Goal: Task Accomplishment & Management: Manage account settings

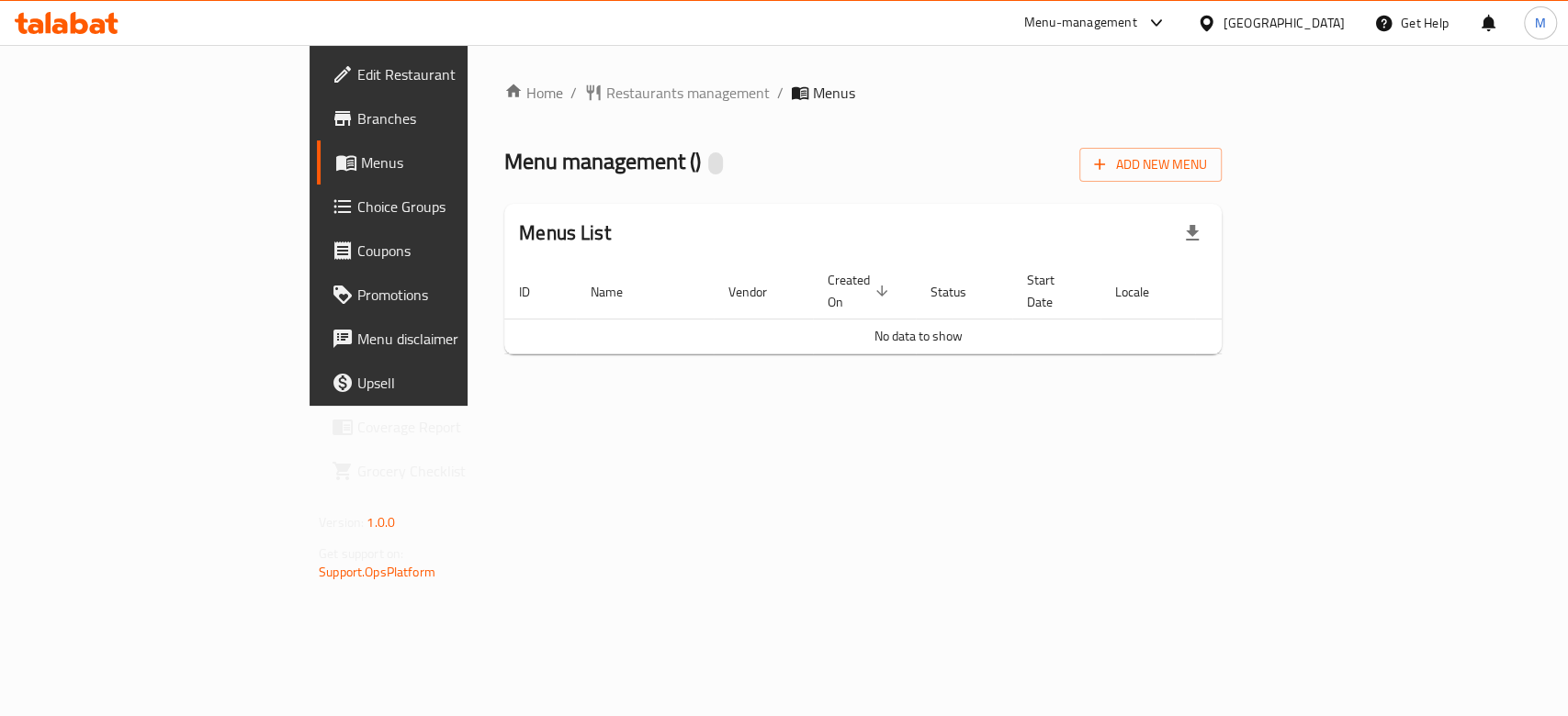
click at [357, 209] on span "Choice Groups" at bounding box center [456, 207] width 199 height 22
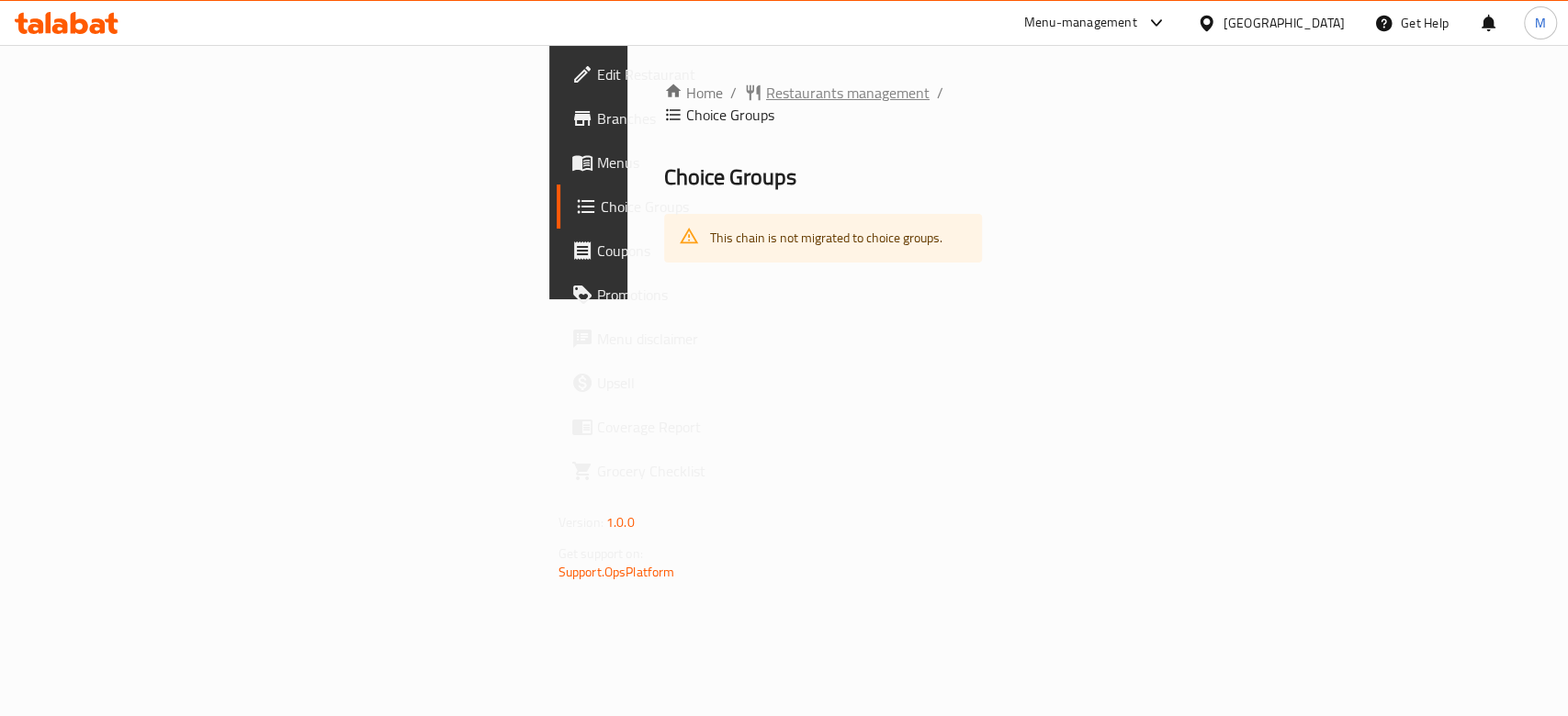
click at [765, 95] on span "Restaurants management" at bounding box center [847, 93] width 163 height 22
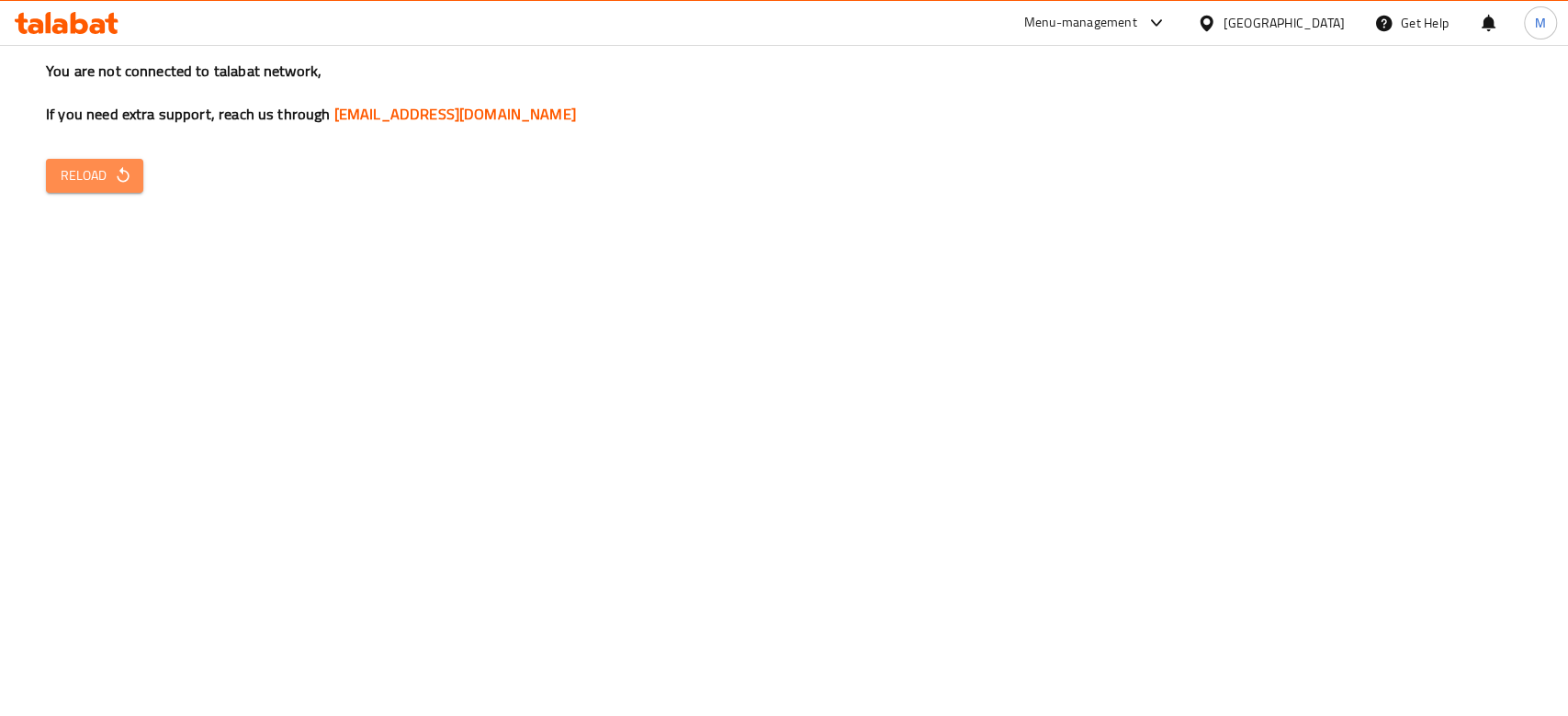
click at [118, 191] on button "Reload" at bounding box center [95, 175] width 97 height 34
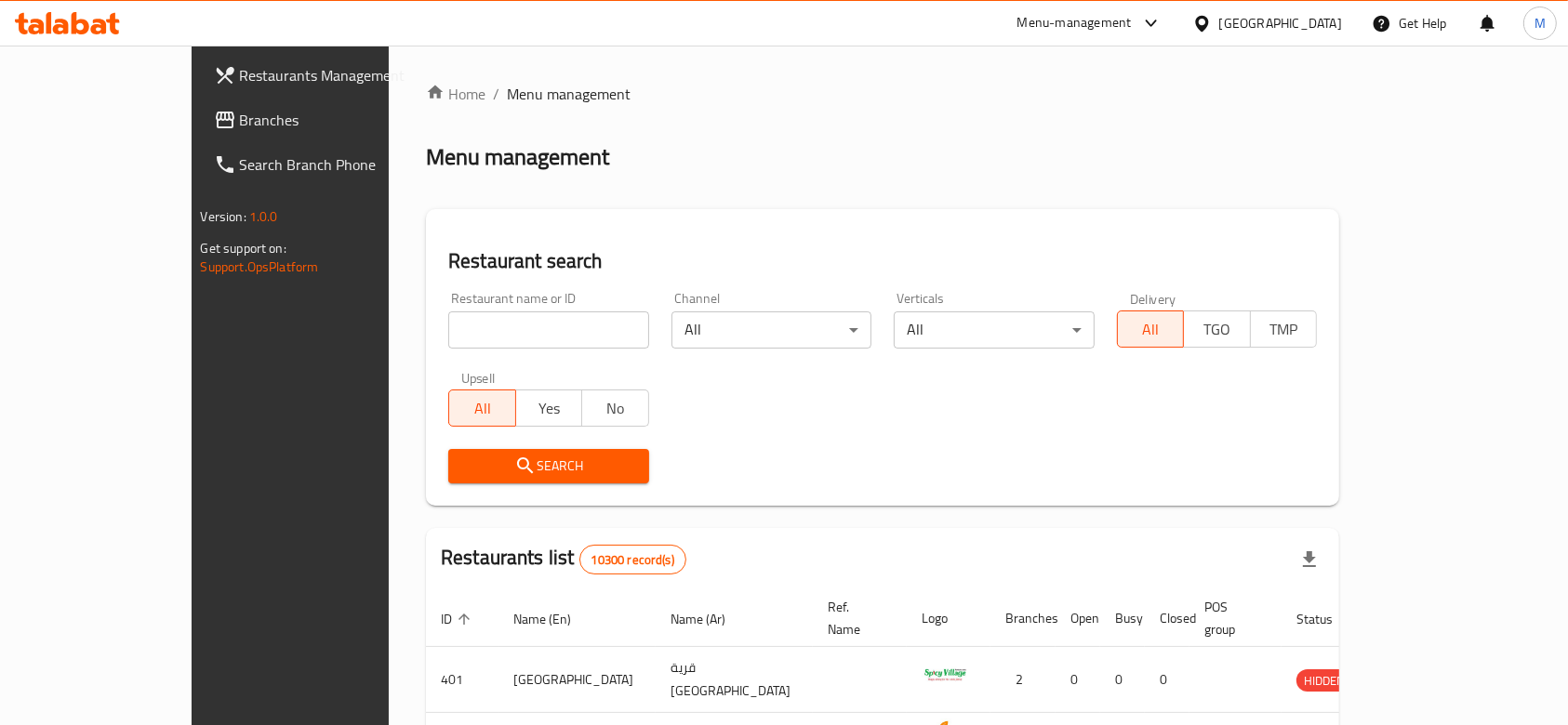
click at [199, 131] on link "Branches" at bounding box center [327, 120] width 255 height 45
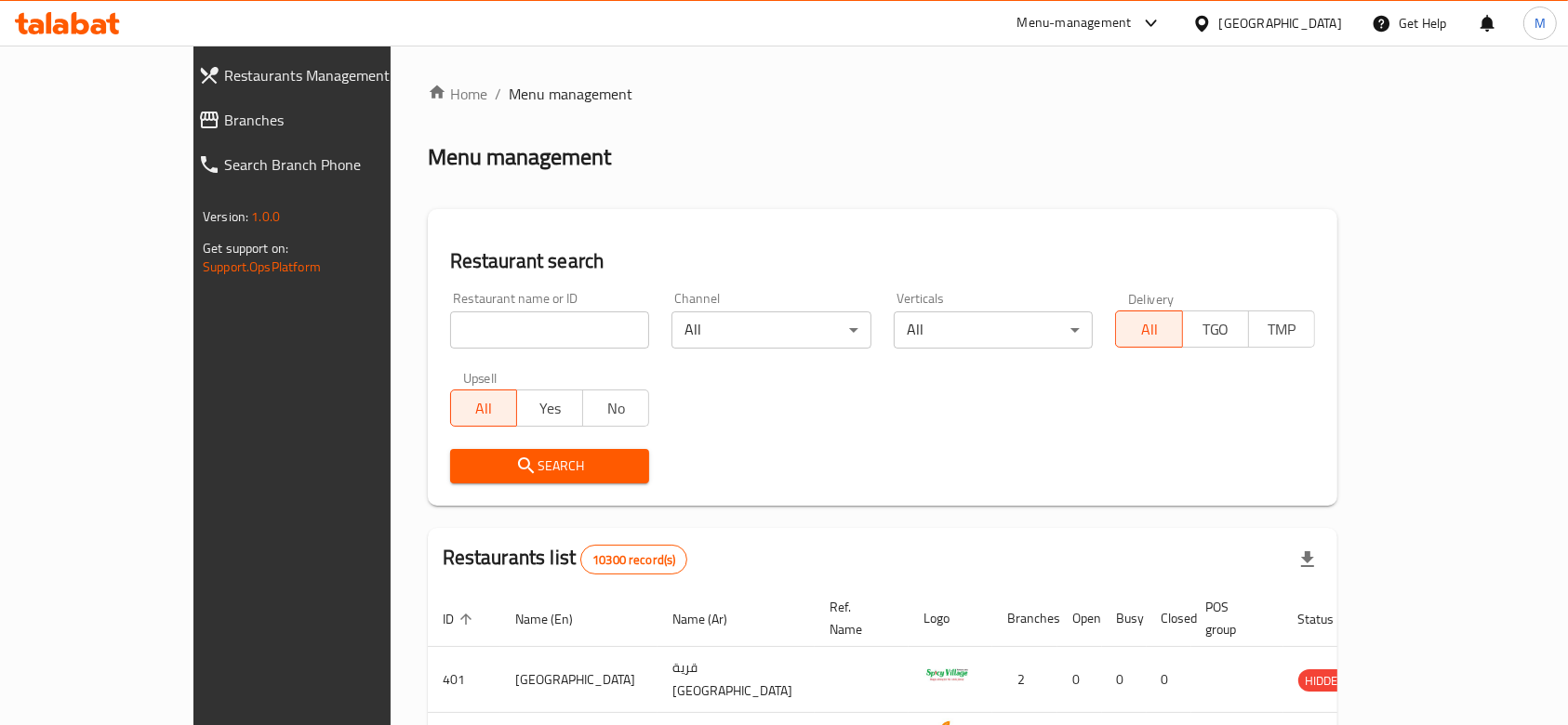
click at [450, 320] on input "search" at bounding box center [550, 330] width 200 height 38
type input "f"
type input "hezza"
click button "Search" at bounding box center [550, 466] width 200 height 35
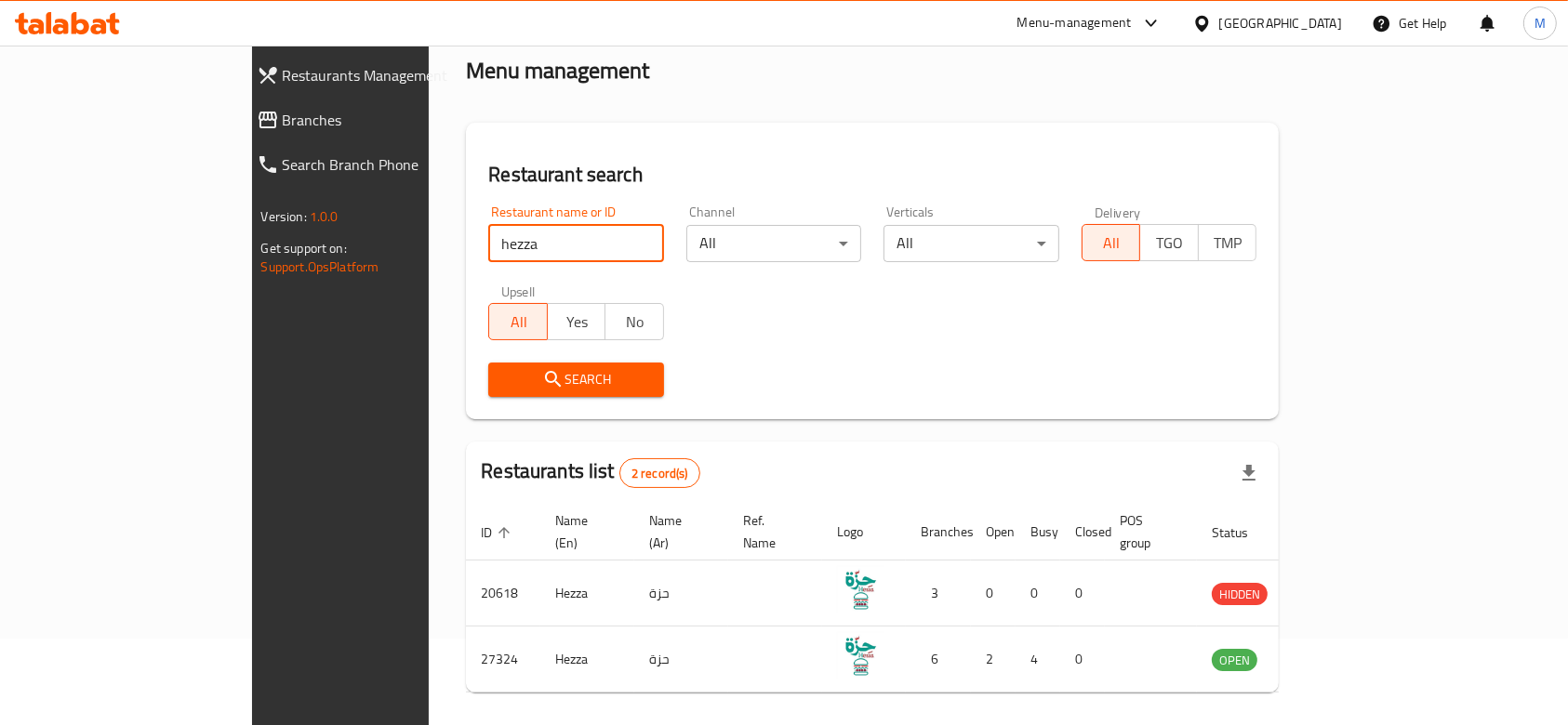
scroll to position [131, 0]
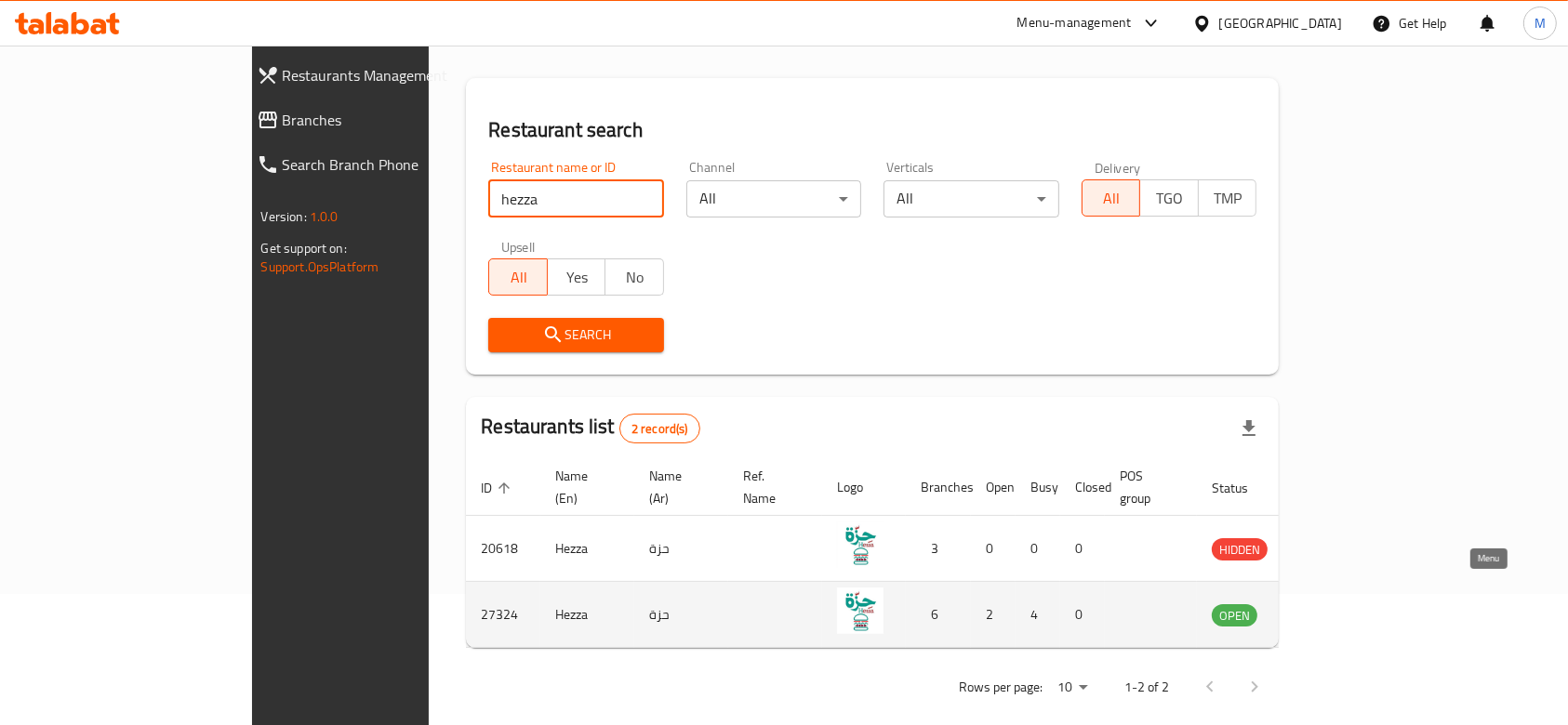
click at [1332, 603] on icon "enhanced table" at bounding box center [1320, 614] width 23 height 23
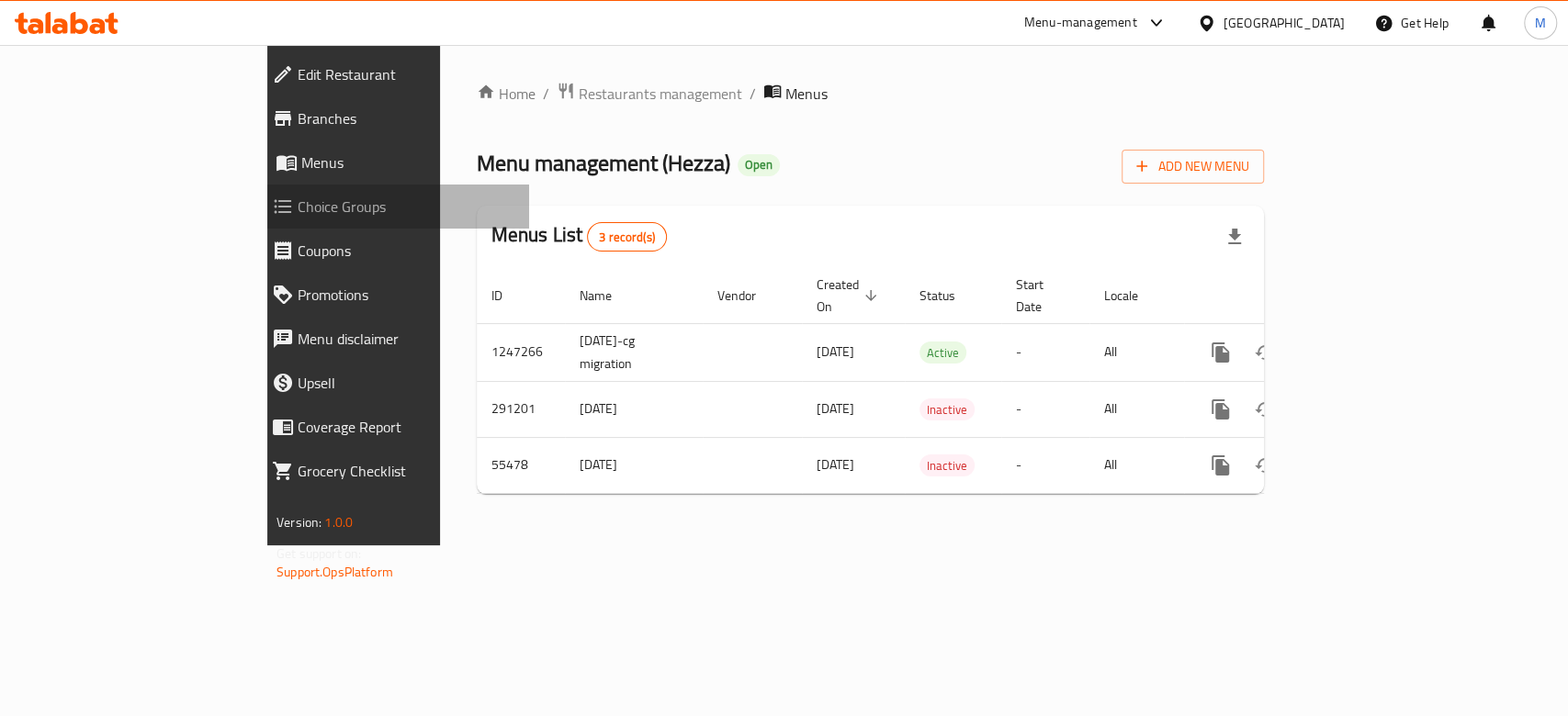
click at [297, 204] on span "Choice Groups" at bounding box center [406, 207] width 217 height 22
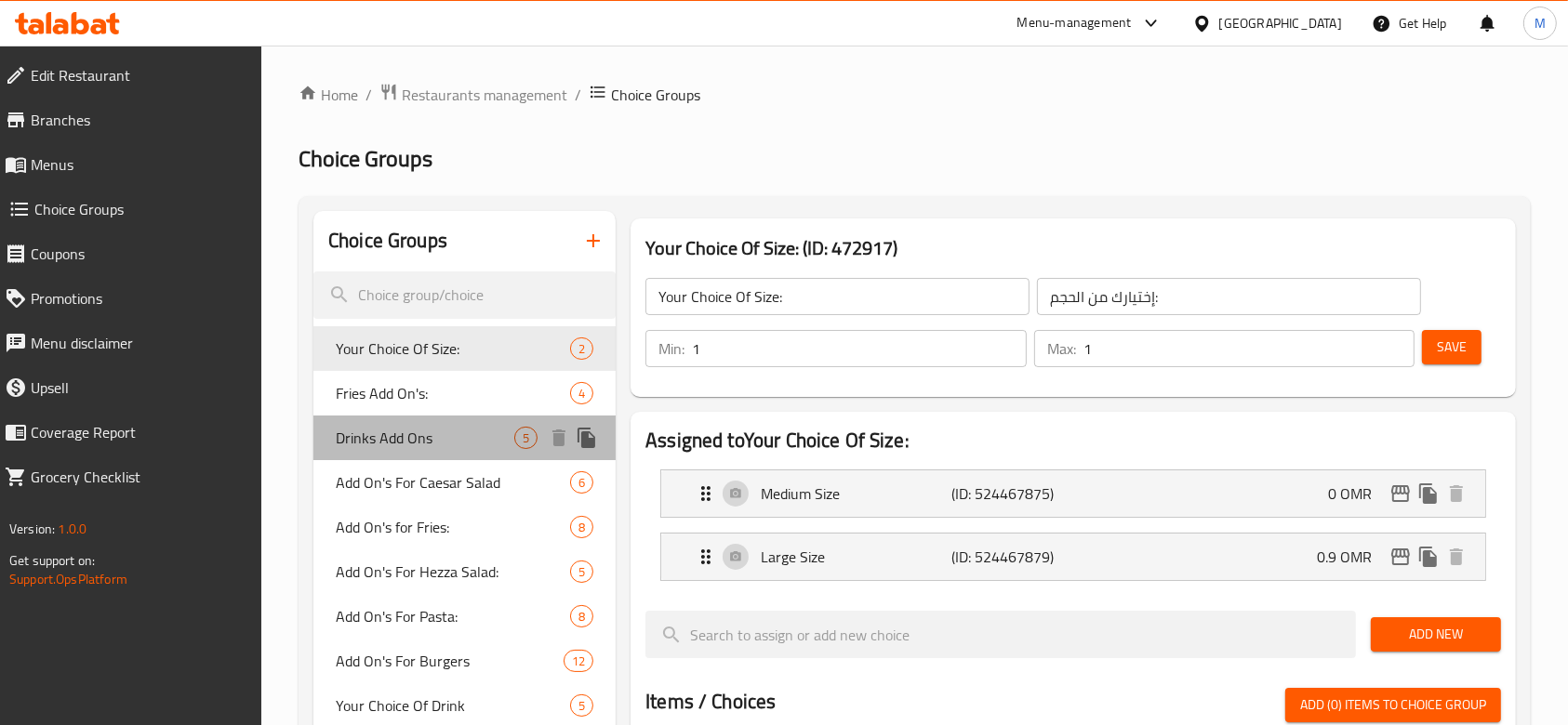
click at [475, 439] on span "Drinks Add Ons" at bounding box center [425, 438] width 178 height 23
type input "Drinks Add Ons"
type input "مشروبات إضافات"
type input "0"
type input "5"
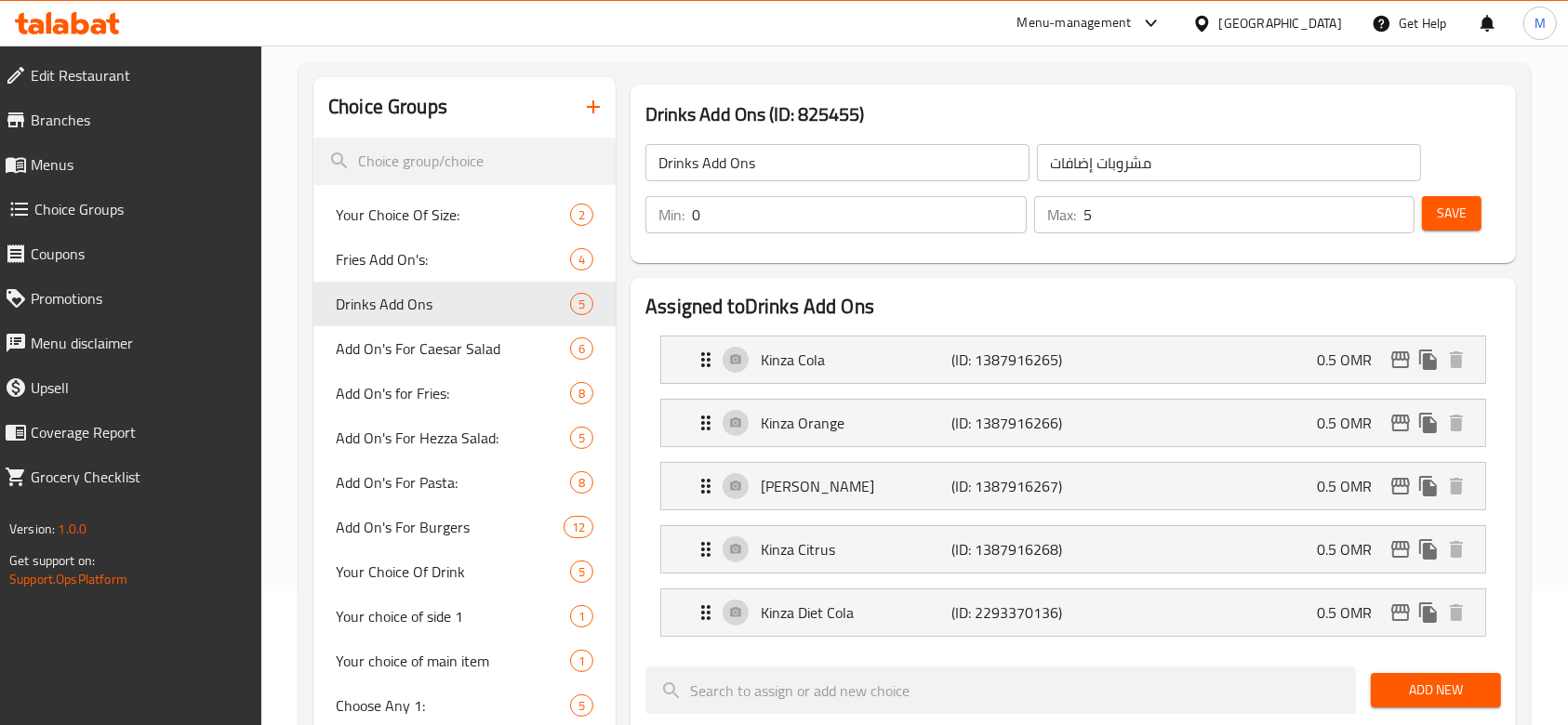
scroll to position [124, 0]
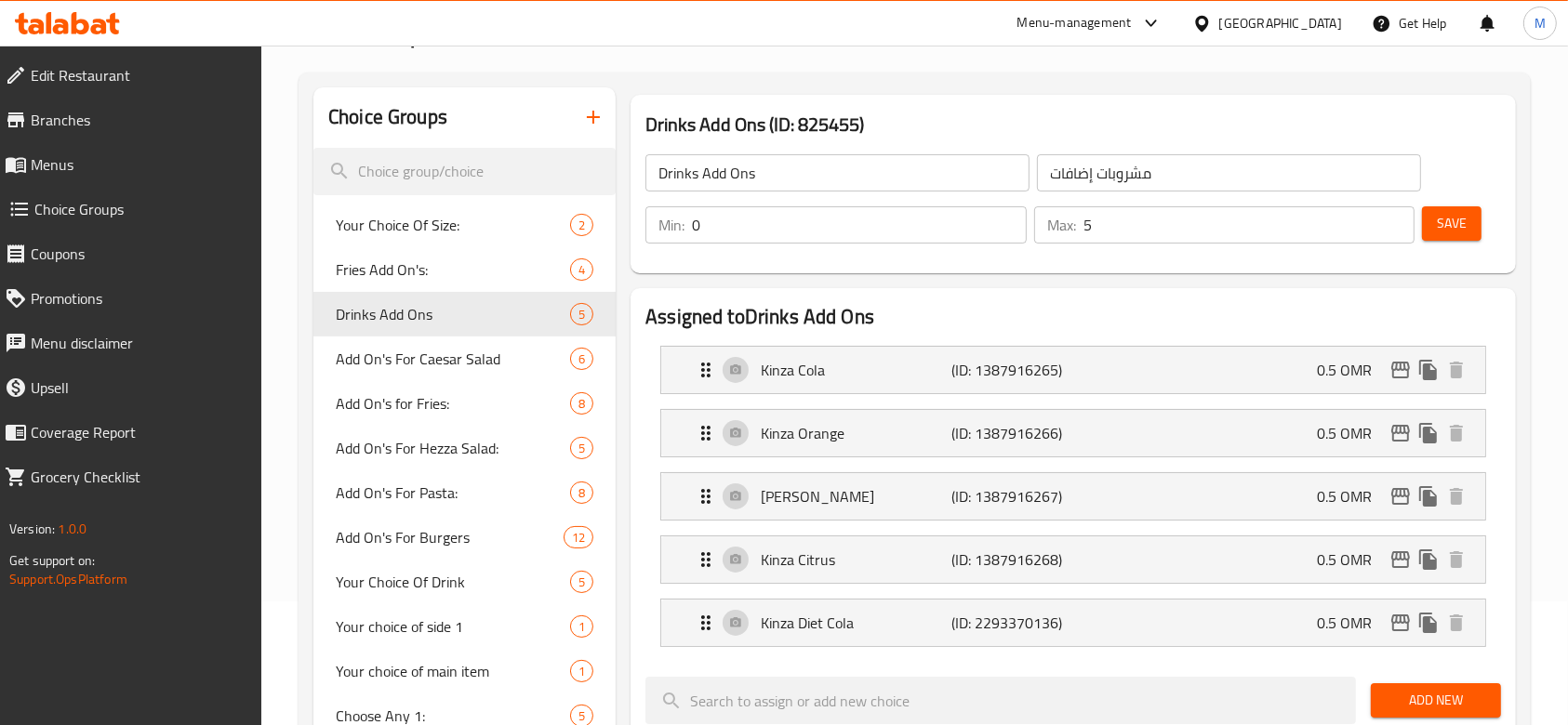
click at [76, 164] on span "Menus" at bounding box center [139, 165] width 217 height 23
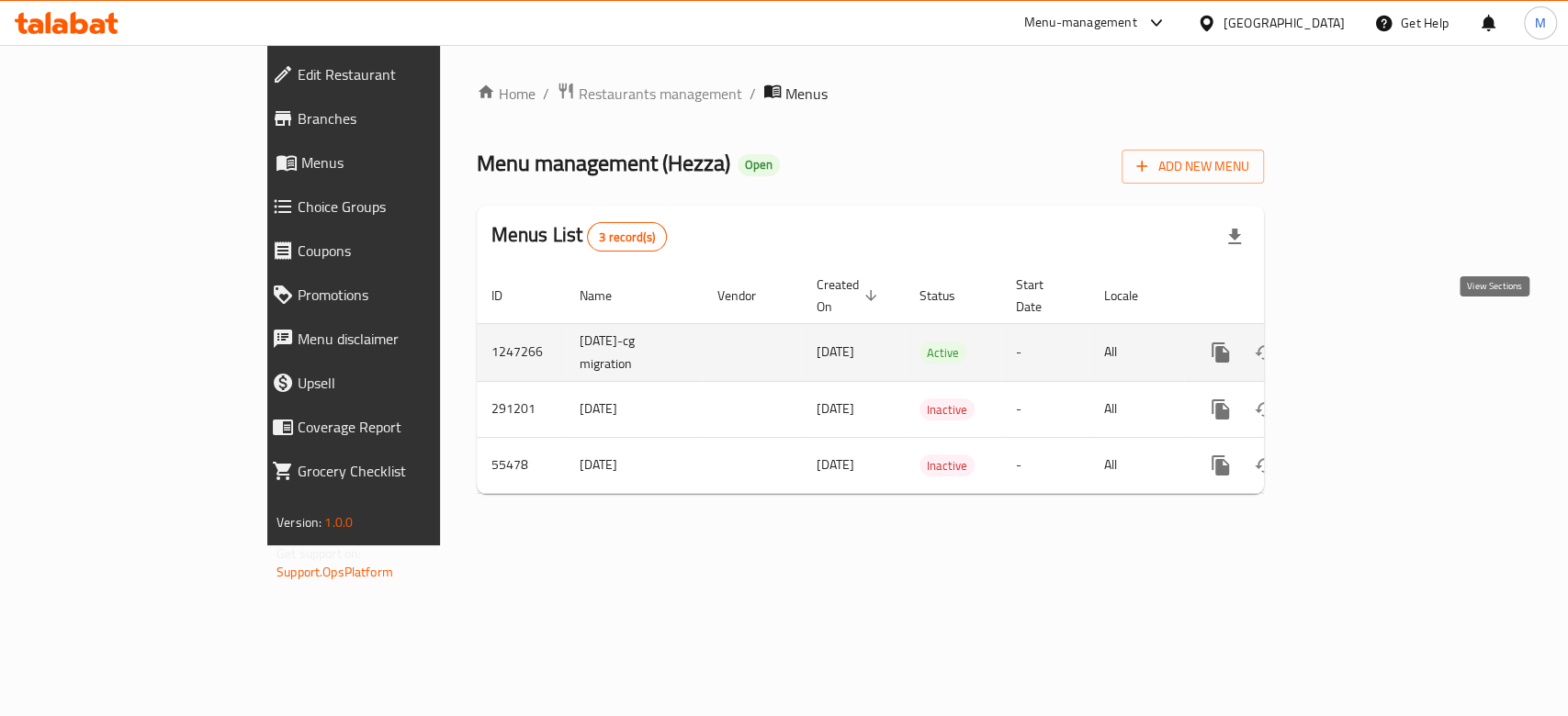
click at [1364, 342] on icon "enhanced table" at bounding box center [1353, 353] width 22 height 22
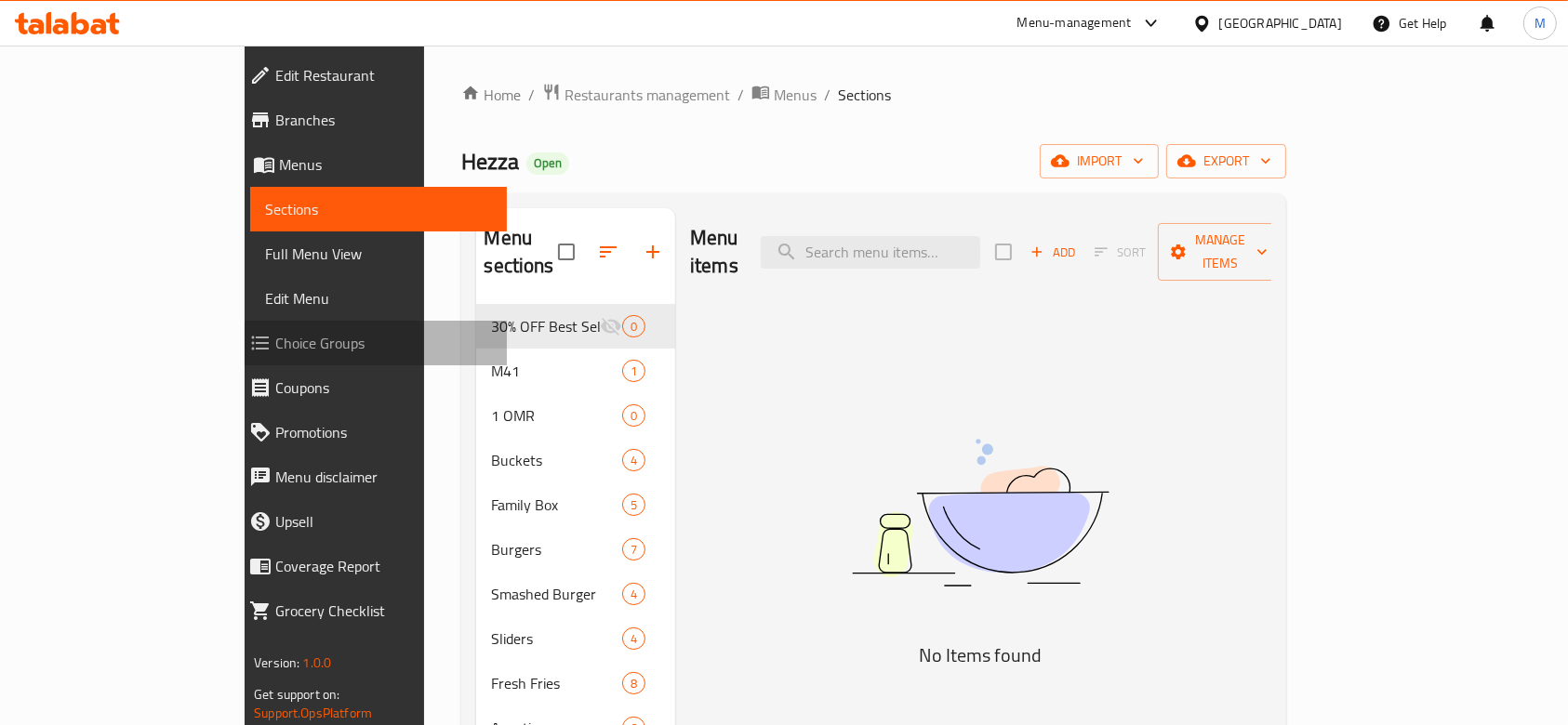
click at [275, 347] on span "Choice Groups" at bounding box center [383, 343] width 217 height 23
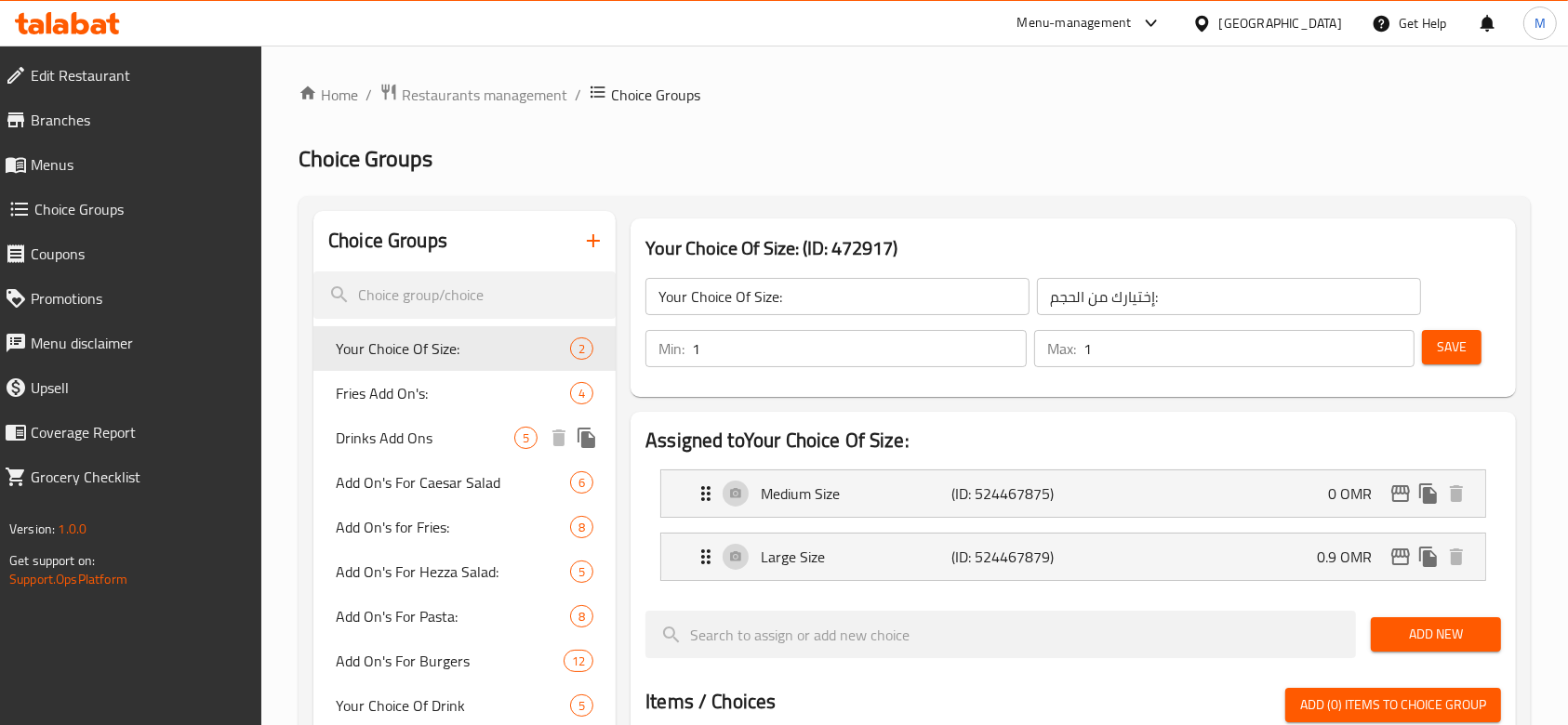
click at [417, 446] on span "Drinks Add Ons" at bounding box center [425, 438] width 178 height 23
type input "Drinks Add Ons"
type input "مشروبات إضافات"
type input "0"
type input "5"
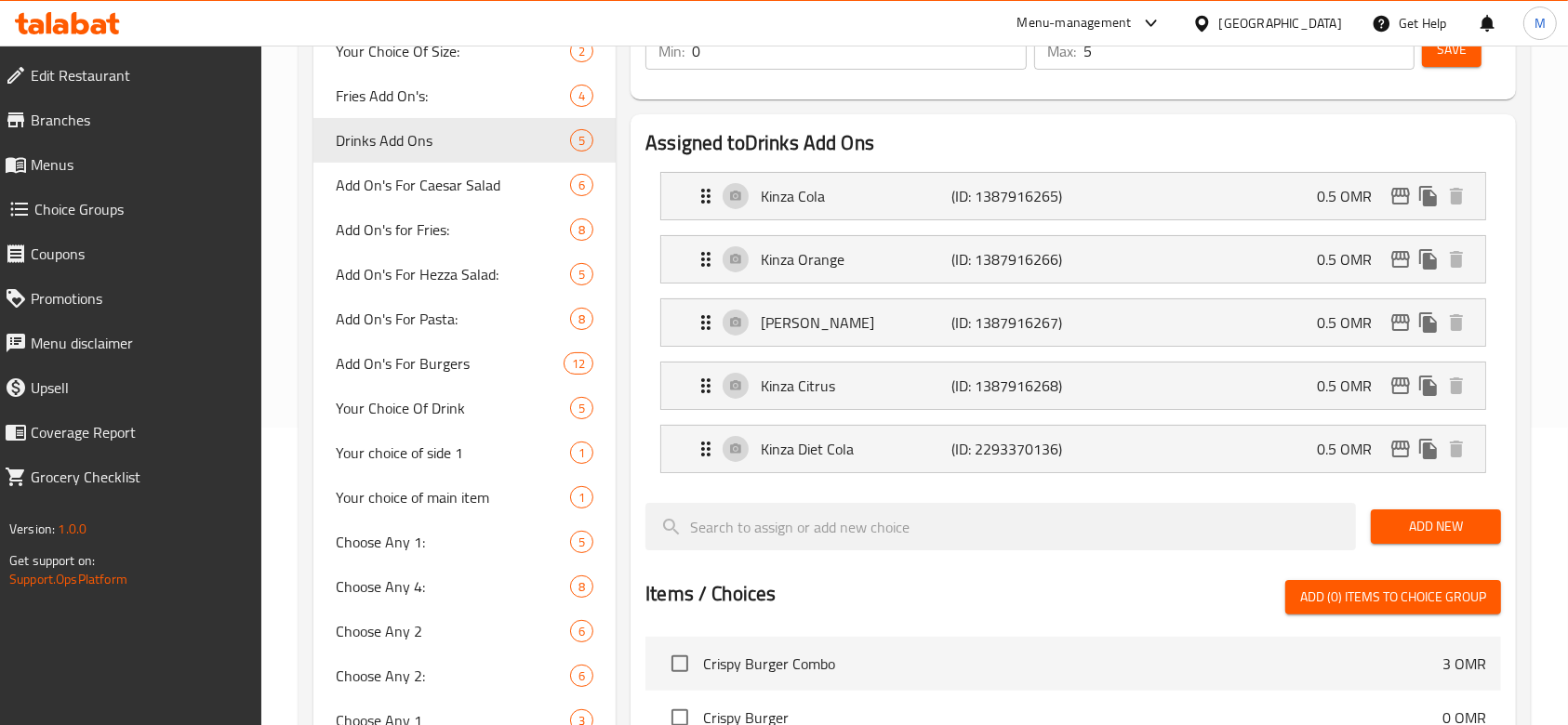
scroll to position [248, 0]
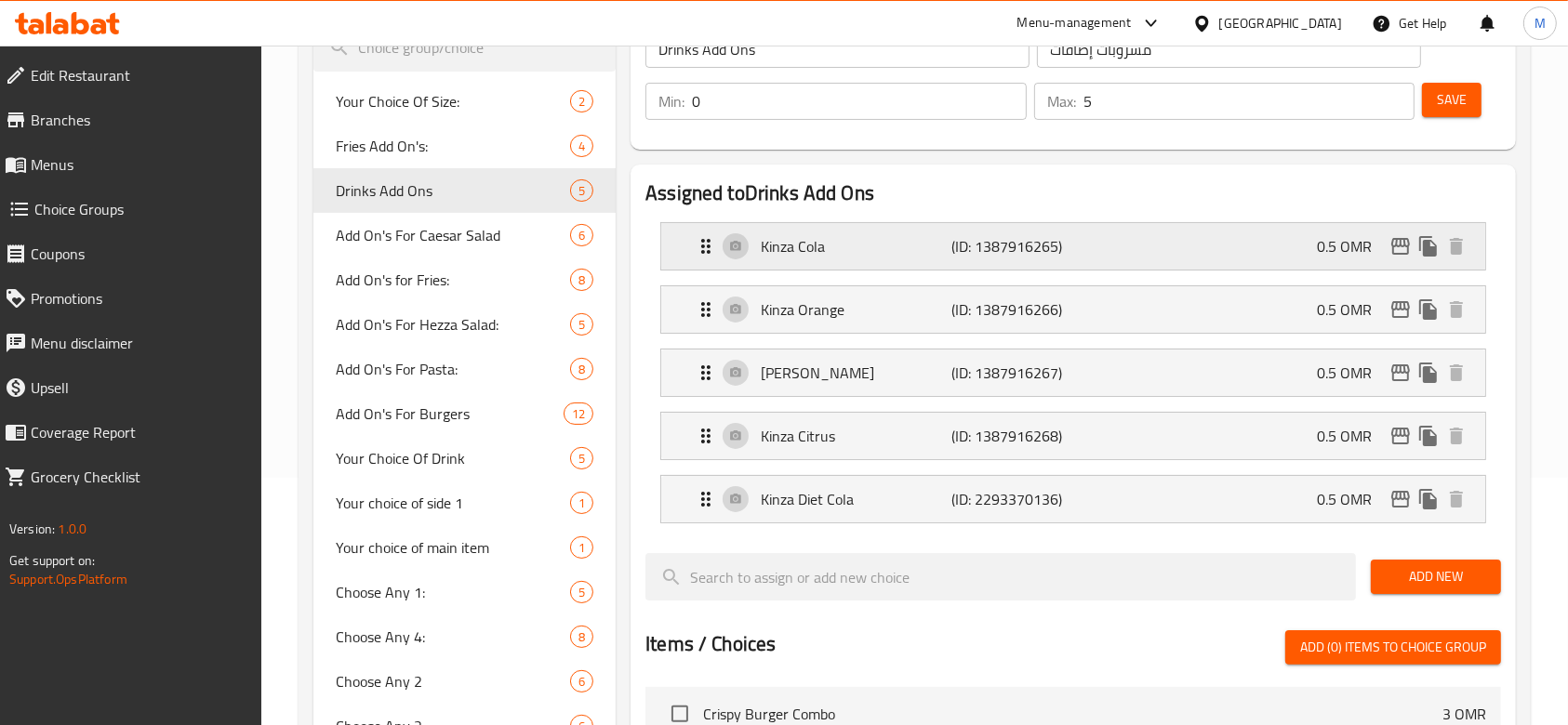
click at [699, 246] on icon "Expand" at bounding box center [706, 247] width 23 height 23
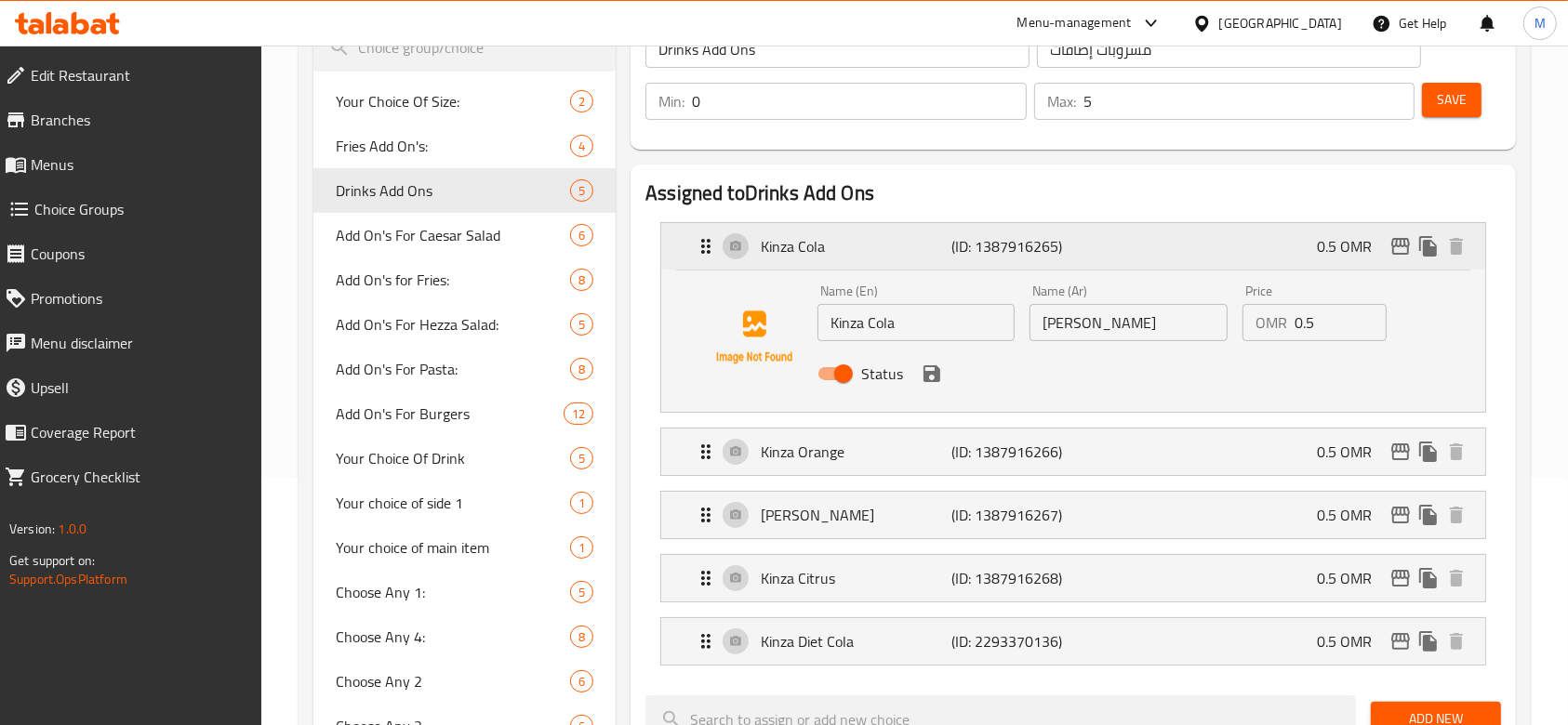
click at [699, 246] on icon "Expand" at bounding box center [706, 247] width 23 height 23
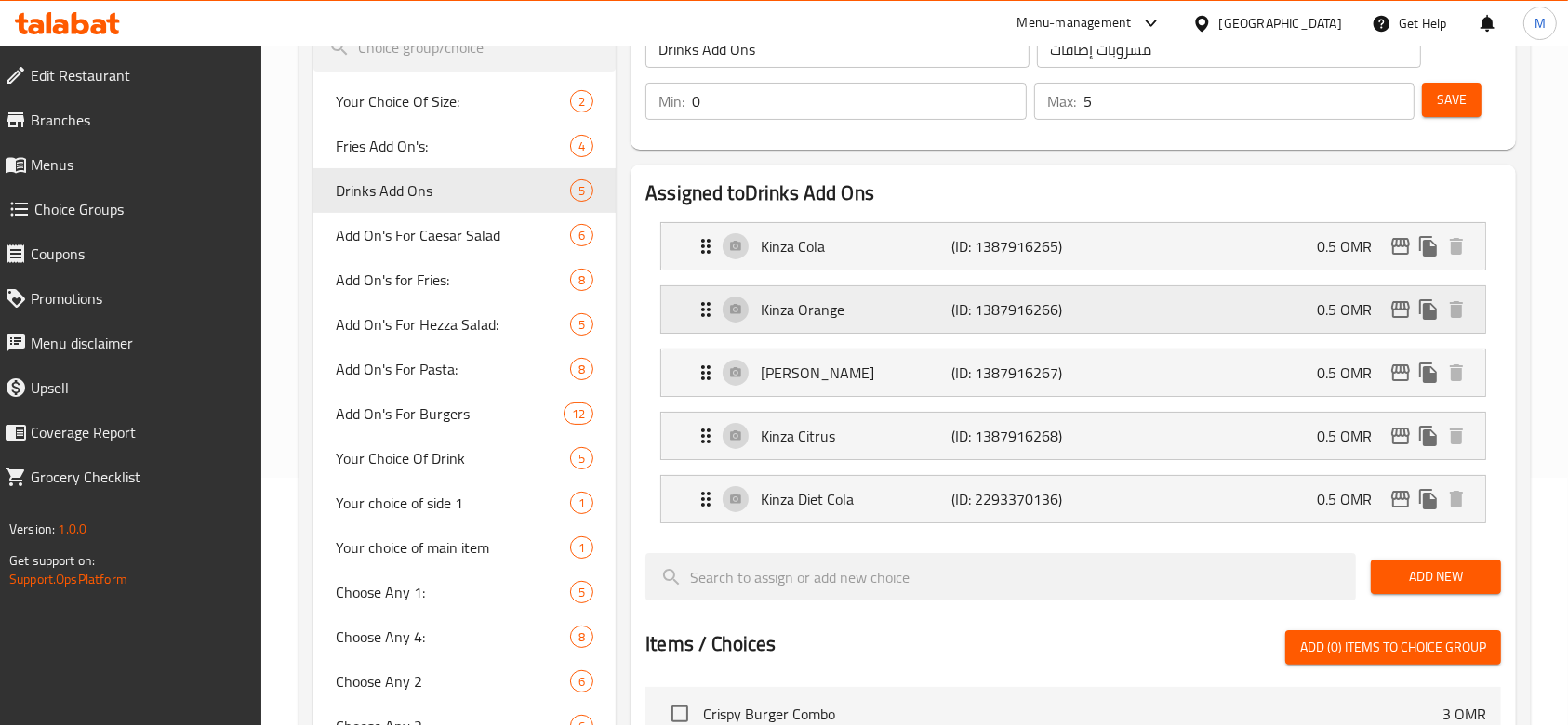
click at [707, 309] on icon "Expand" at bounding box center [706, 310] width 23 height 23
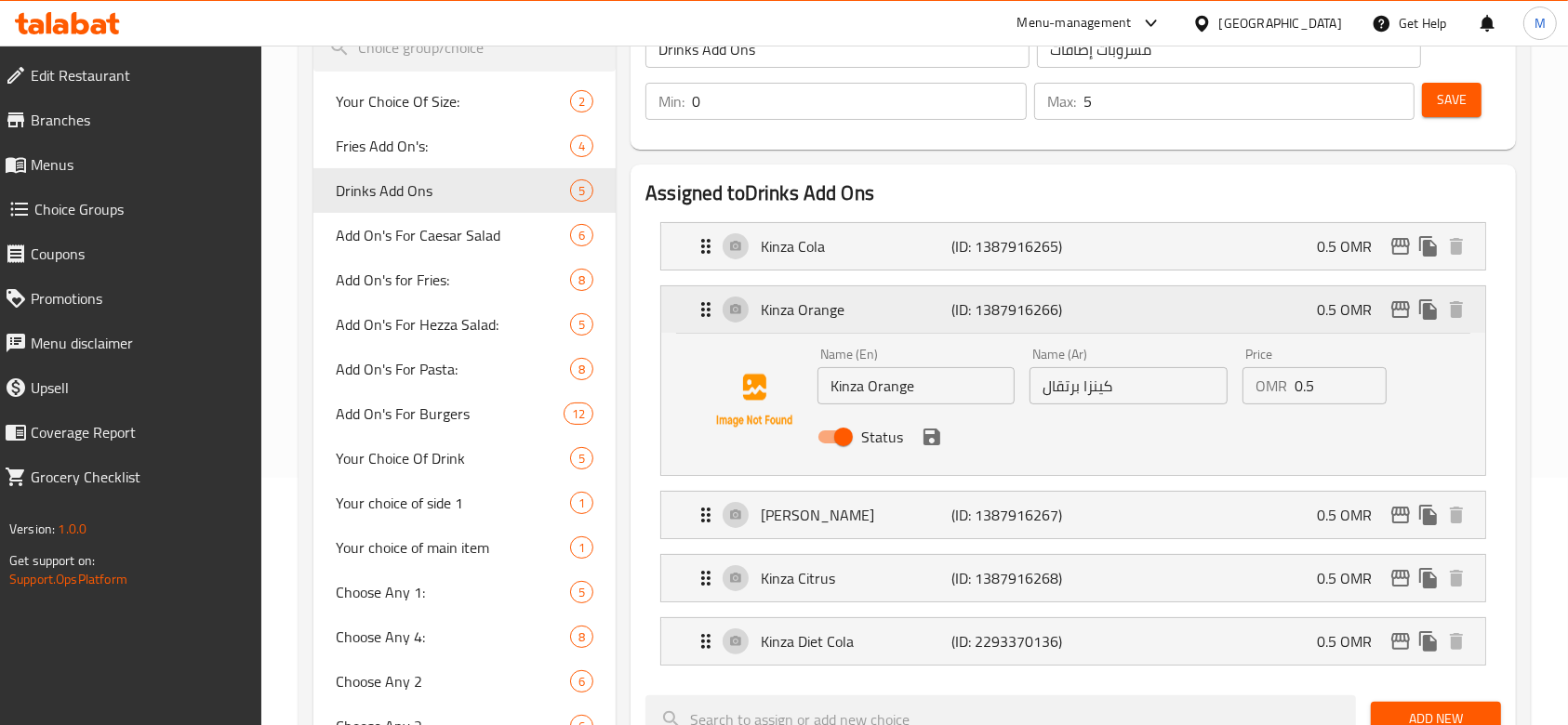
click at [707, 309] on icon "Expand" at bounding box center [706, 310] width 23 height 23
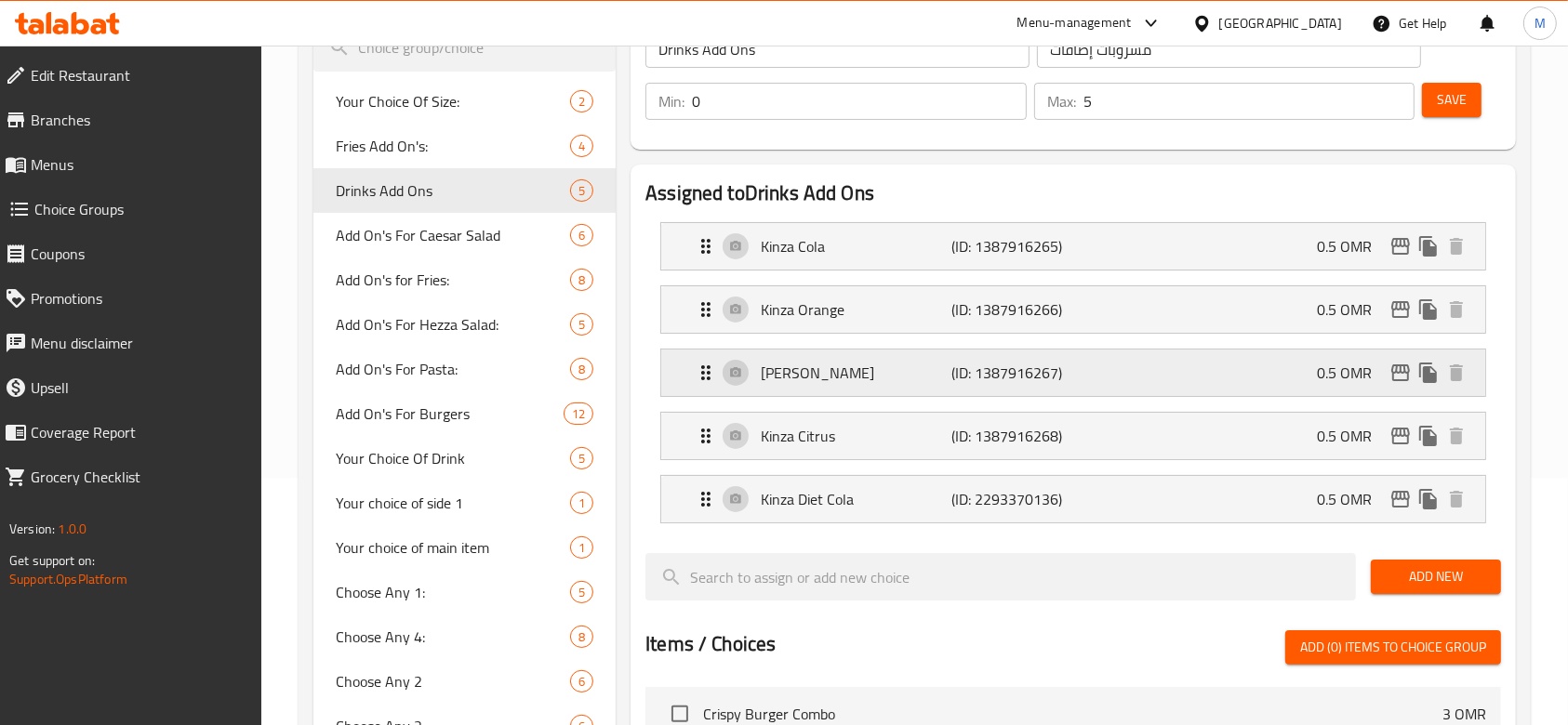
click at [699, 359] on div "[PERSON_NAME] (ID: 1387916267) 0.5 OMR" at bounding box center [1078, 373] width 769 height 47
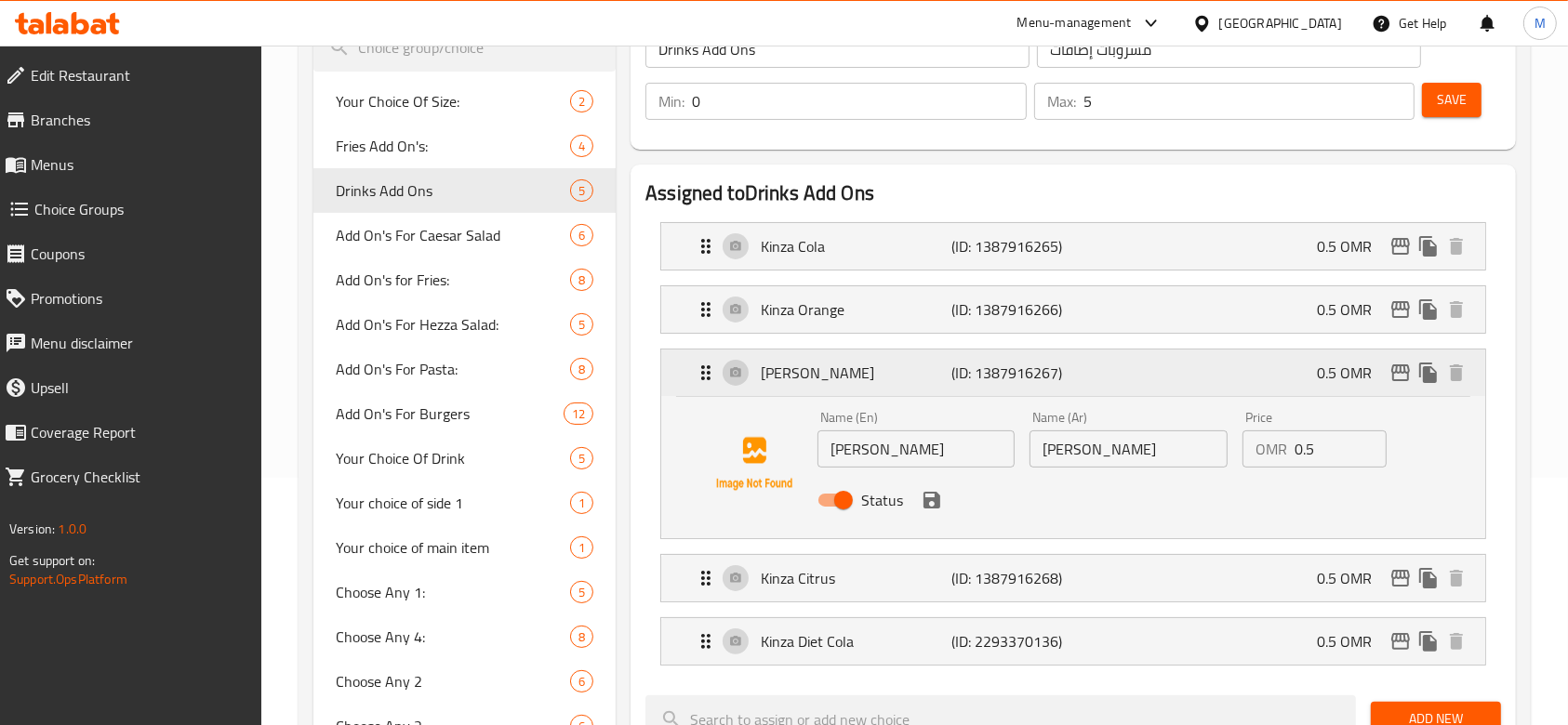
click at [699, 359] on div "[PERSON_NAME] (ID: 1387916267) 0.5 OMR" at bounding box center [1078, 373] width 769 height 47
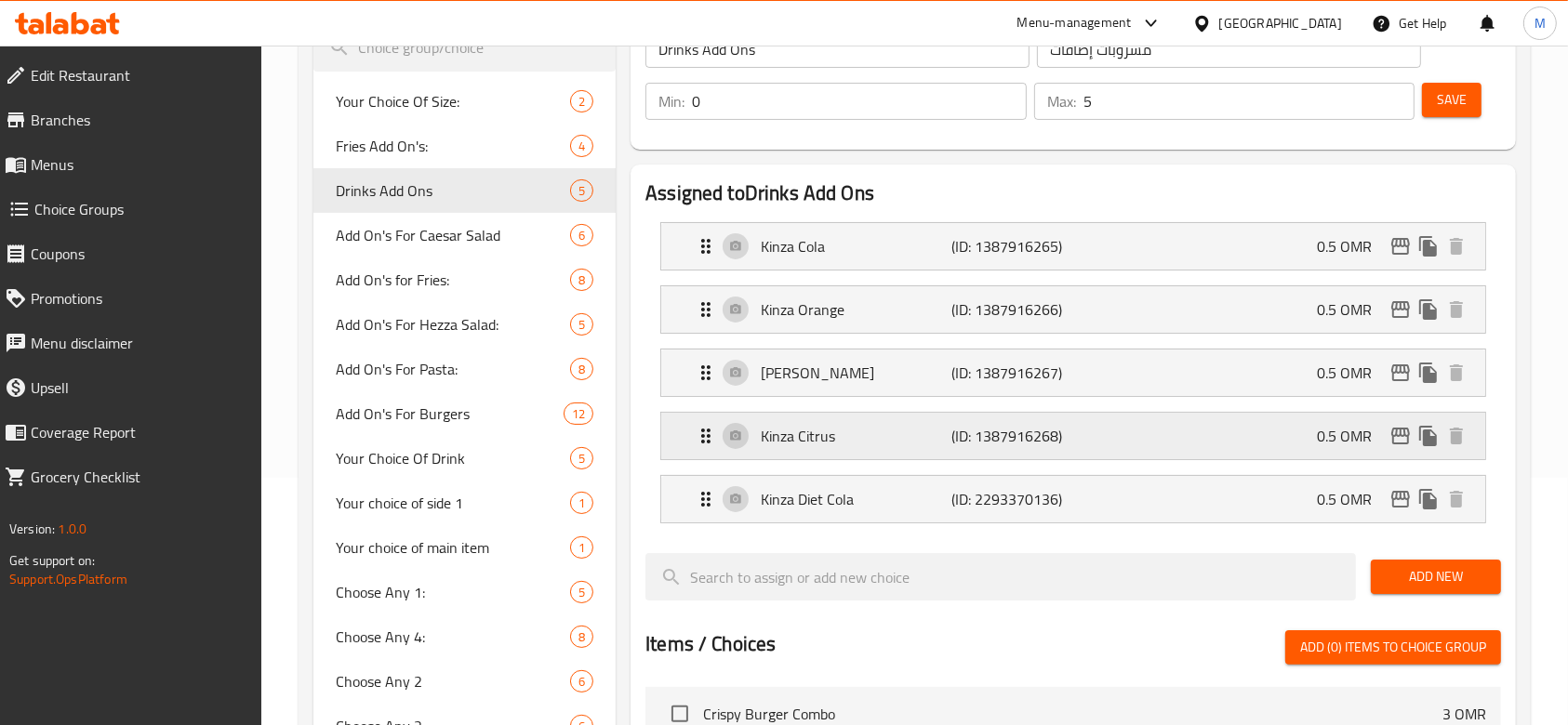
click at [713, 430] on icon "Expand" at bounding box center [706, 436] width 23 height 23
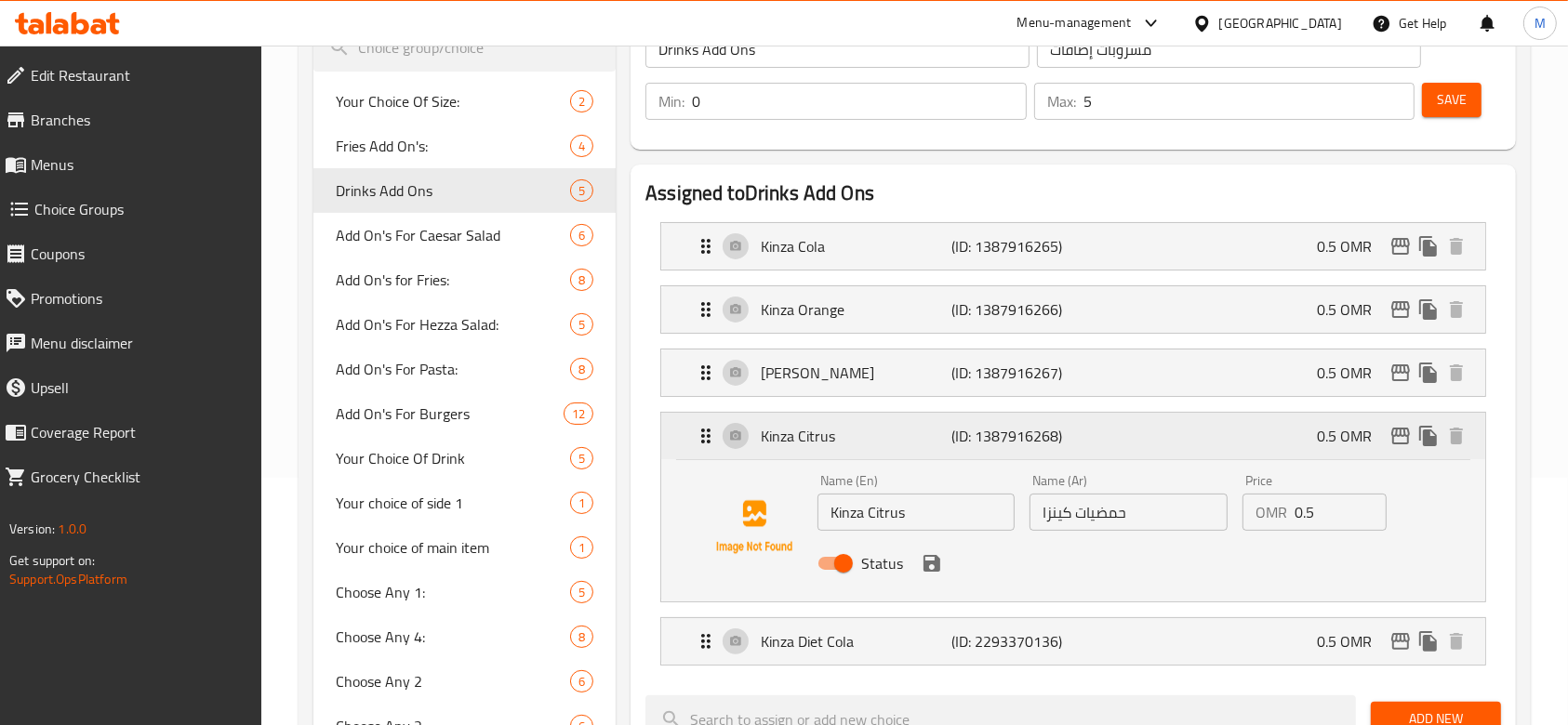
click at [713, 430] on icon "Expand" at bounding box center [706, 436] width 23 height 23
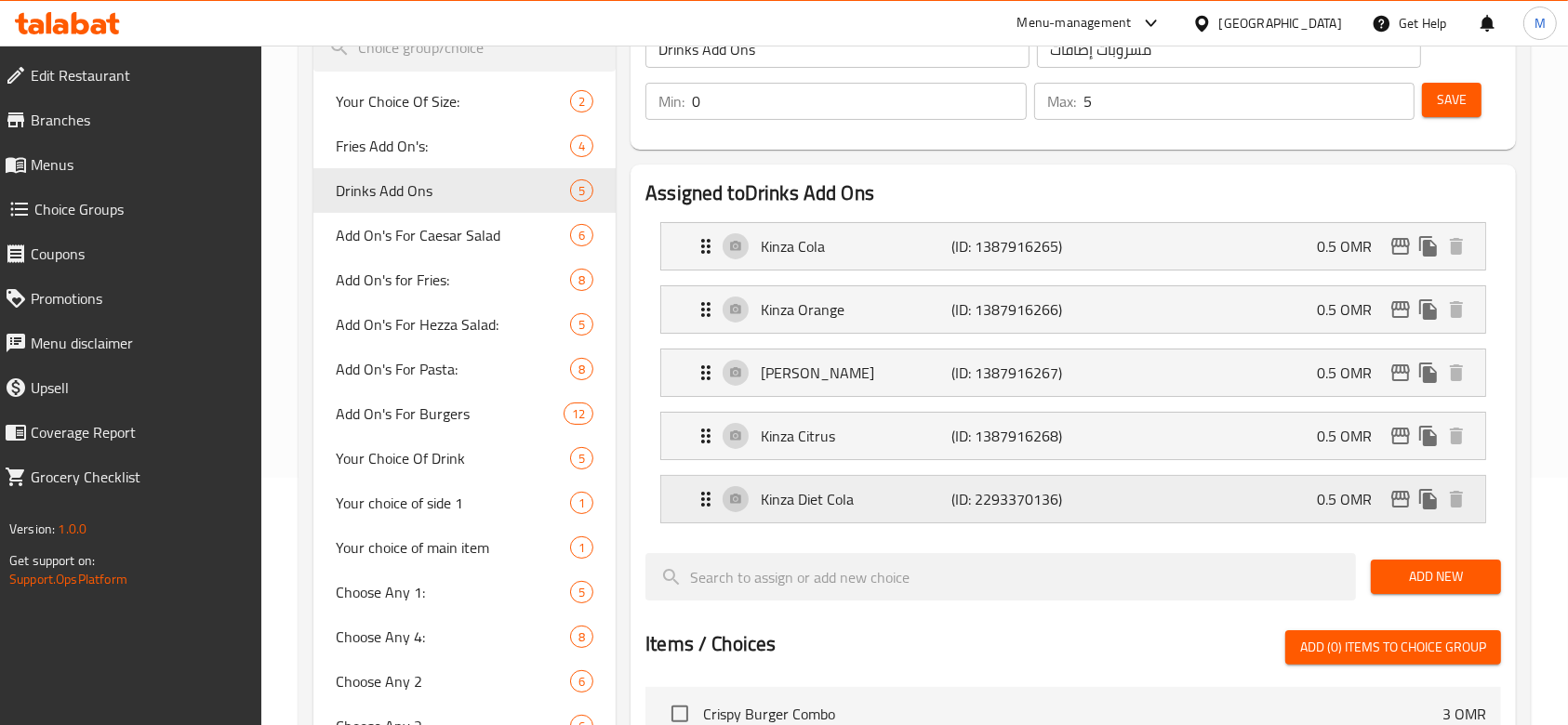
click at [711, 502] on icon "Expand" at bounding box center [706, 499] width 23 height 23
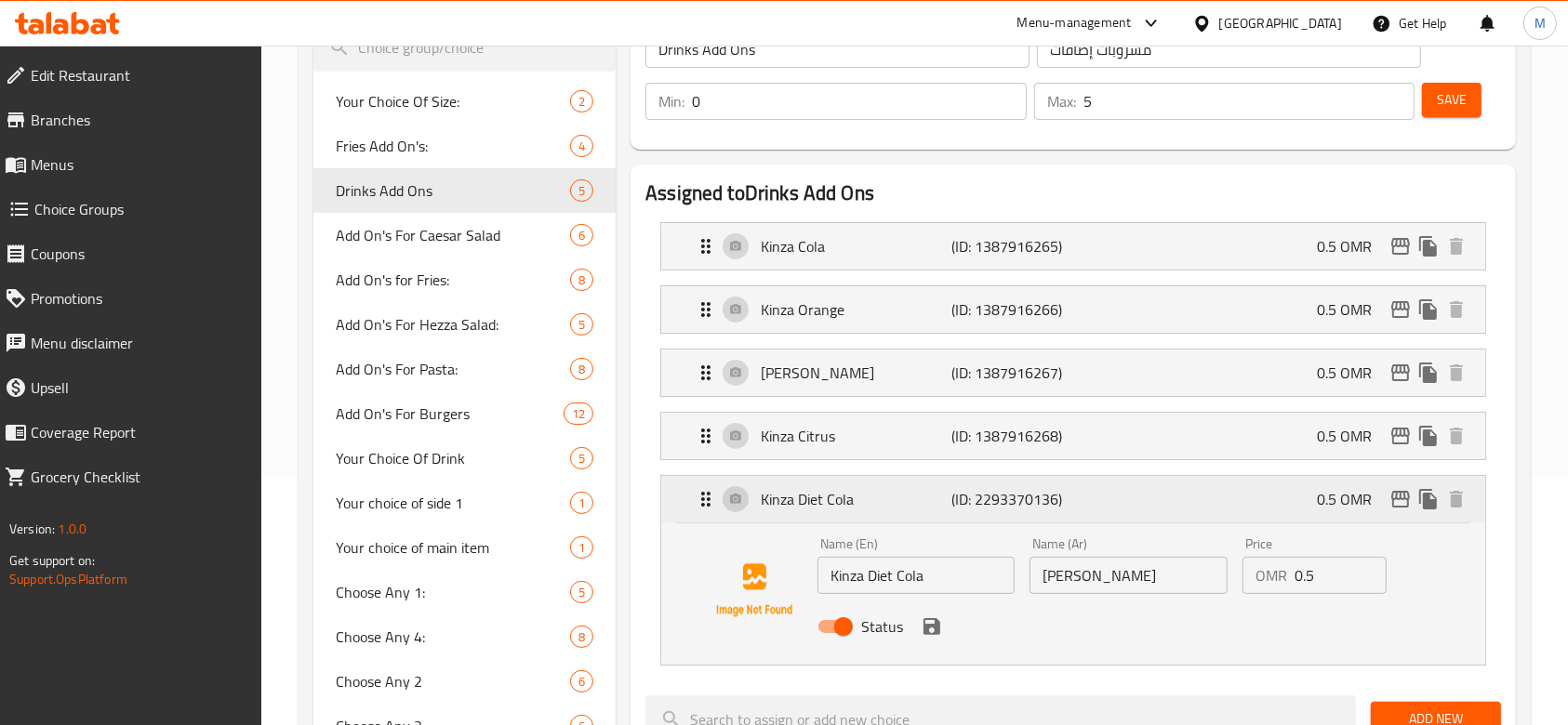
click at [704, 502] on icon "Expand" at bounding box center [706, 499] width 9 height 15
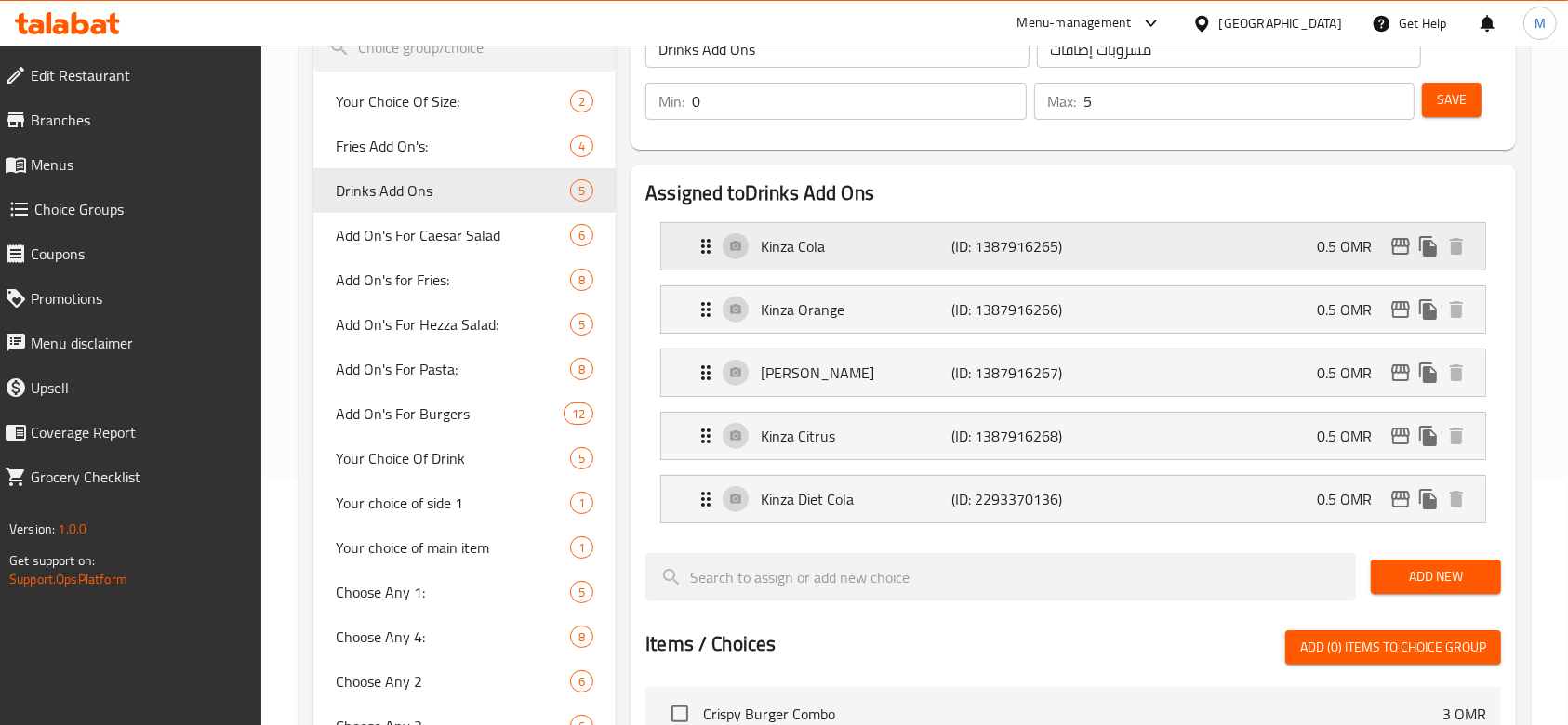
click at [841, 249] on p "Kinza Cola" at bounding box center [856, 247] width 190 height 23
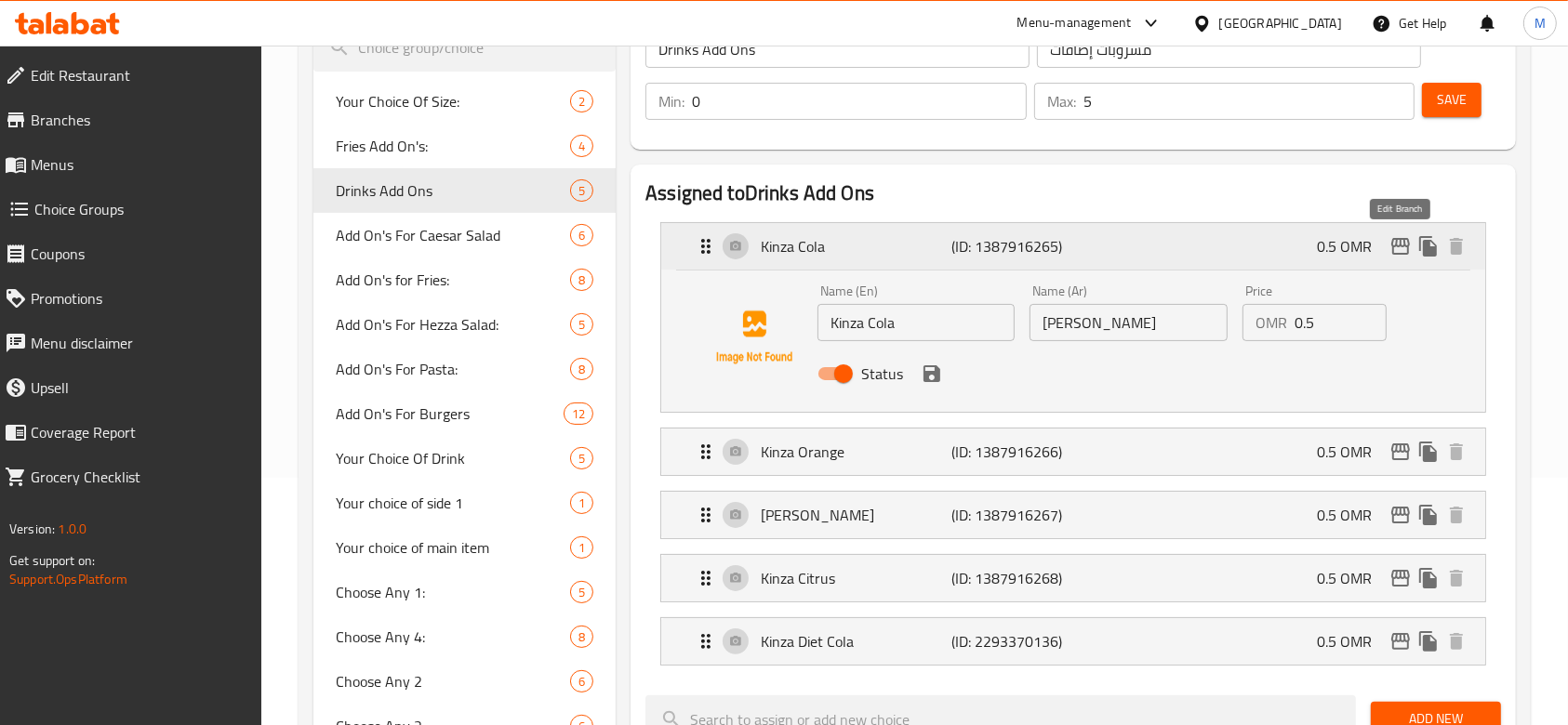
click at [1406, 249] on icon "edit" at bounding box center [1400, 247] width 23 height 23
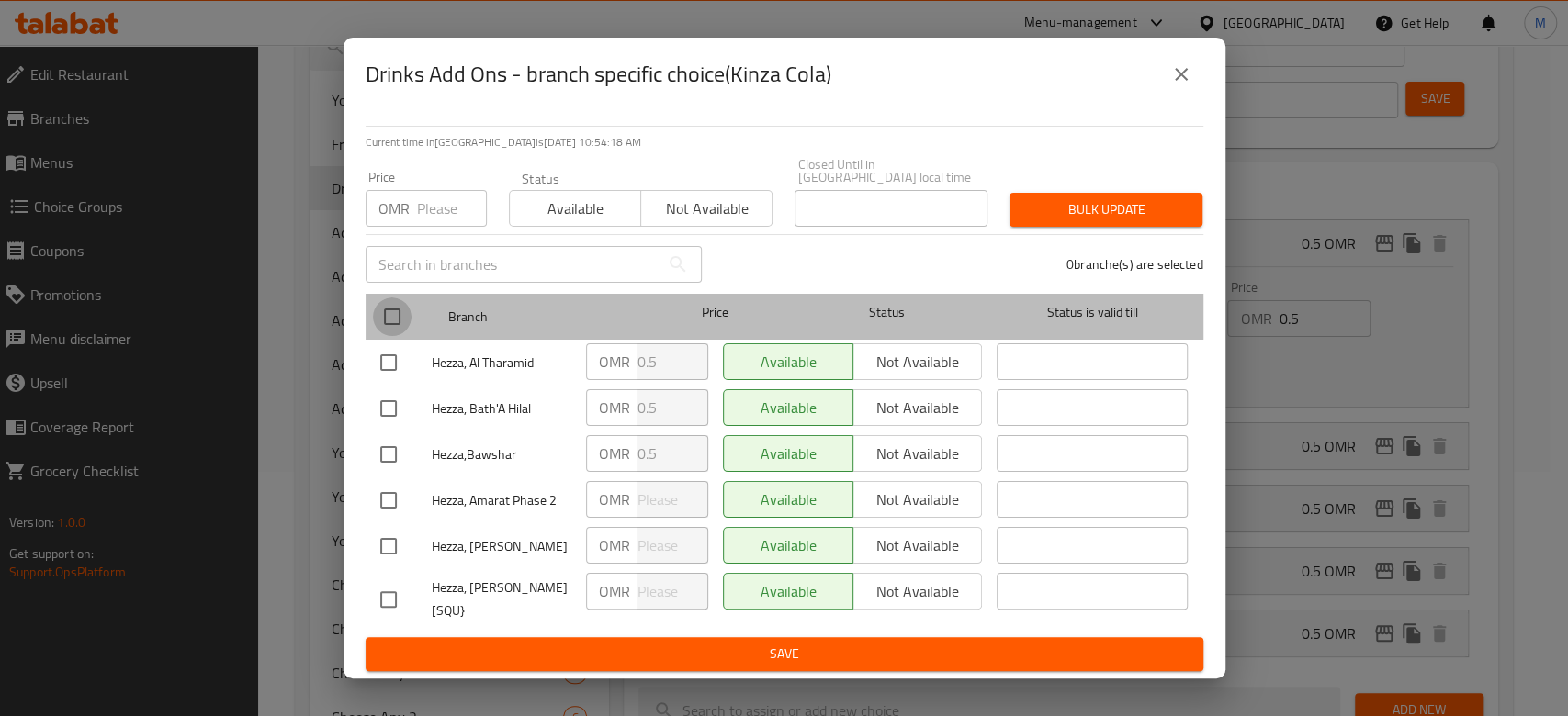
click at [387, 320] on input "checkbox" at bounding box center [392, 317] width 39 height 39
checkbox input "true"
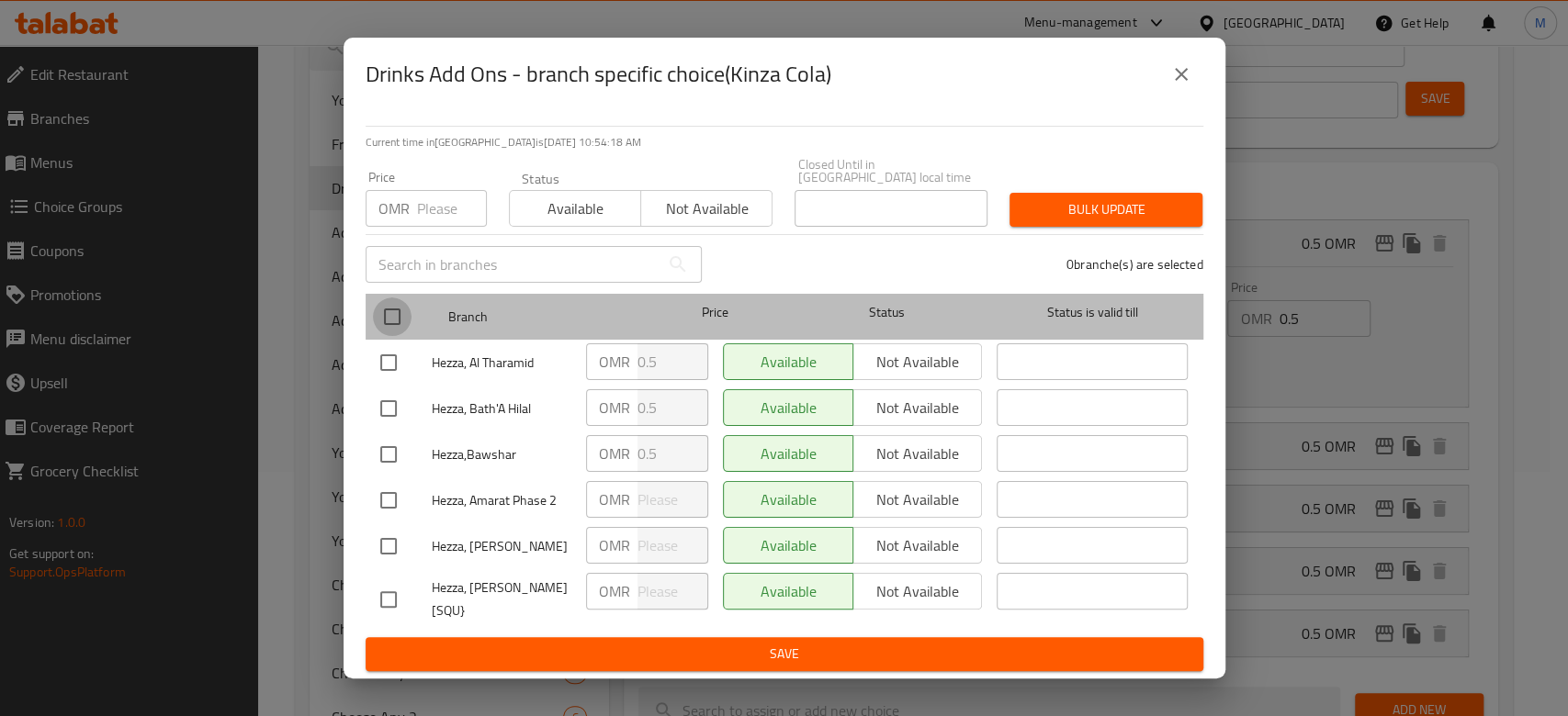
checkbox input "true"
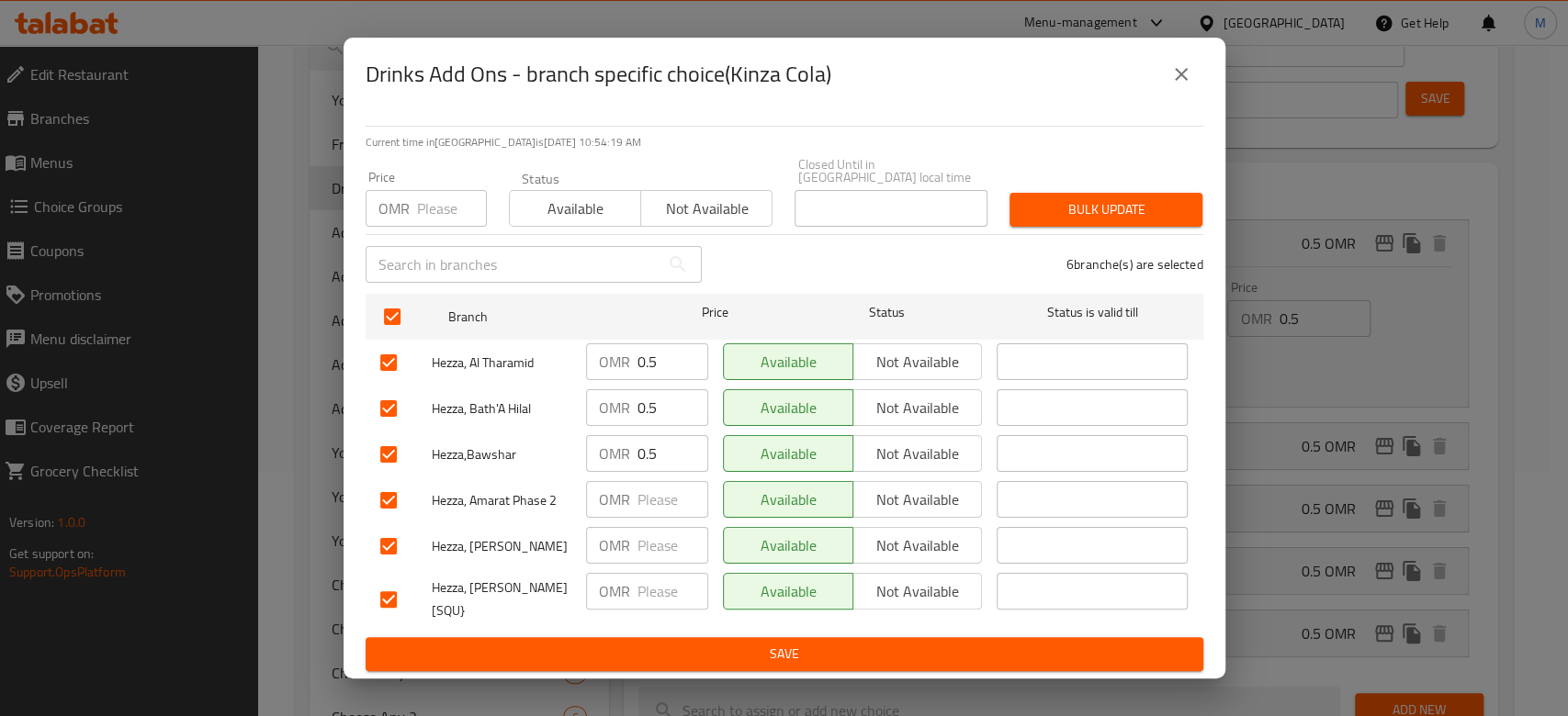
click at [659, 512] on input "number" at bounding box center [673, 499] width 70 height 37
type input "0.5"
click at [645, 532] on input "number" at bounding box center [673, 546] width 70 height 37
type input "0.5"
click at [625, 582] on p "OMR" at bounding box center [614, 591] width 32 height 22
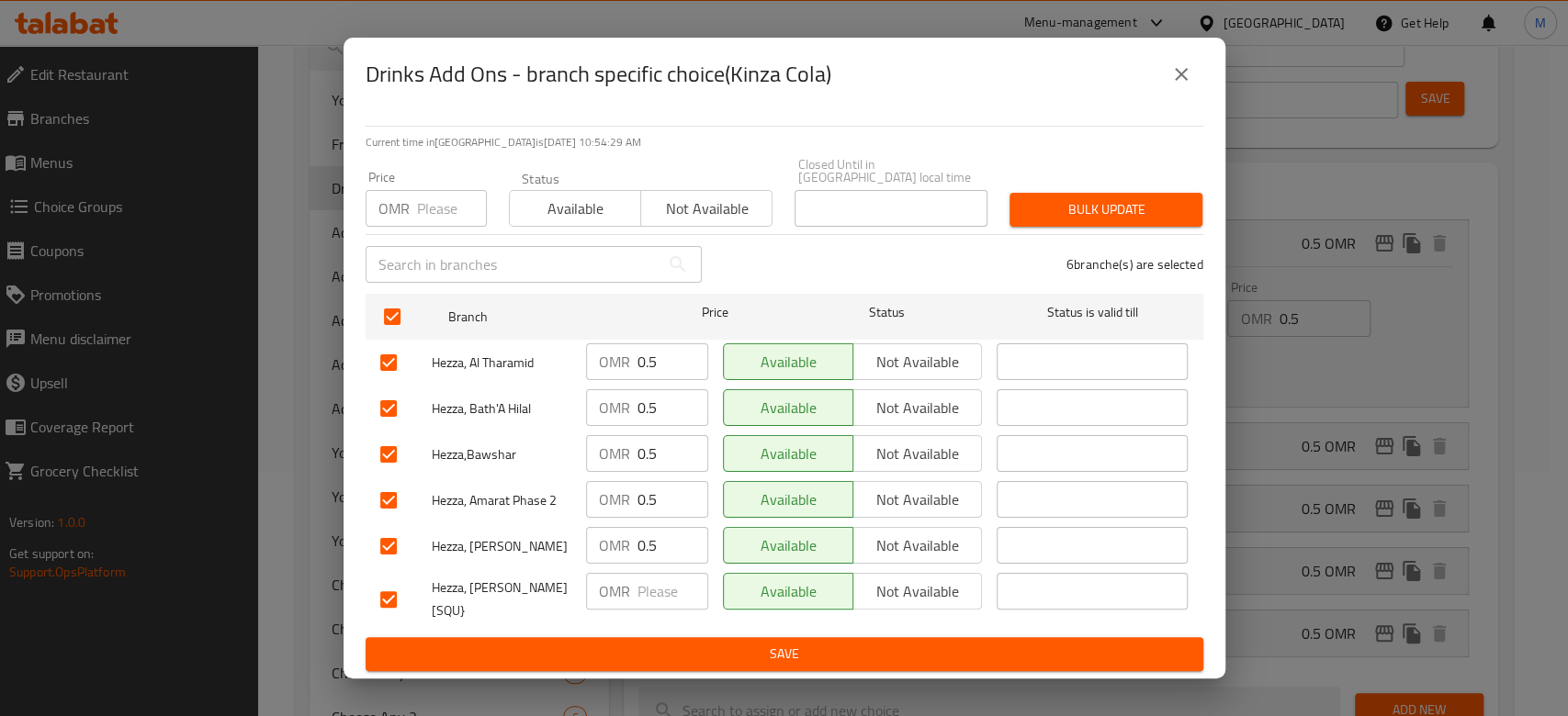
click at [627, 588] on p "OMR" at bounding box center [614, 591] width 32 height 22
click at [643, 599] on input "number" at bounding box center [673, 591] width 70 height 37
type input "0.5"
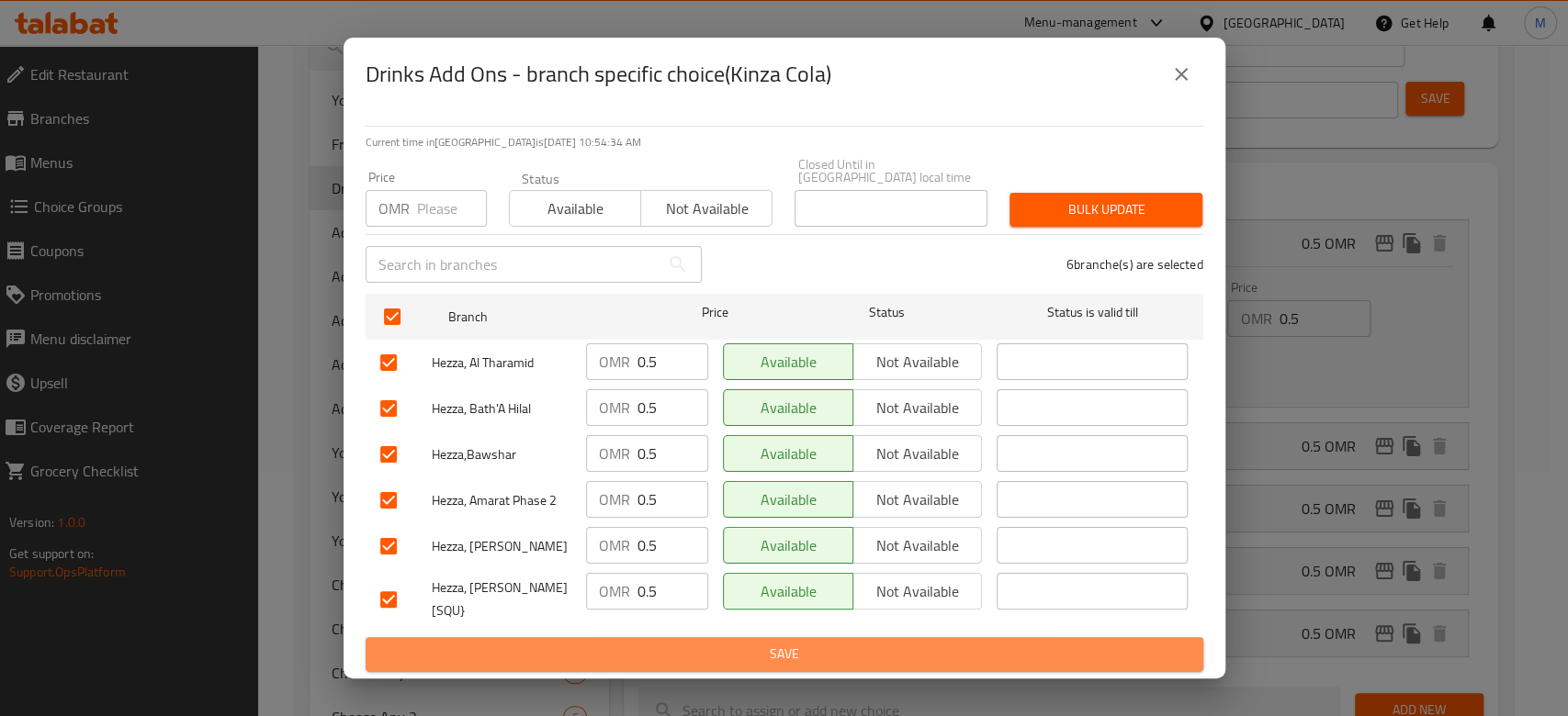
click at [664, 643] on span "Save" at bounding box center [784, 654] width 808 height 23
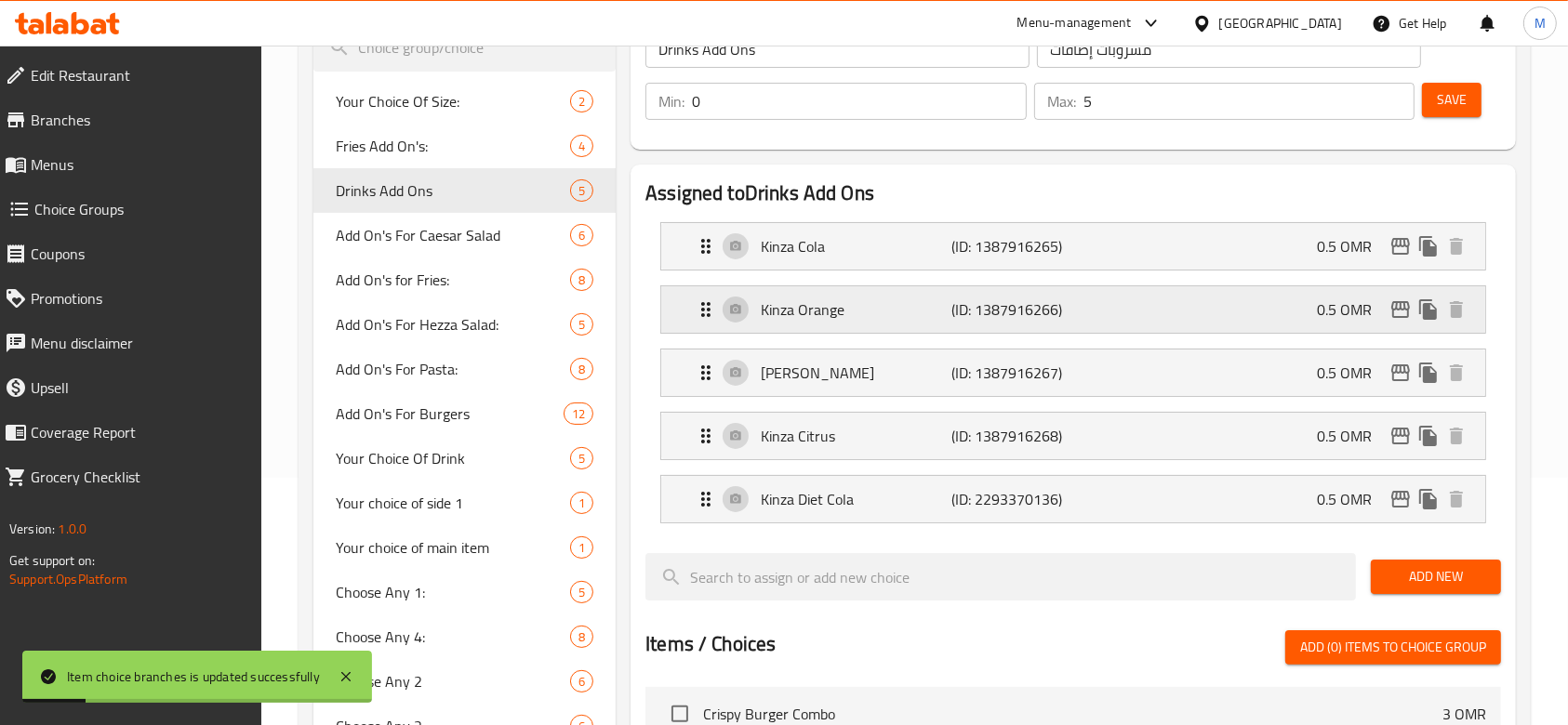
click at [889, 317] on p "Kinza Orange" at bounding box center [856, 310] width 190 height 23
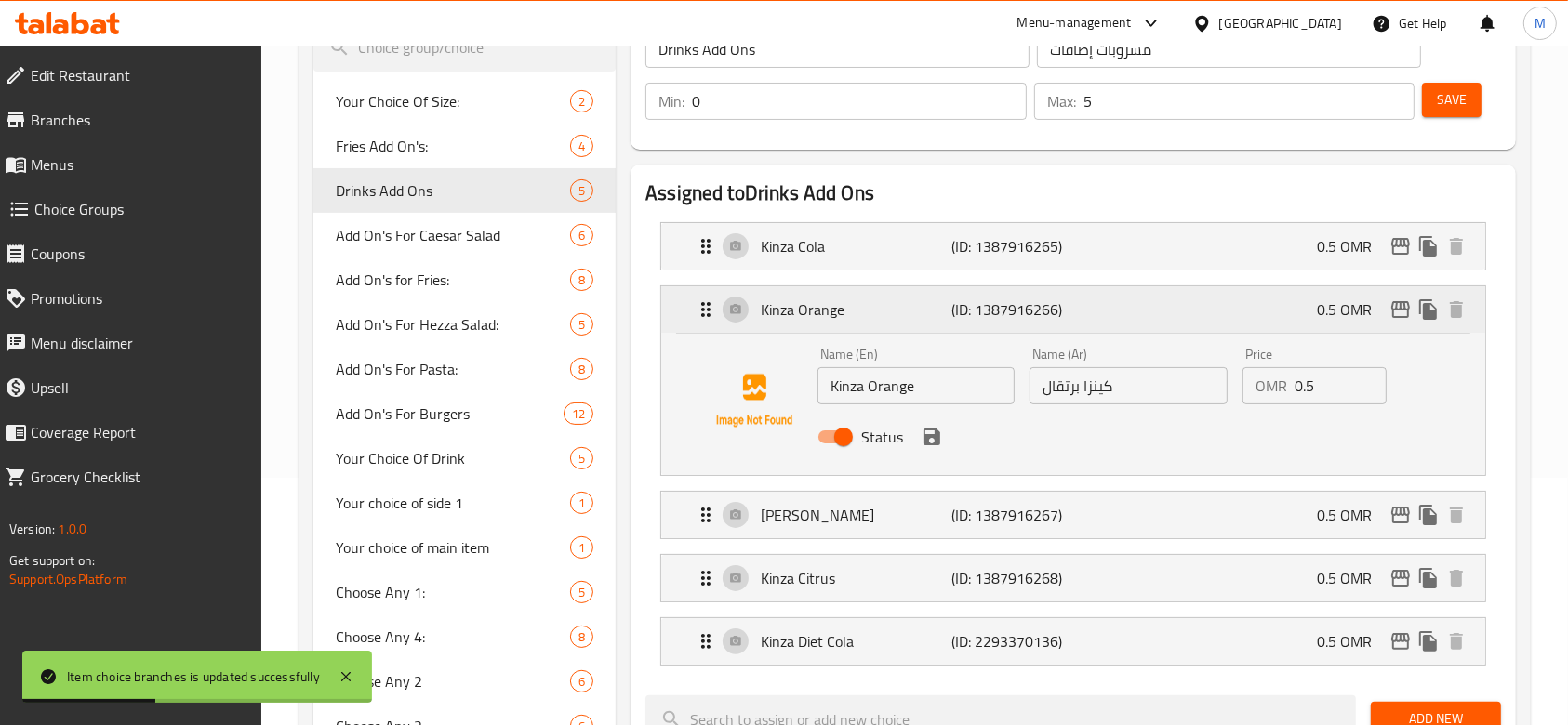
click at [784, 309] on p "Kinza Orange" at bounding box center [856, 310] width 190 height 23
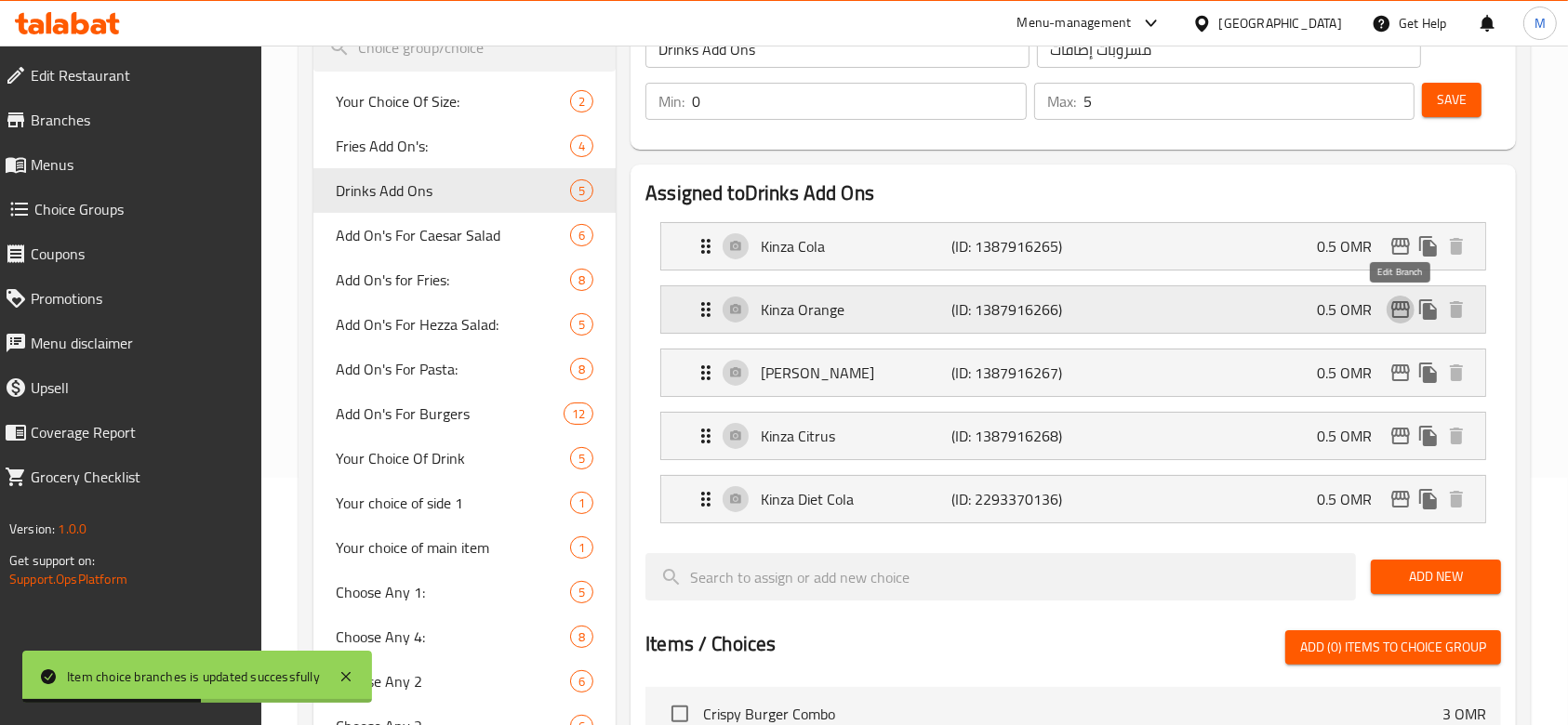
click at [1399, 305] on icon "edit" at bounding box center [1400, 310] width 19 height 17
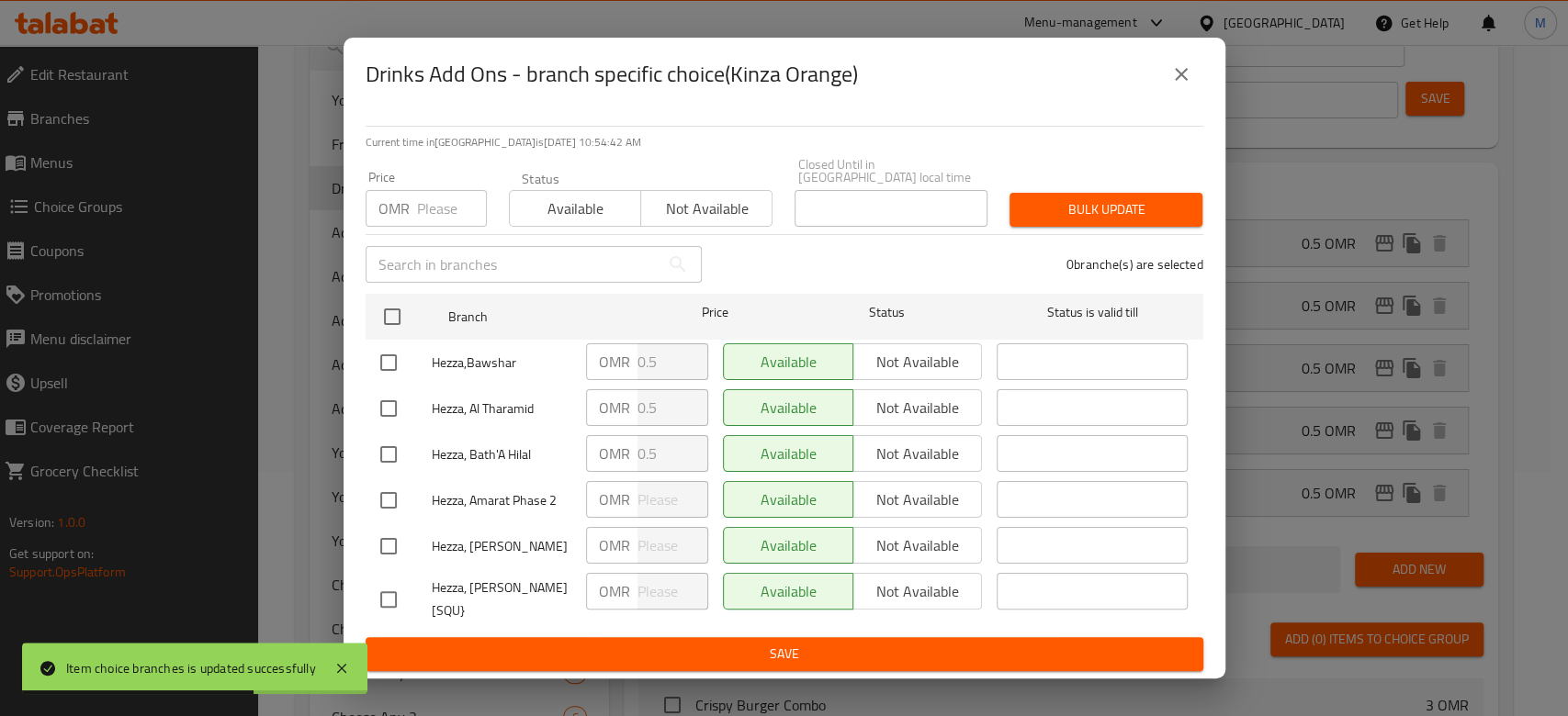
click at [388, 503] on input "checkbox" at bounding box center [388, 500] width 39 height 39
checkbox input "true"
click at [383, 548] on input "checkbox" at bounding box center [388, 546] width 39 height 39
checkbox input "true"
click at [386, 594] on input "checkbox" at bounding box center [388, 599] width 39 height 39
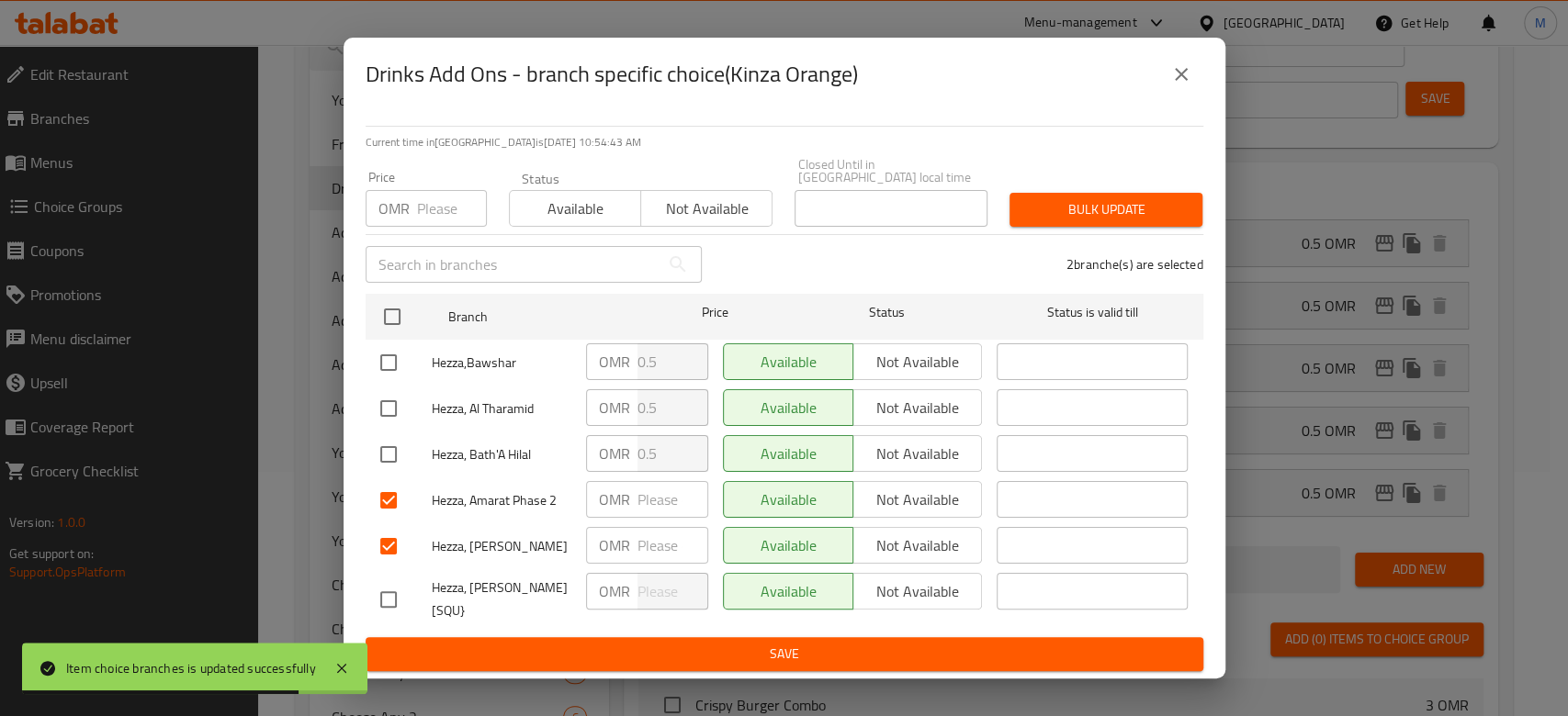
checkbox input "true"
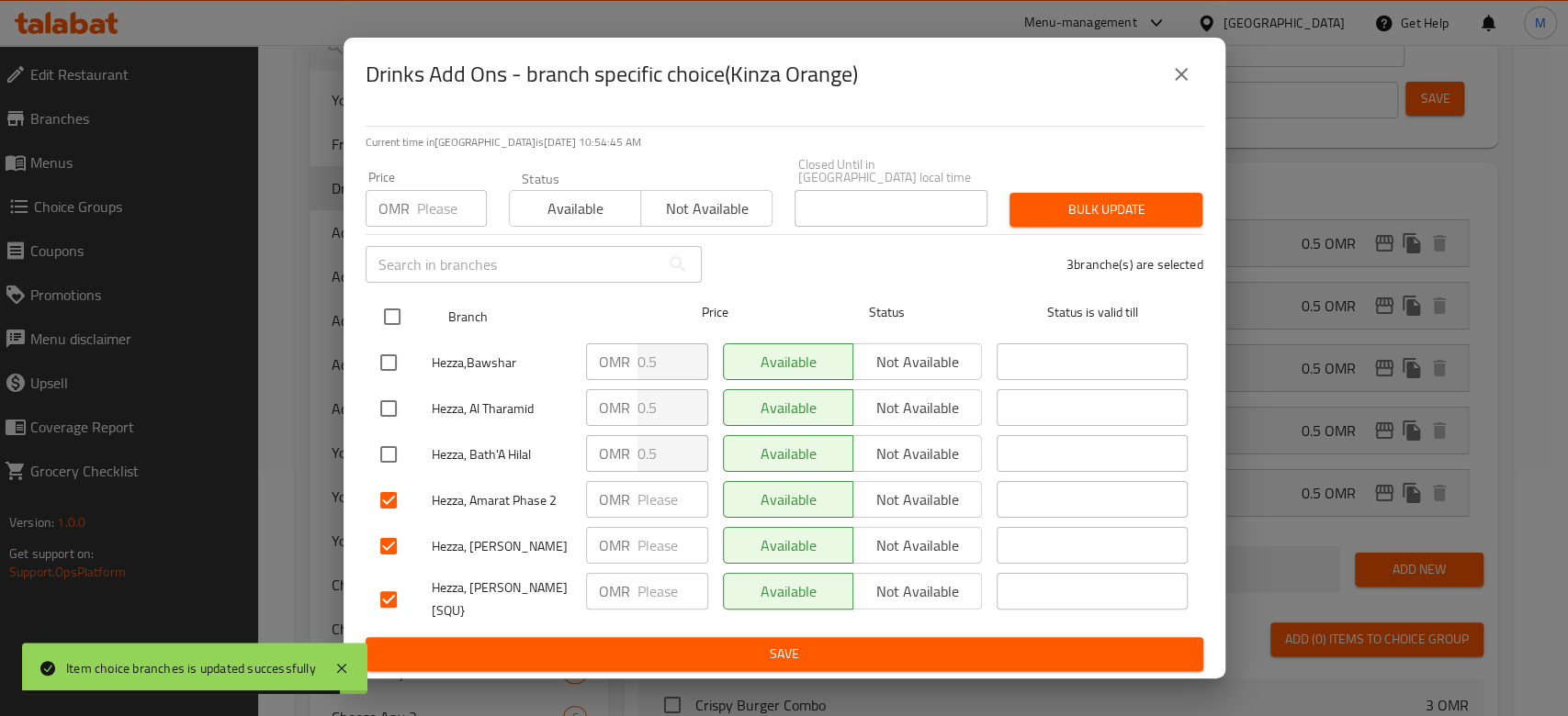
click at [391, 308] on input "checkbox" at bounding box center [392, 317] width 39 height 39
checkbox input "true"
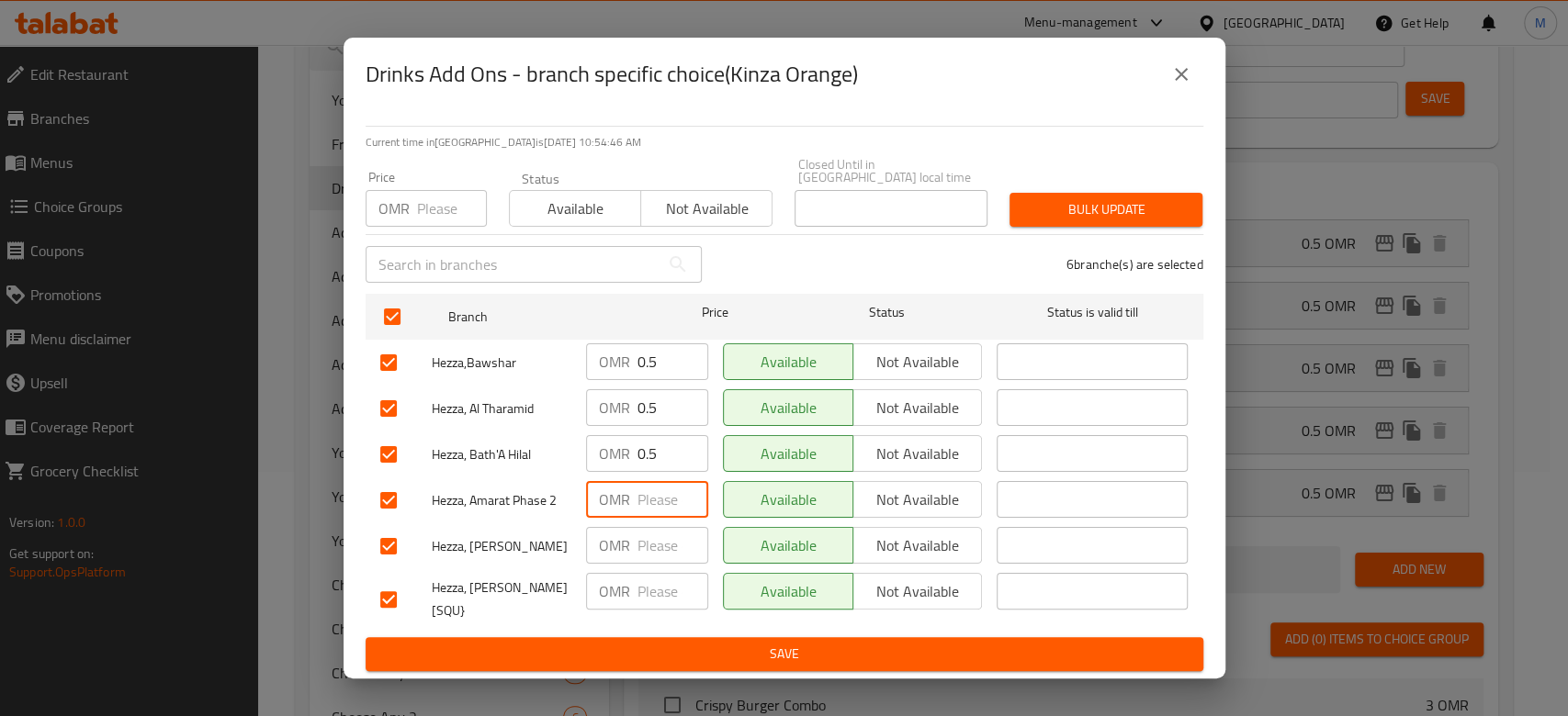
click at [652, 501] on input "number" at bounding box center [673, 499] width 70 height 37
type input "0.5"
click at [663, 540] on input "number" at bounding box center [673, 546] width 70 height 37
type input "0.5"
click at [647, 591] on input "number" at bounding box center [673, 591] width 70 height 37
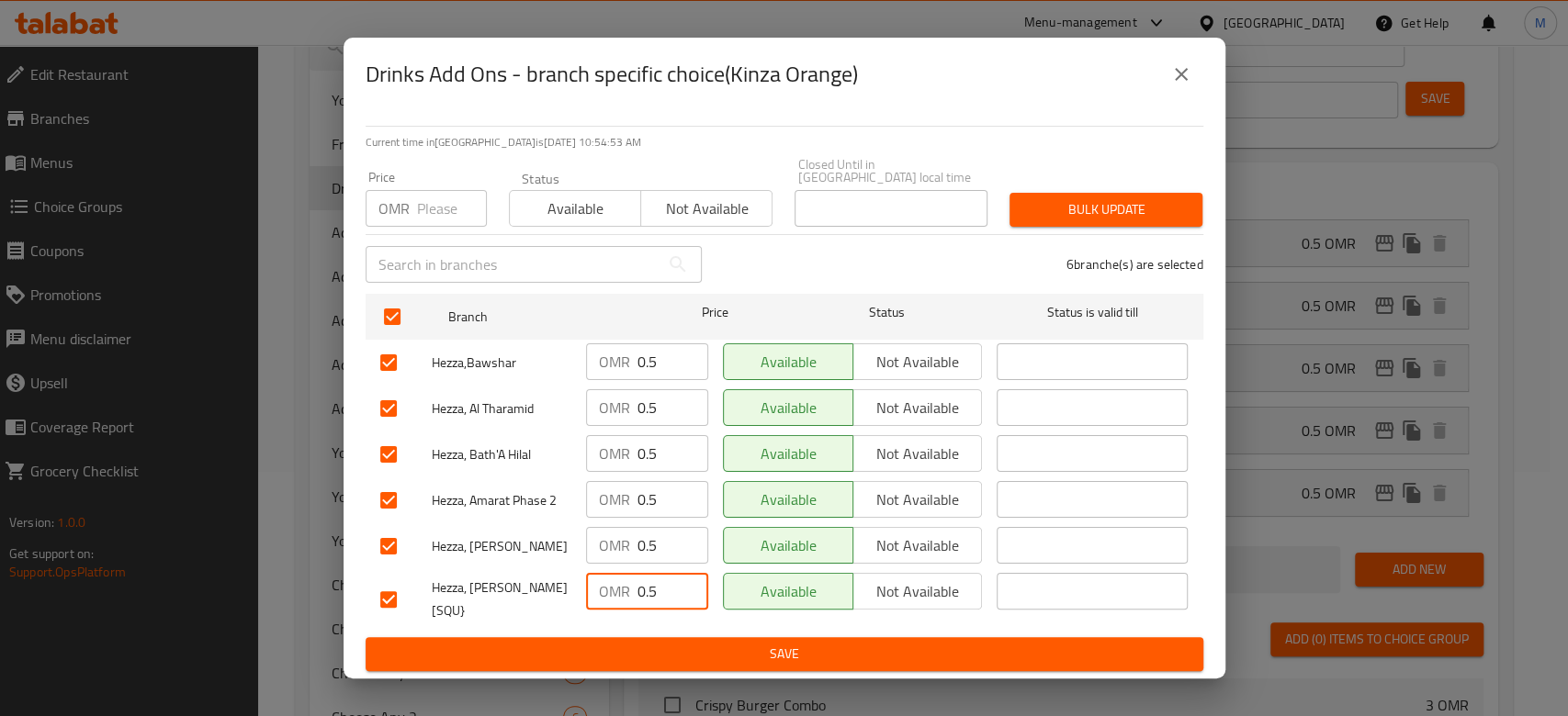
type input "0.5"
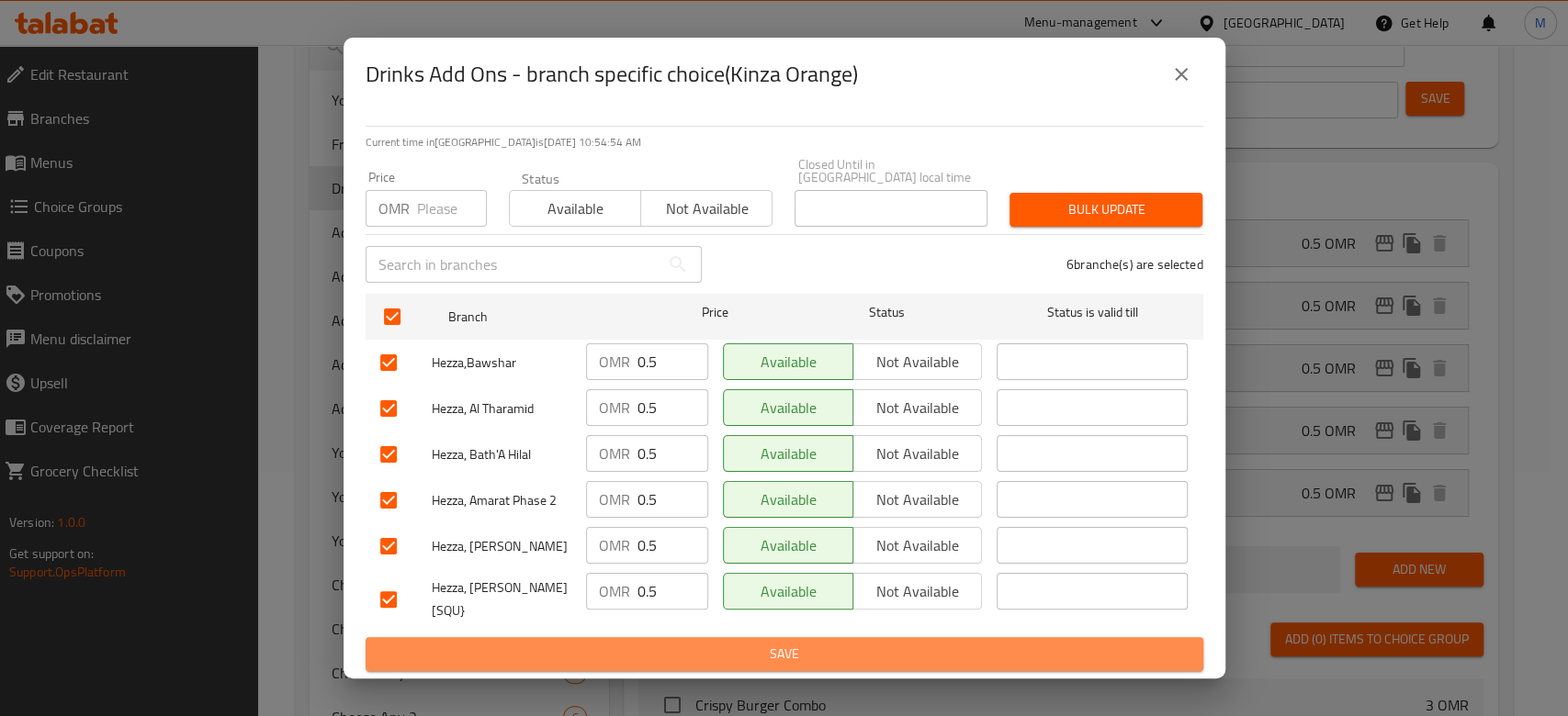
click at [660, 643] on span "Save" at bounding box center [784, 654] width 808 height 23
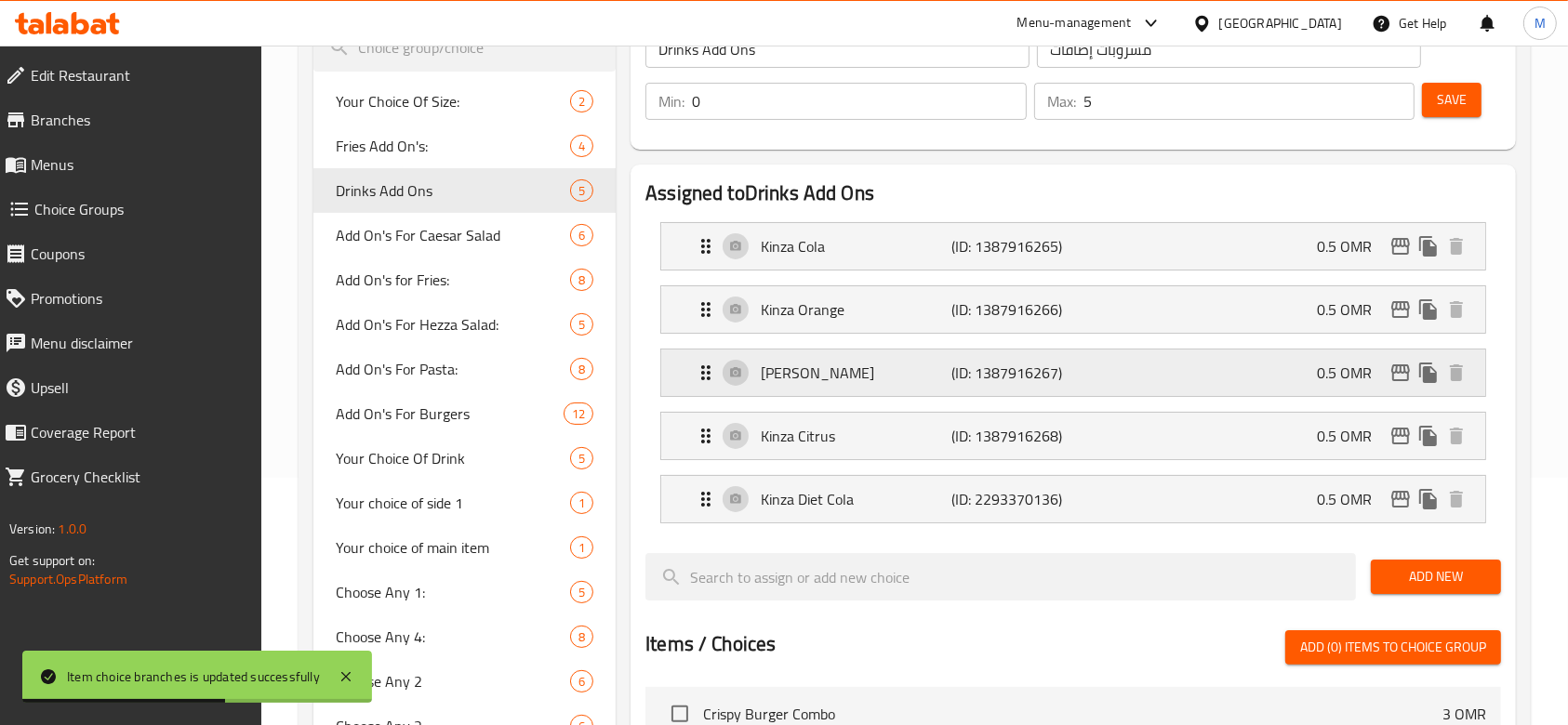
click at [770, 381] on p "[PERSON_NAME]" at bounding box center [856, 372] width 190 height 23
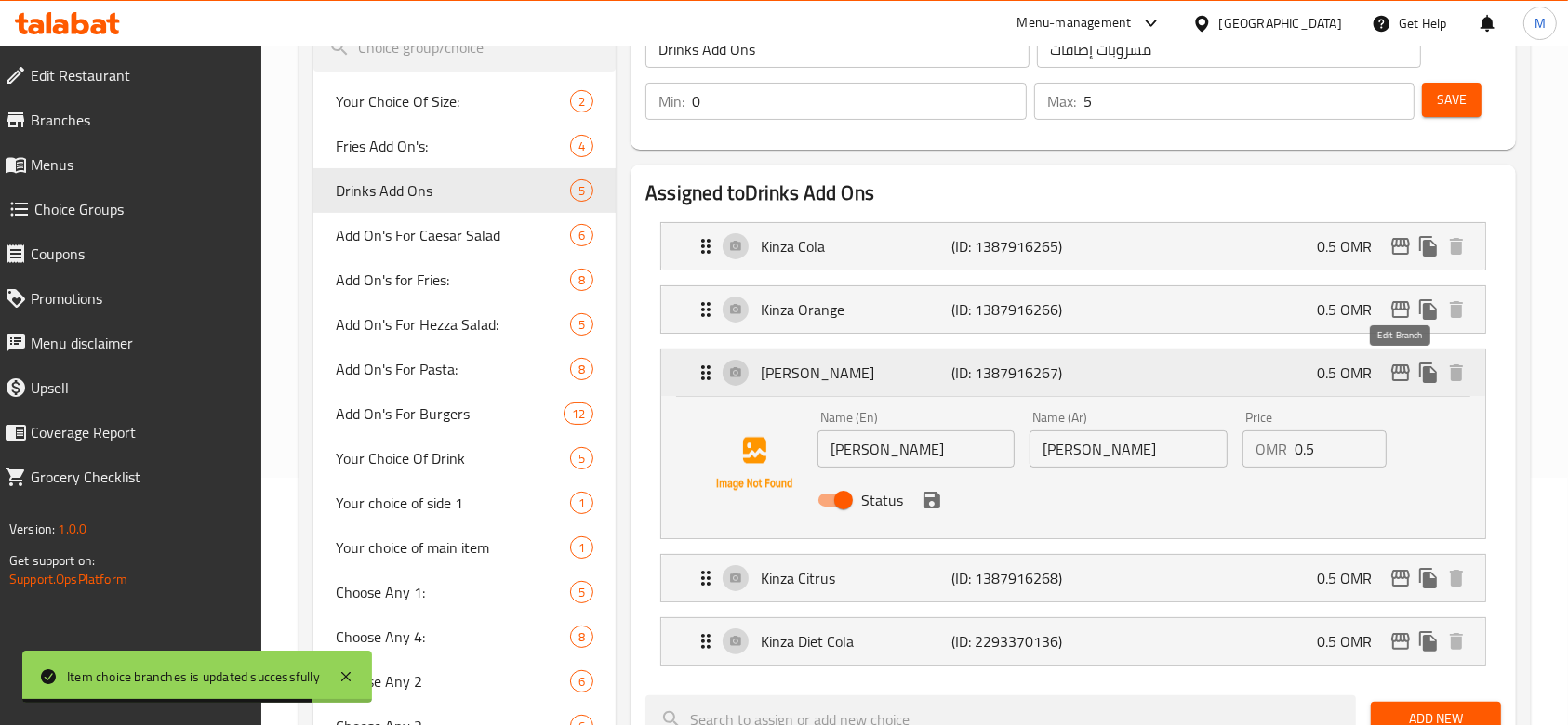
click at [1398, 373] on icon "edit" at bounding box center [1400, 372] width 23 height 23
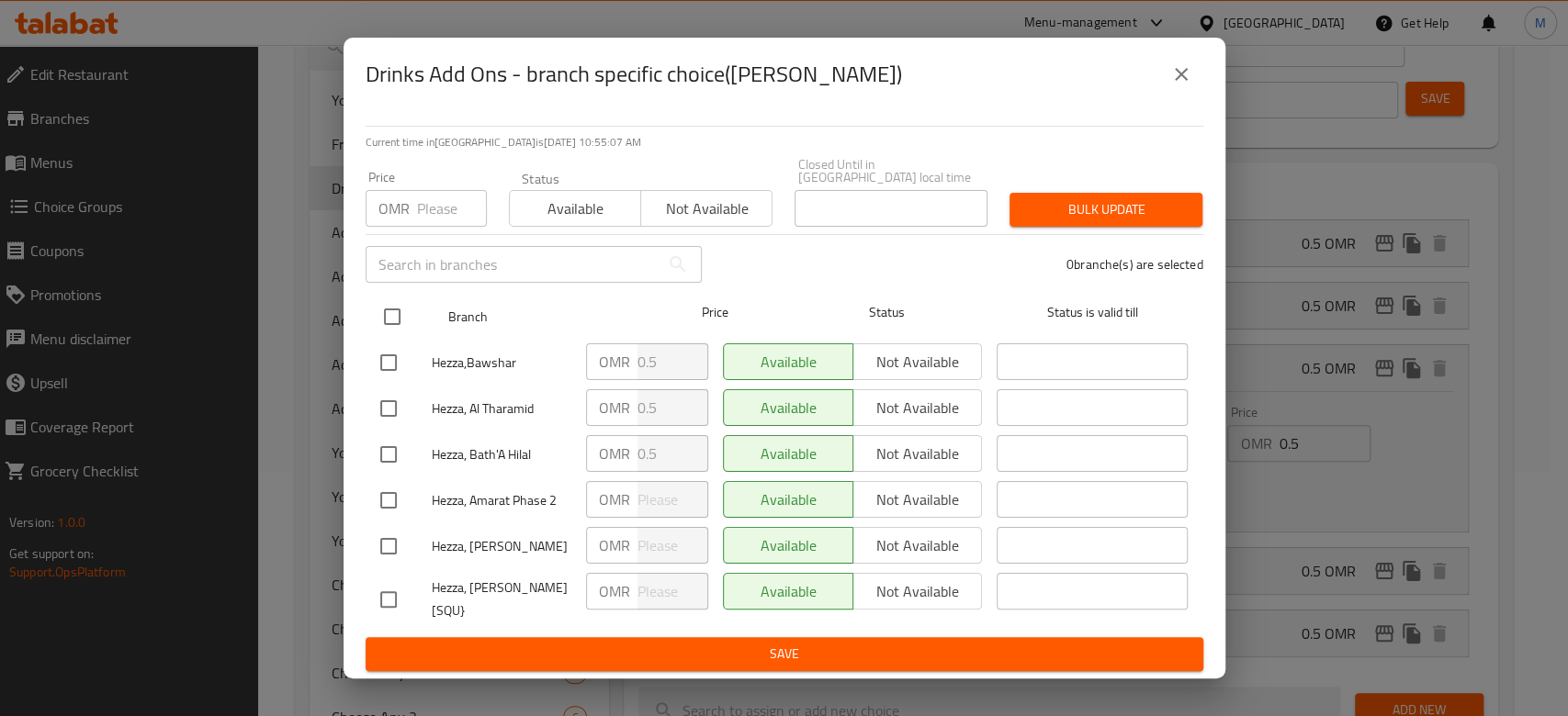
click at [394, 317] on input "checkbox" at bounding box center [392, 317] width 39 height 39
checkbox input "true"
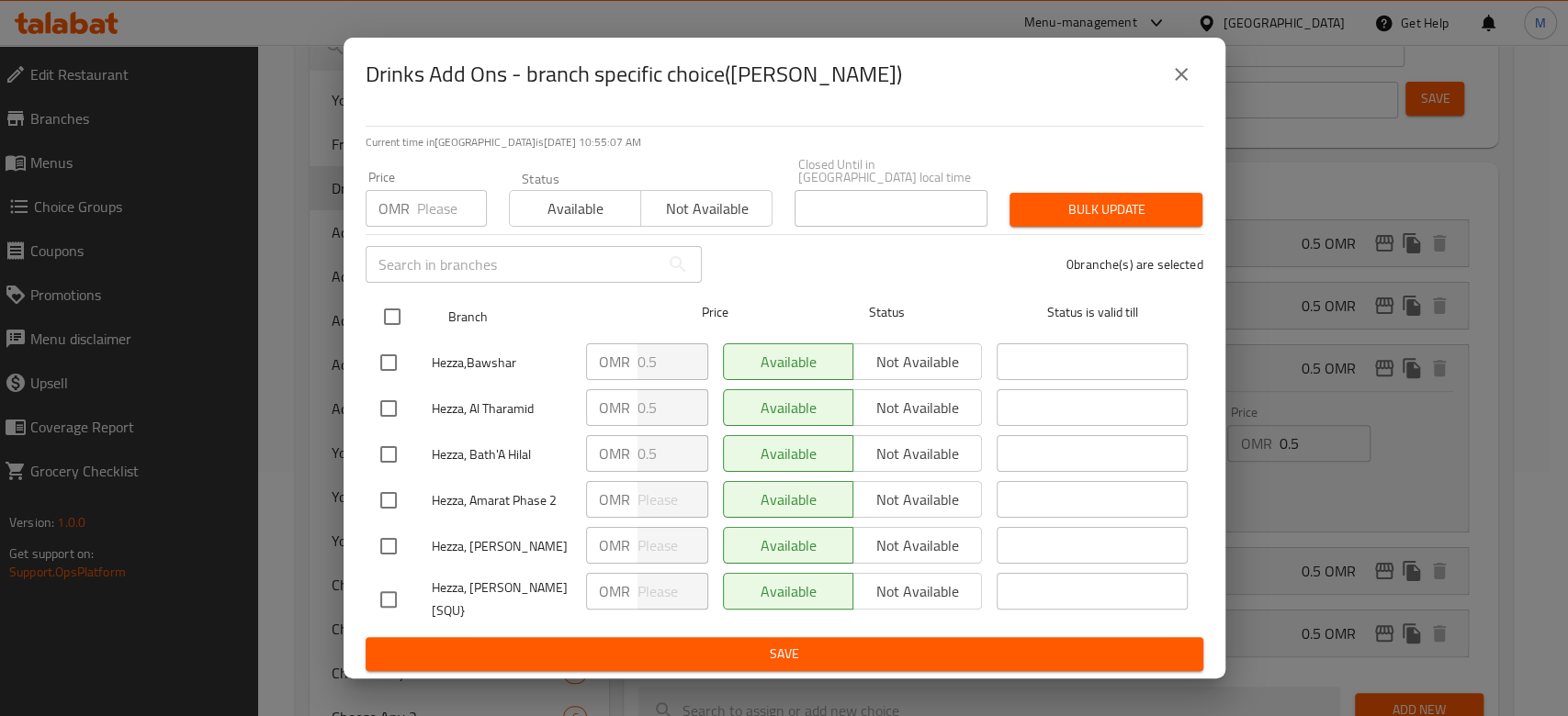
checkbox input "true"
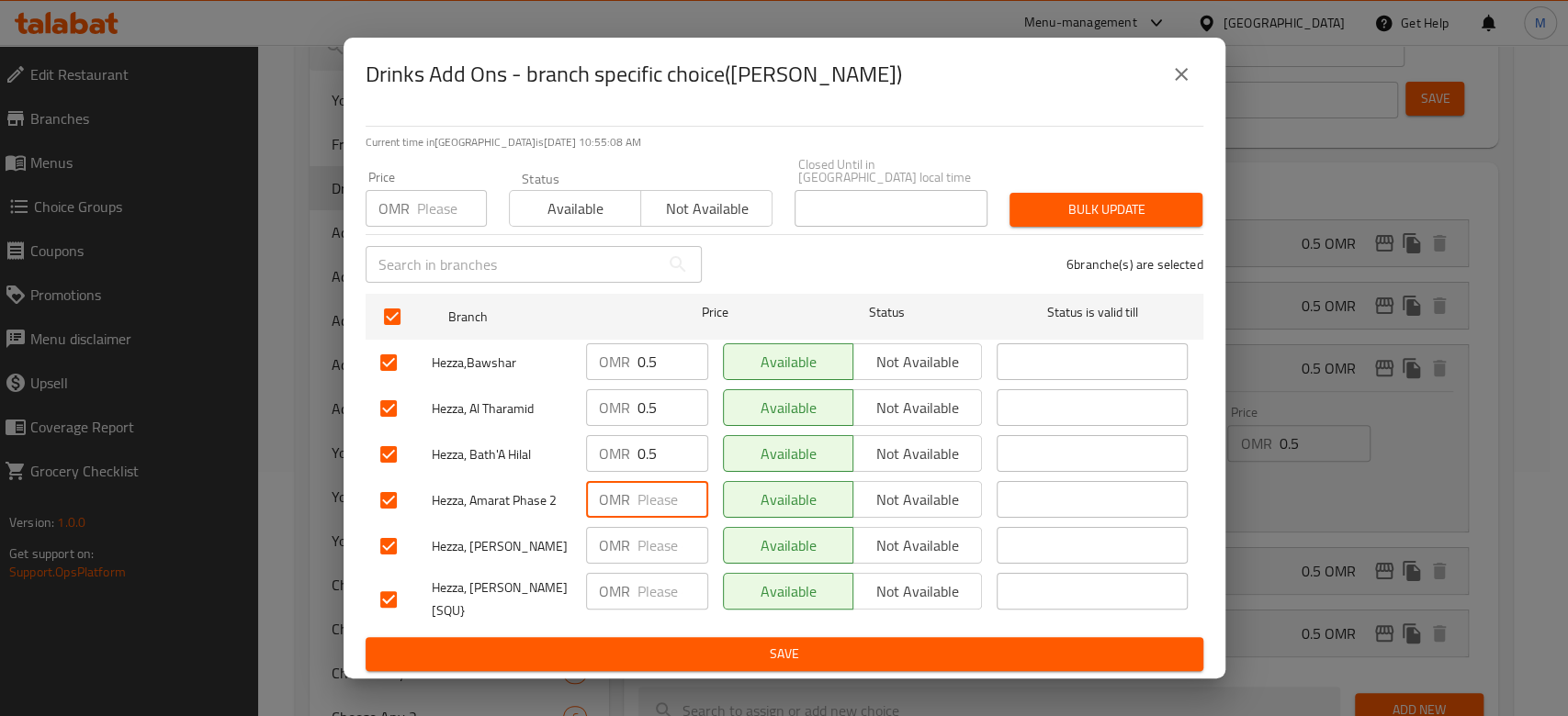
click at [654, 498] on input "number" at bounding box center [673, 499] width 70 height 37
type input "0.5"
click at [676, 526] on div "OMR ​" at bounding box center [647, 546] width 137 height 53
click at [676, 559] on input "number" at bounding box center [673, 546] width 70 height 37
type input "0.5"
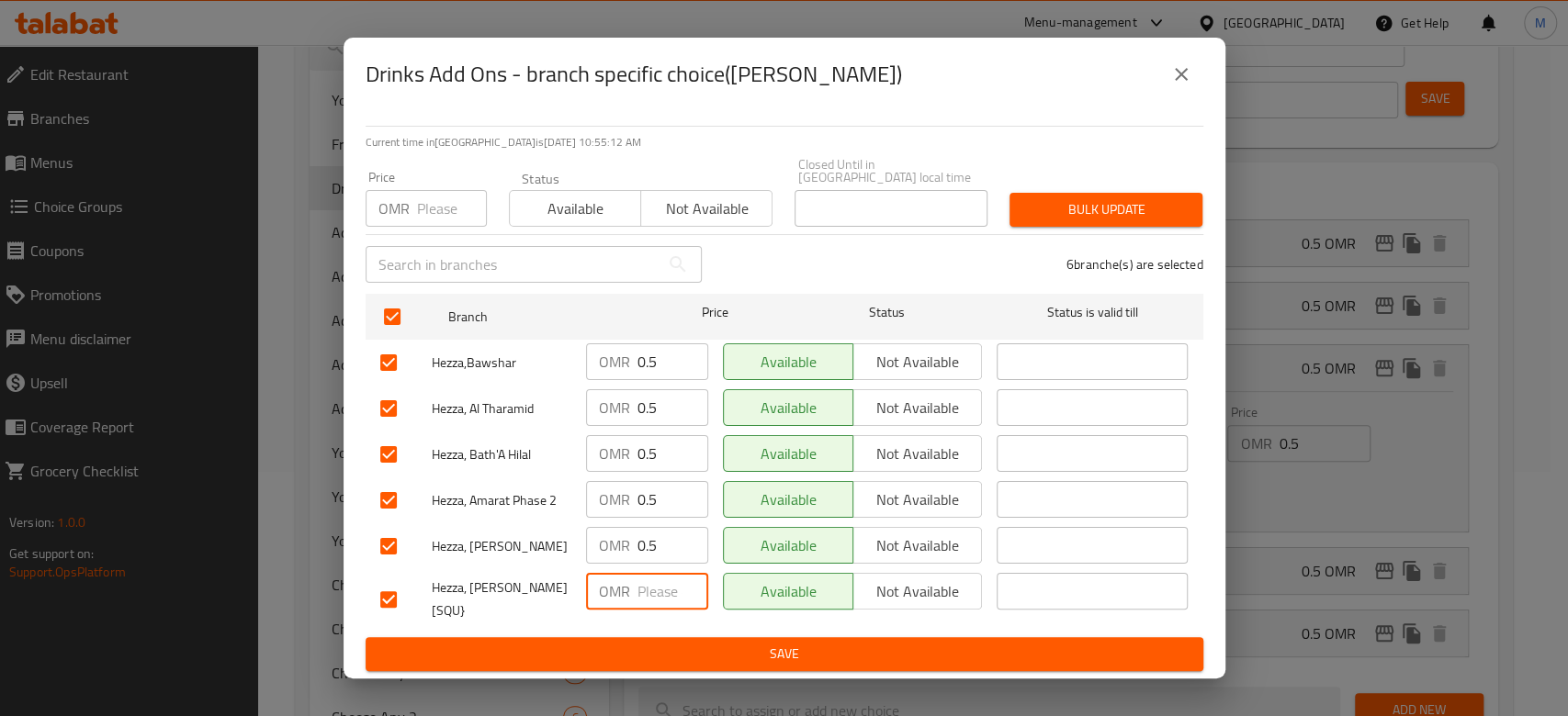
click at [664, 598] on input "number" at bounding box center [673, 591] width 70 height 37
type input "0.5"
click at [676, 643] on span "Save" at bounding box center [784, 654] width 808 height 23
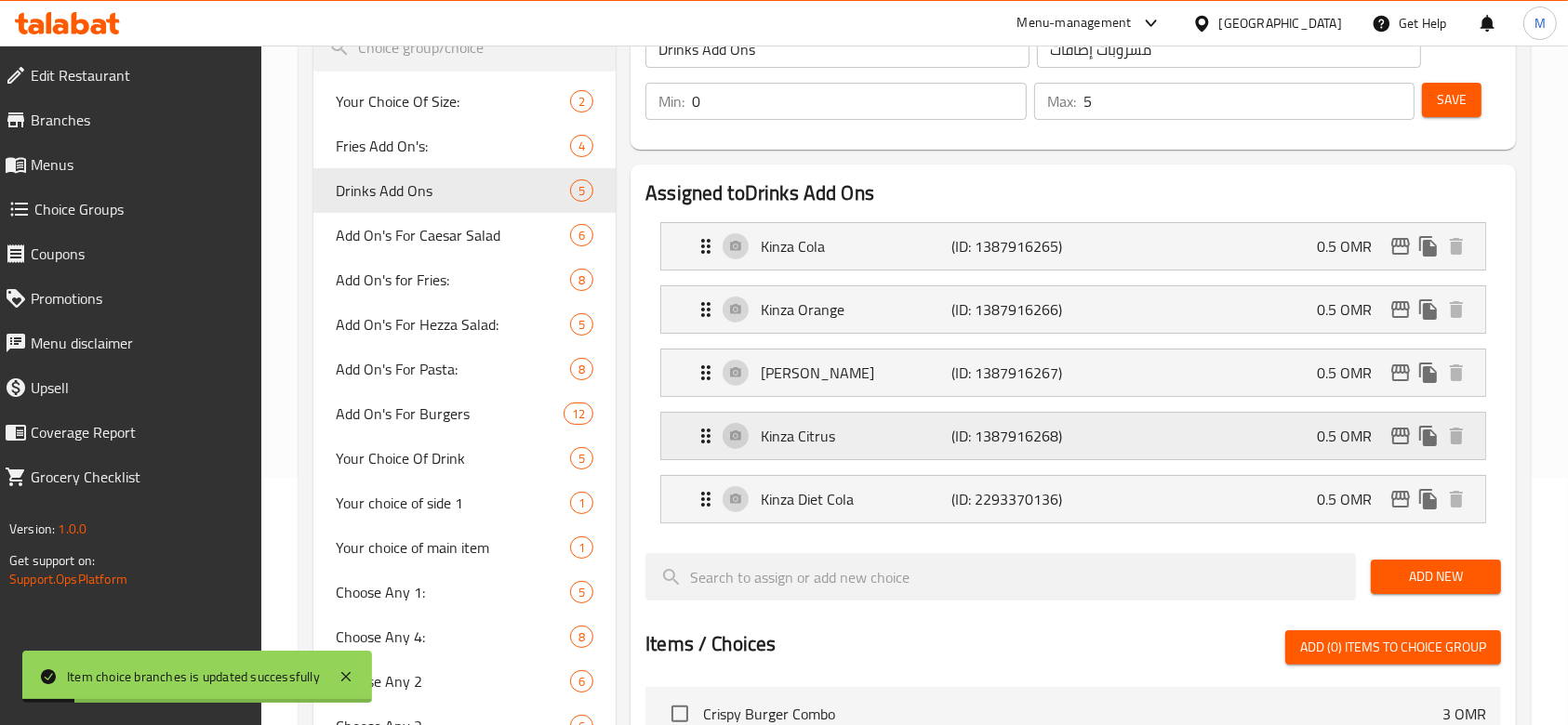
click at [898, 432] on p "Kinza Citrus" at bounding box center [856, 436] width 190 height 23
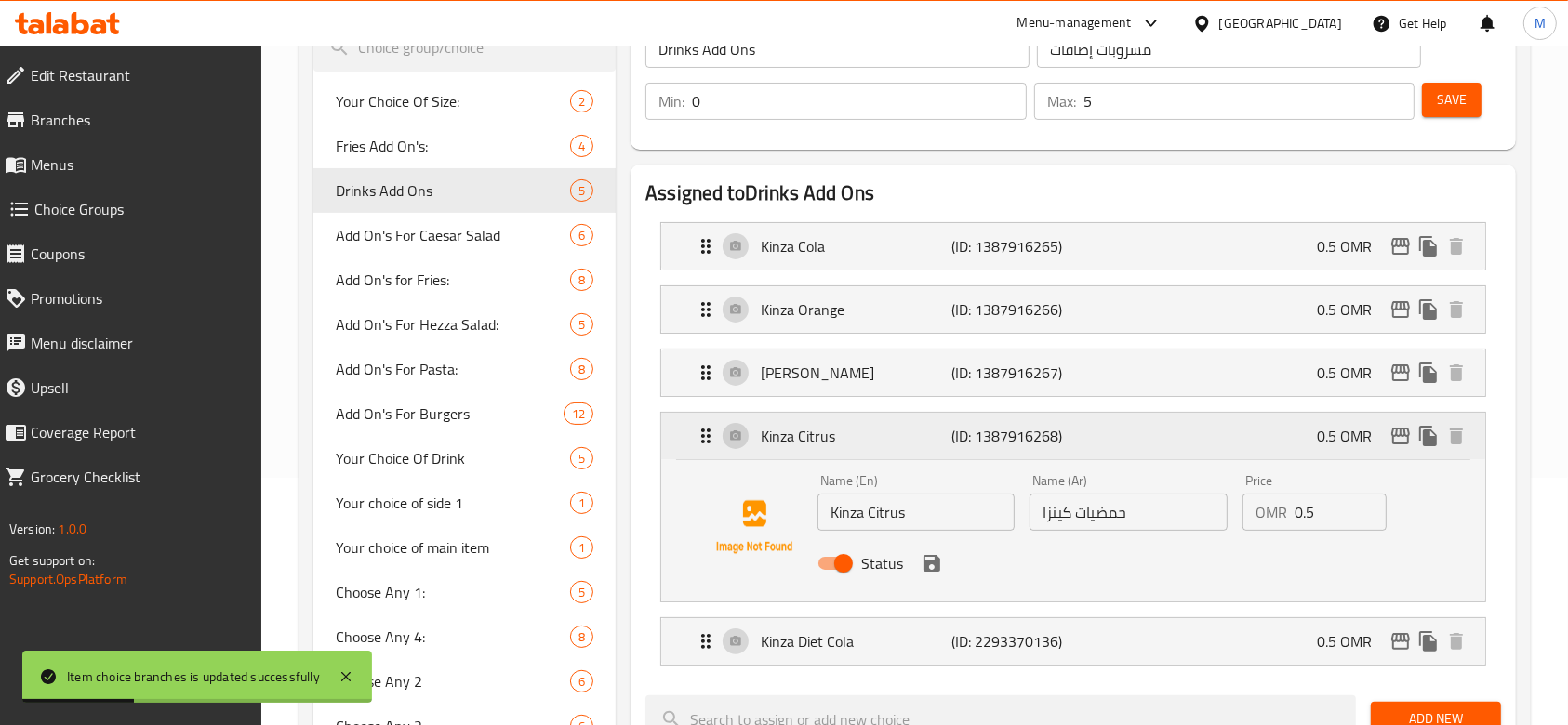
click at [1393, 435] on icon "edit" at bounding box center [1400, 436] width 19 height 17
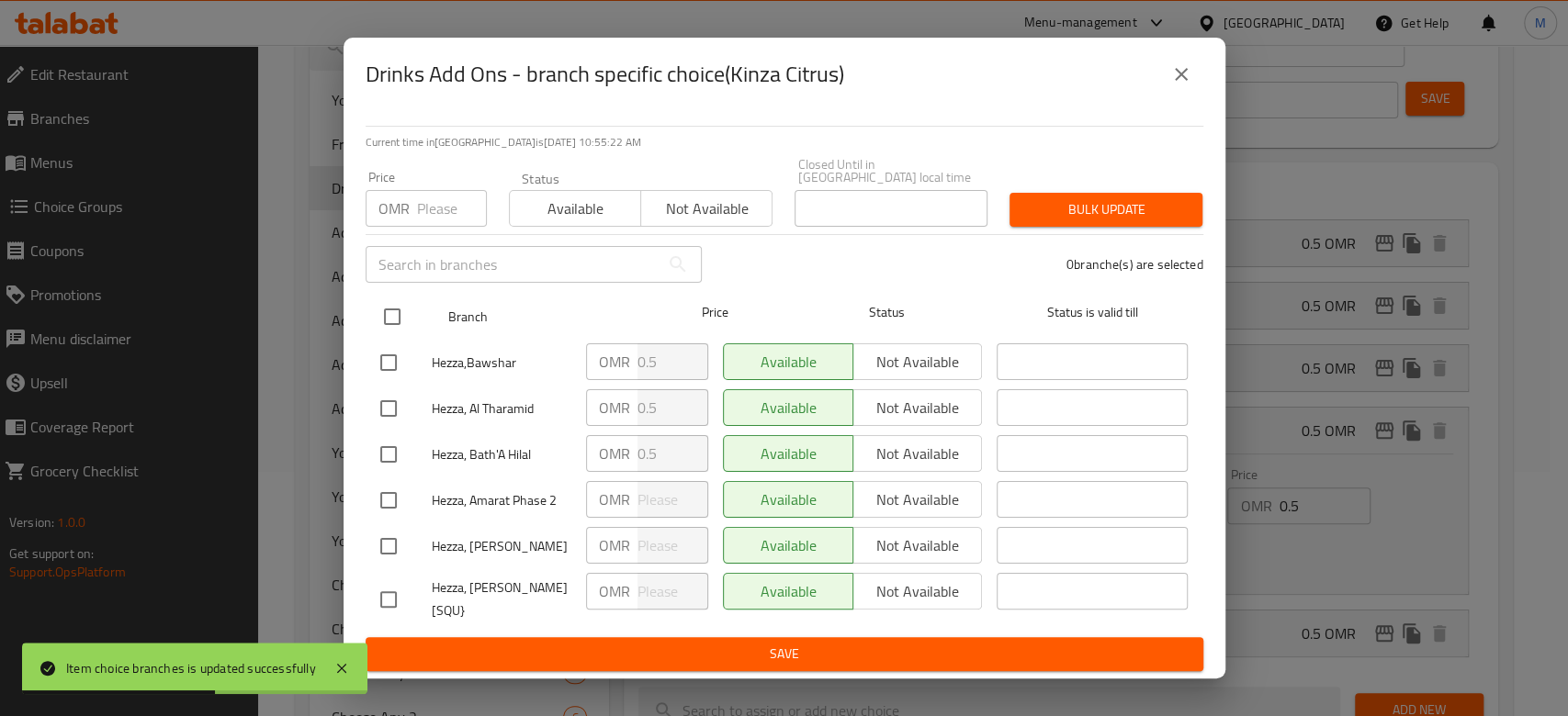
click at [389, 317] on input "checkbox" at bounding box center [392, 317] width 39 height 39
checkbox input "true"
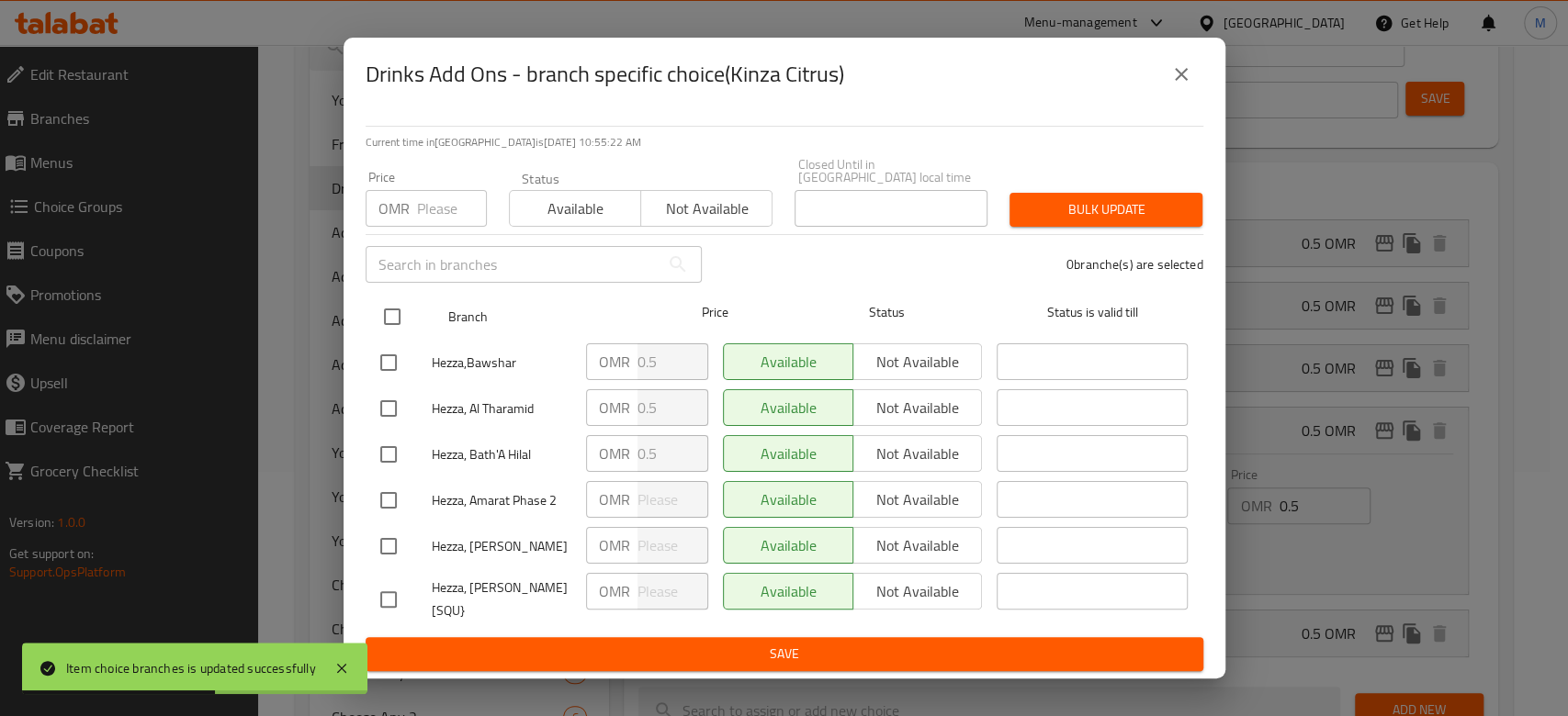
checkbox input "true"
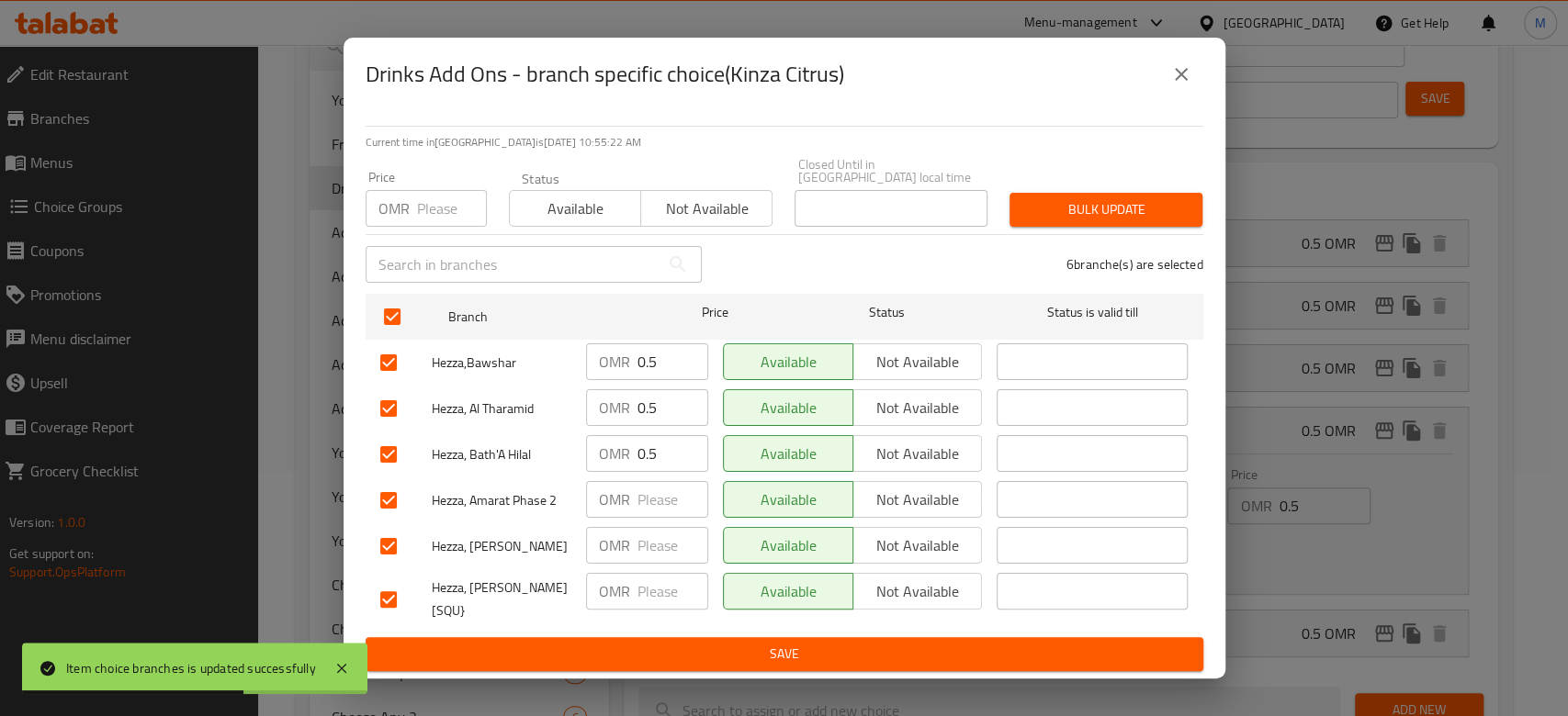
click at [666, 496] on input "number" at bounding box center [673, 499] width 70 height 37
type input "0.5"
click at [658, 557] on input "number" at bounding box center [673, 546] width 70 height 37
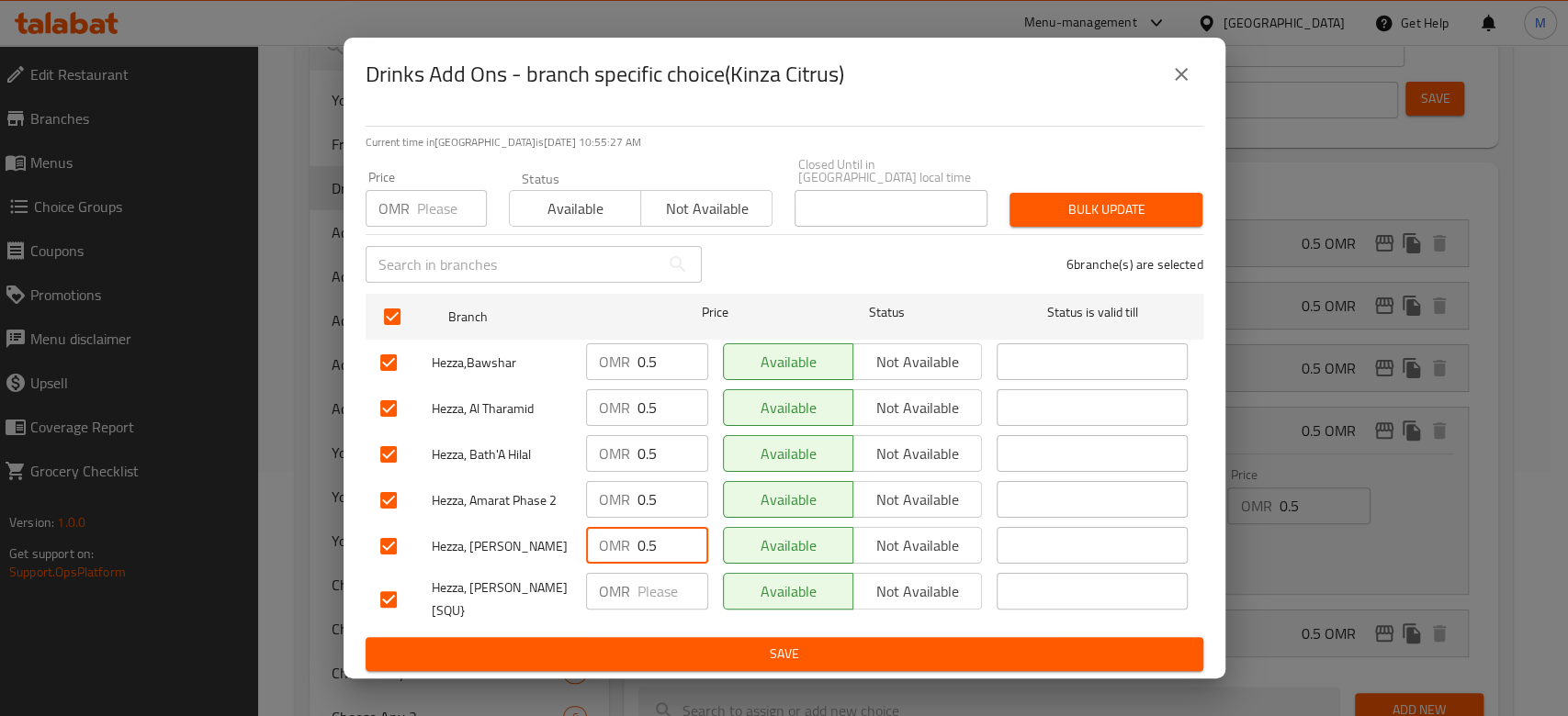
type input "0.5"
click at [666, 587] on input "number" at bounding box center [673, 591] width 70 height 37
type input "0.5"
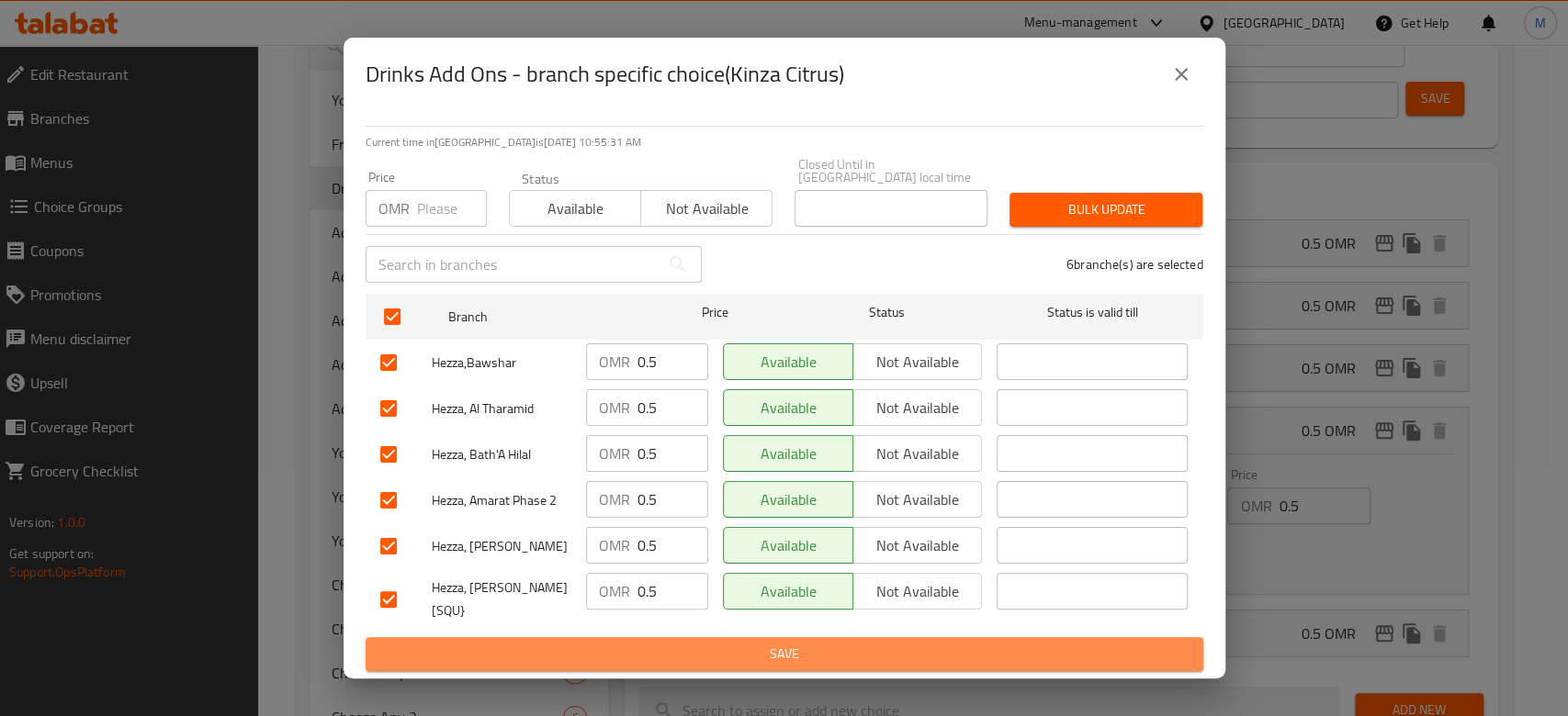
click at [664, 643] on span "Save" at bounding box center [784, 654] width 808 height 23
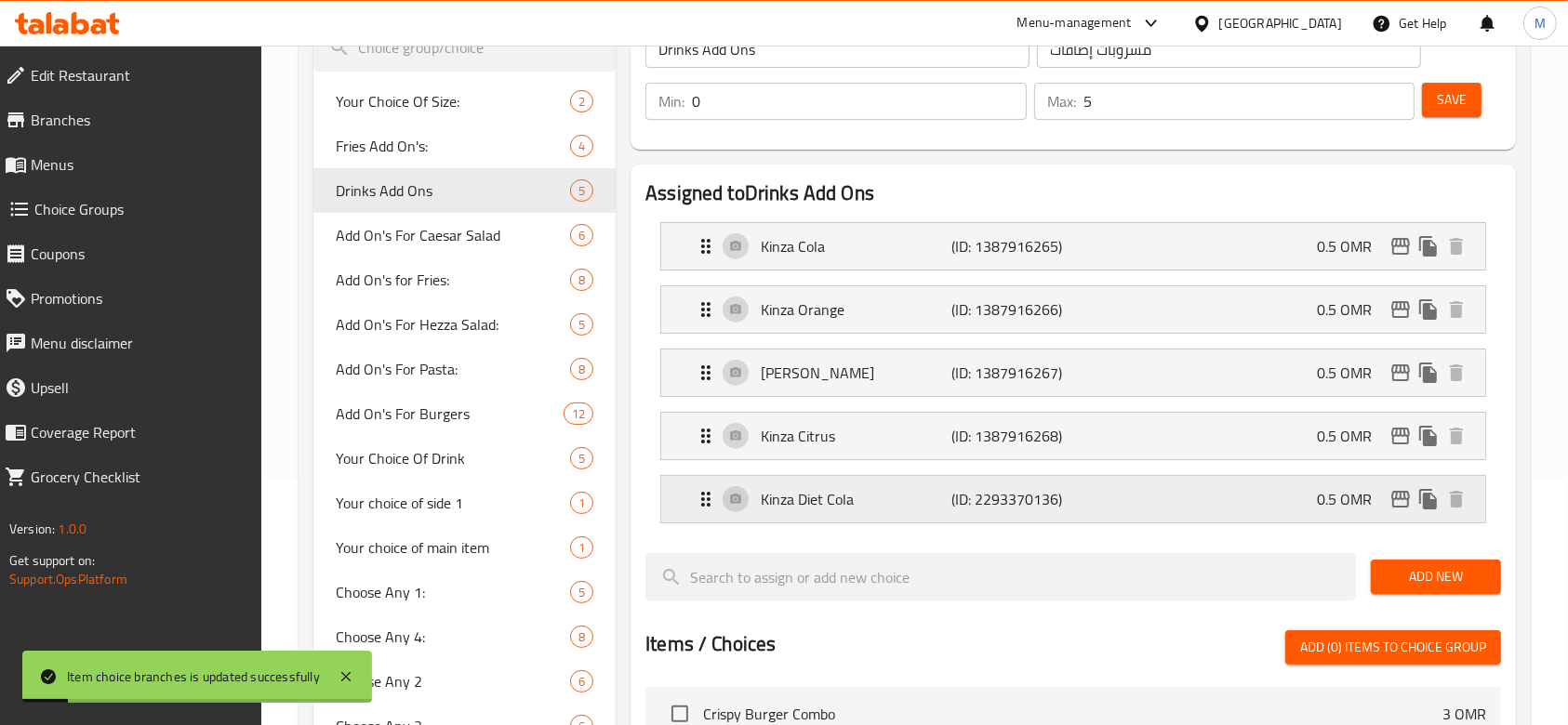
click at [911, 496] on p "Kinza Diet Cola" at bounding box center [856, 499] width 190 height 23
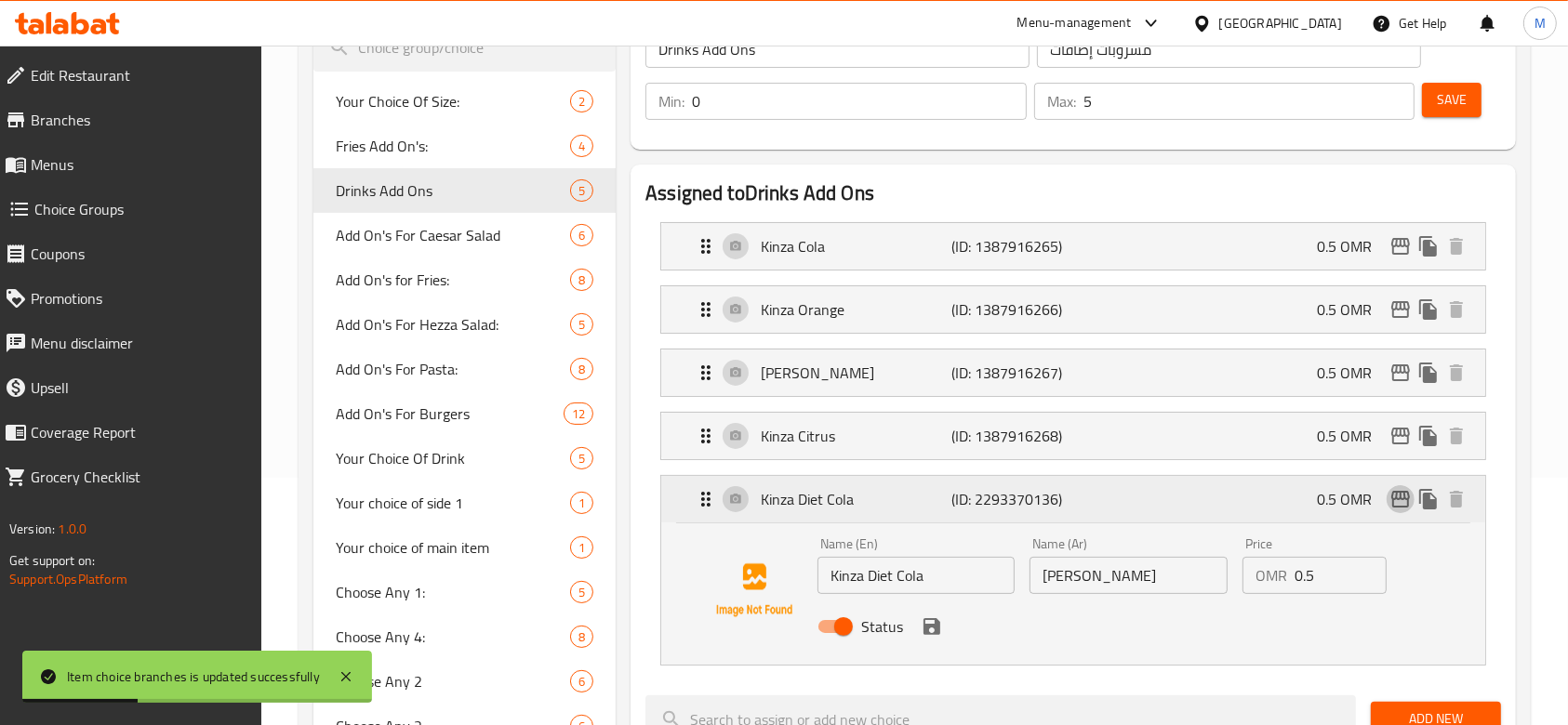
click at [1404, 496] on icon "edit" at bounding box center [1400, 499] width 19 height 17
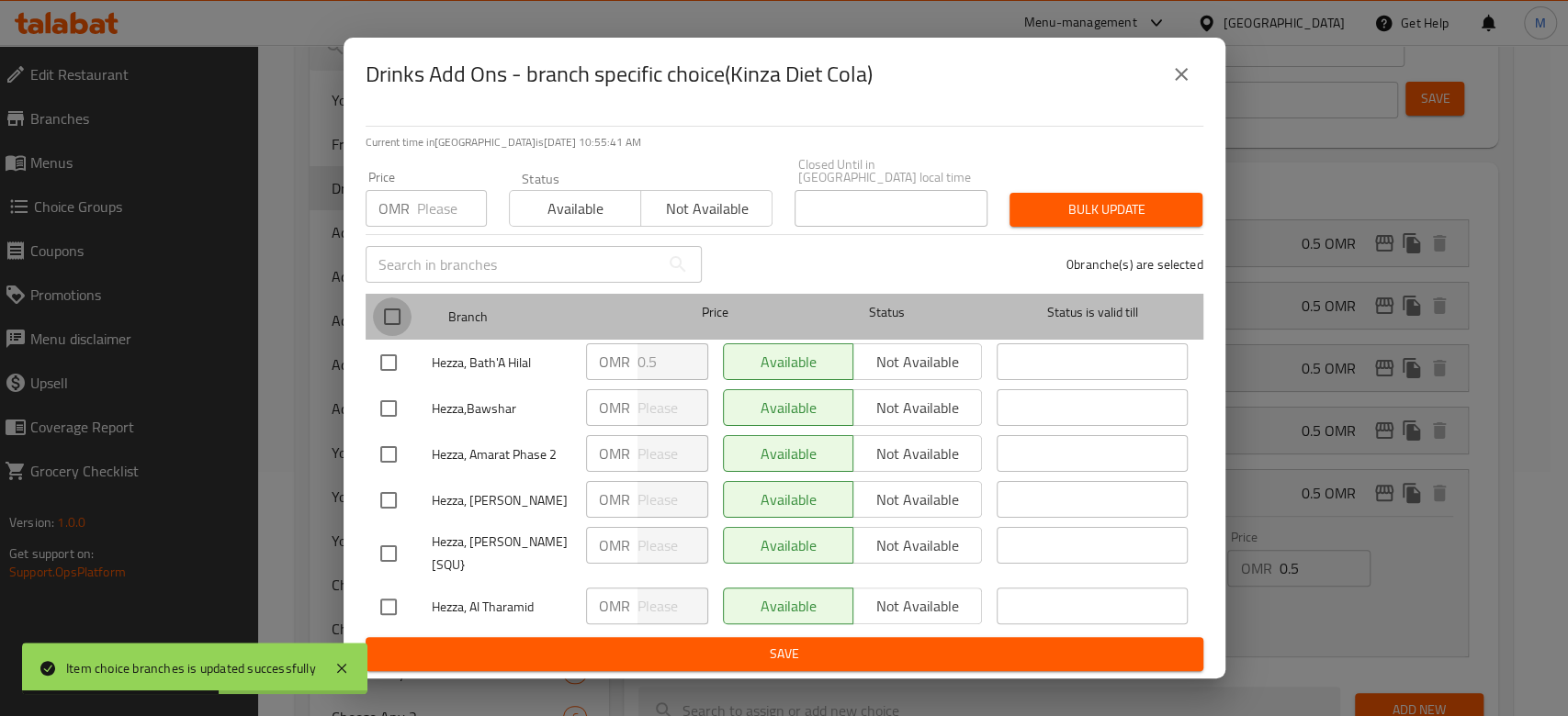
click at [387, 320] on input "checkbox" at bounding box center [392, 317] width 39 height 39
checkbox input "true"
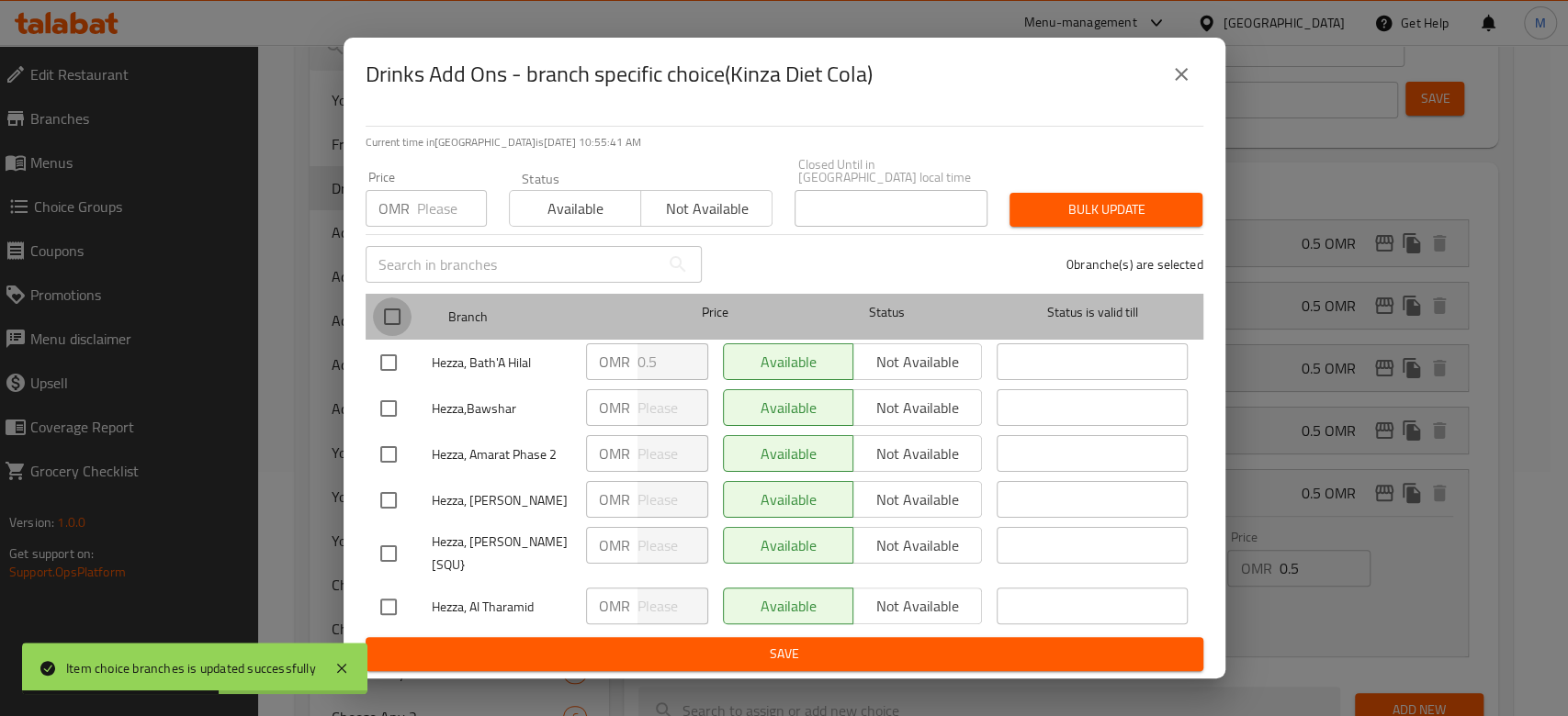
checkbox input "true"
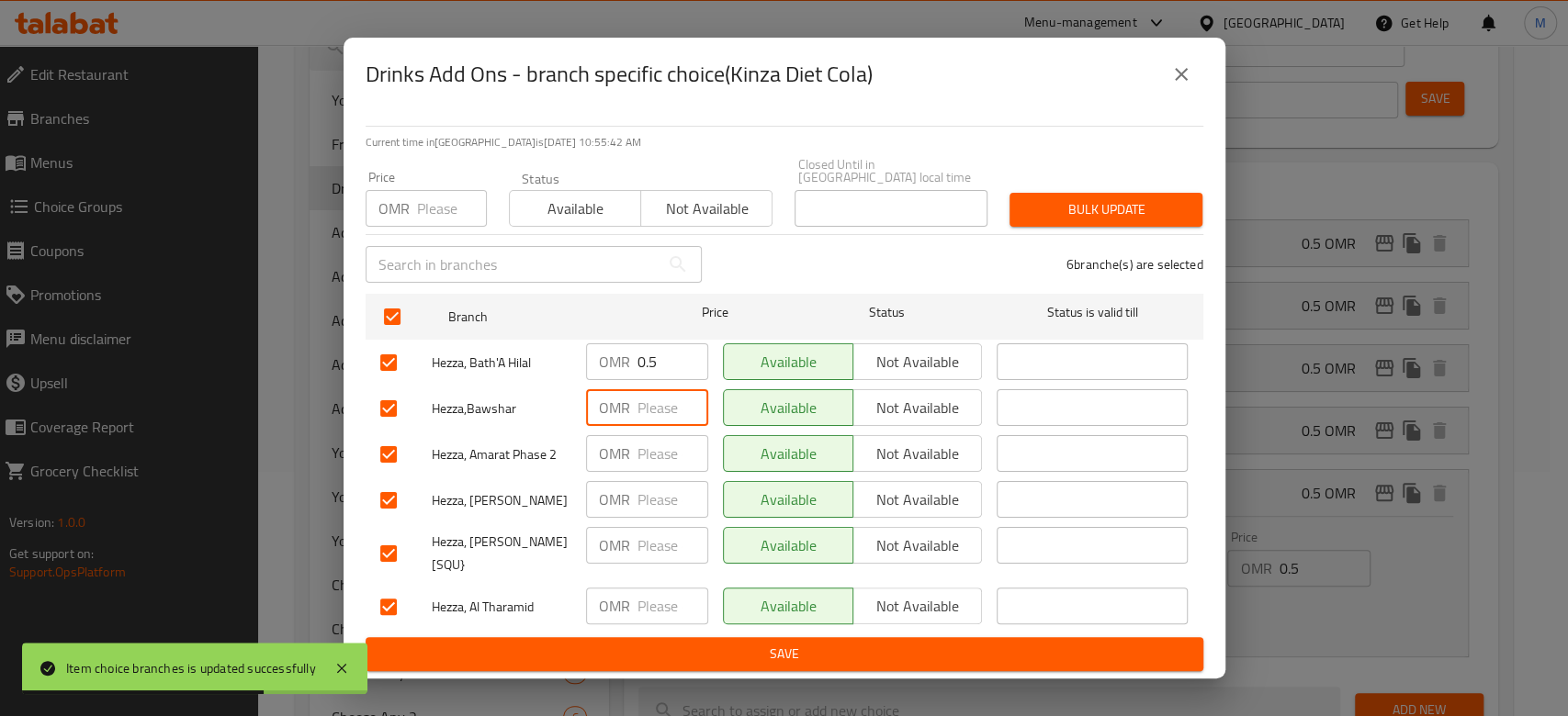
click at [654, 415] on input "number" at bounding box center [673, 408] width 70 height 37
type input "0.5"
click at [673, 458] on input "number" at bounding box center [673, 454] width 70 height 37
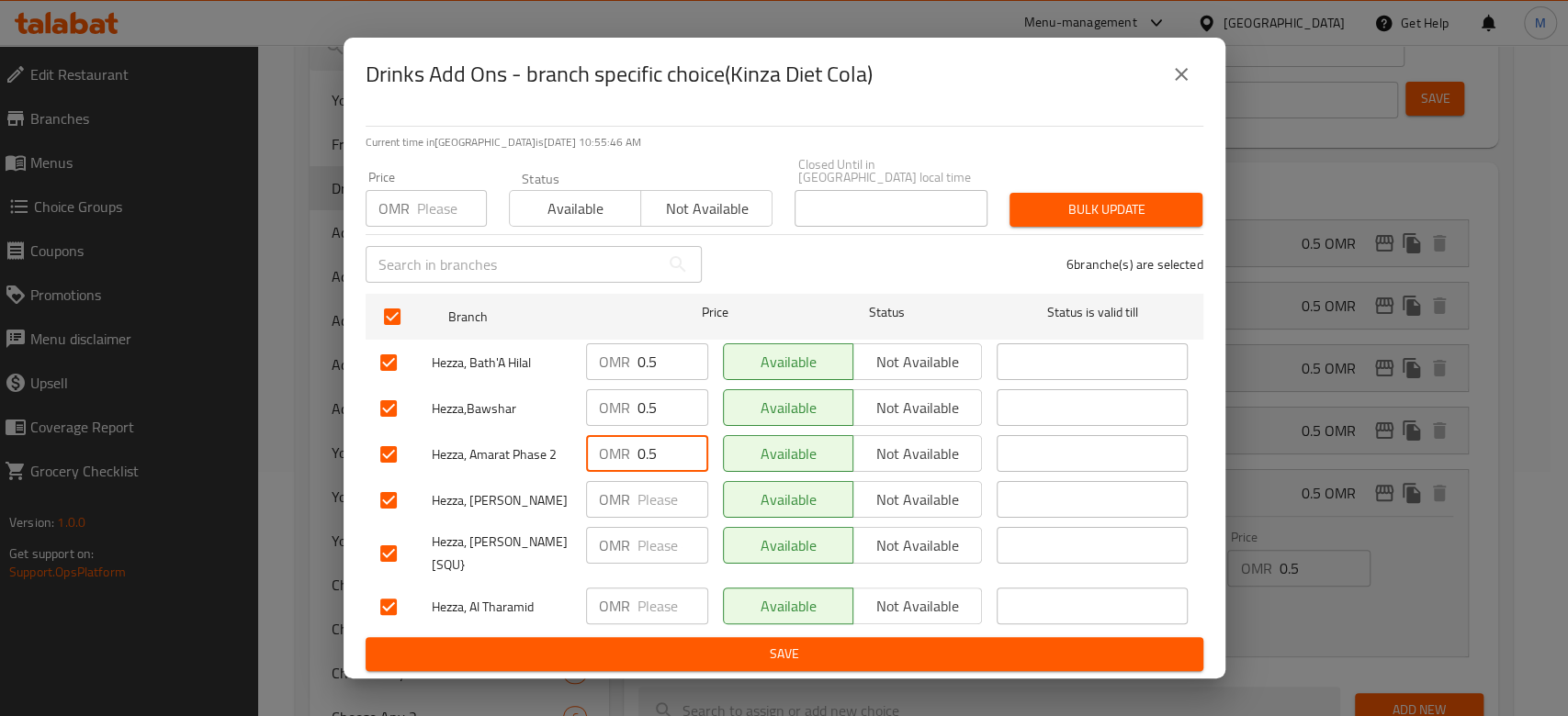
type input "0.5"
click at [661, 501] on input "number" at bounding box center [673, 499] width 70 height 37
type input "0.5"
click at [670, 547] on input "number" at bounding box center [673, 546] width 70 height 37
type input "0.5"
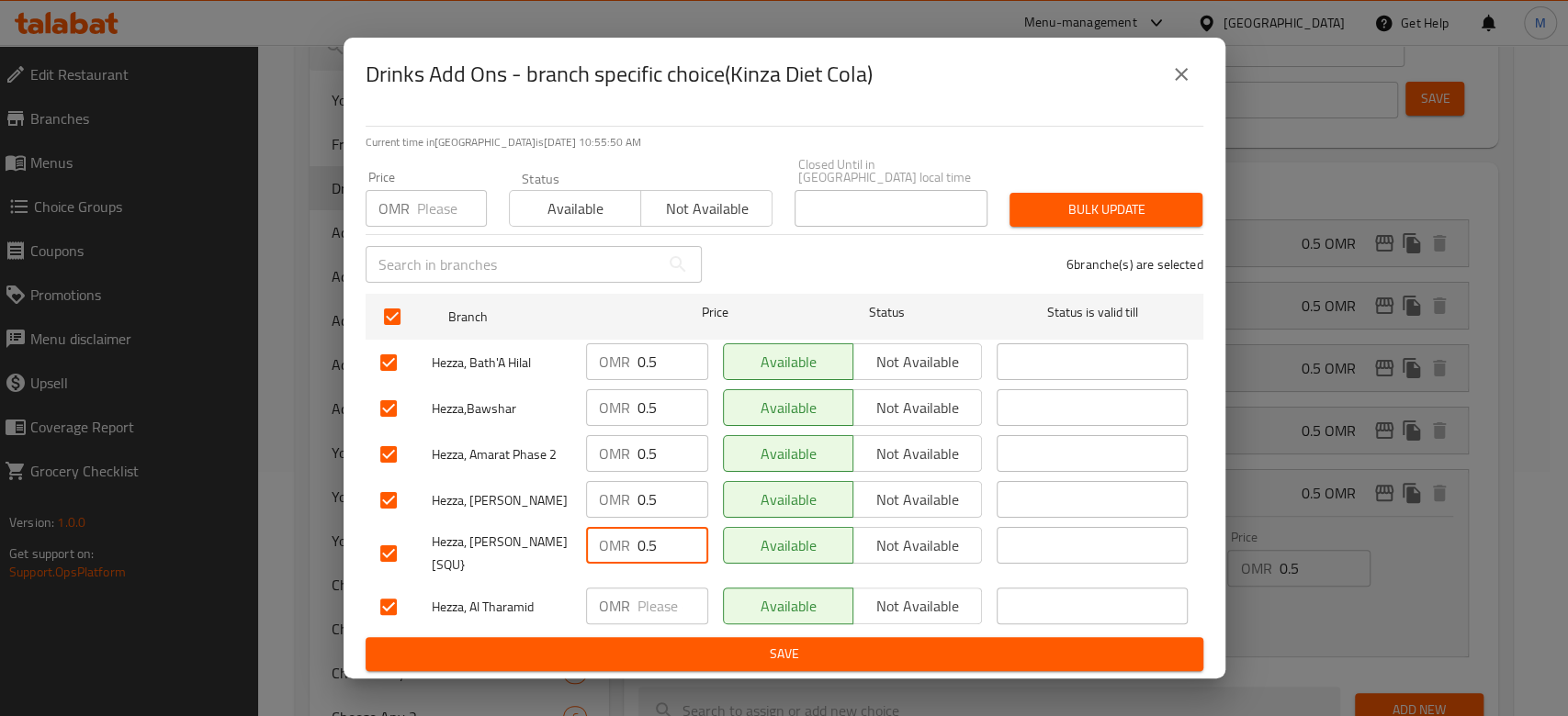
click at [658, 593] on input "number" at bounding box center [673, 606] width 70 height 37
type input "0.5"
click at [695, 647] on span "Save" at bounding box center [784, 654] width 808 height 23
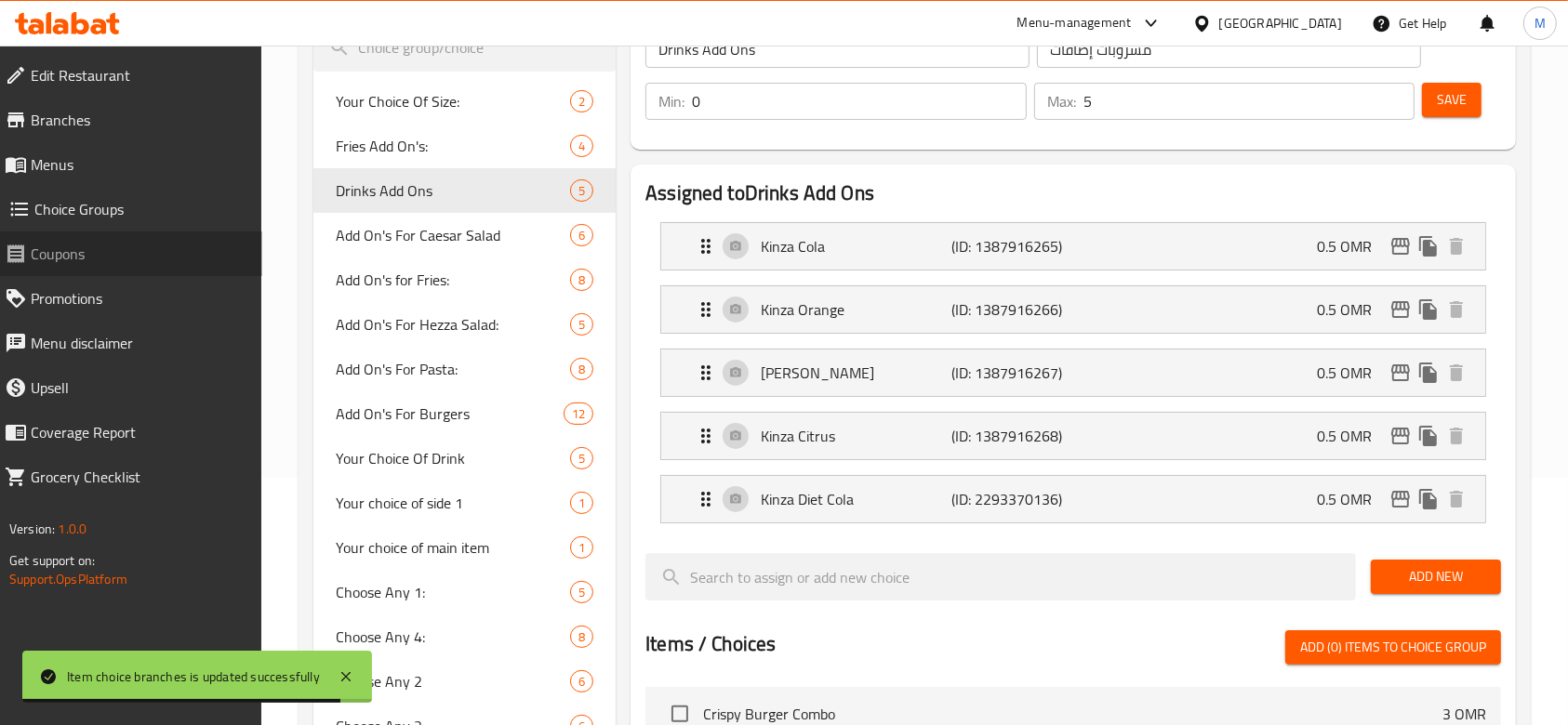
click at [108, 256] on span "Coupons" at bounding box center [139, 254] width 217 height 23
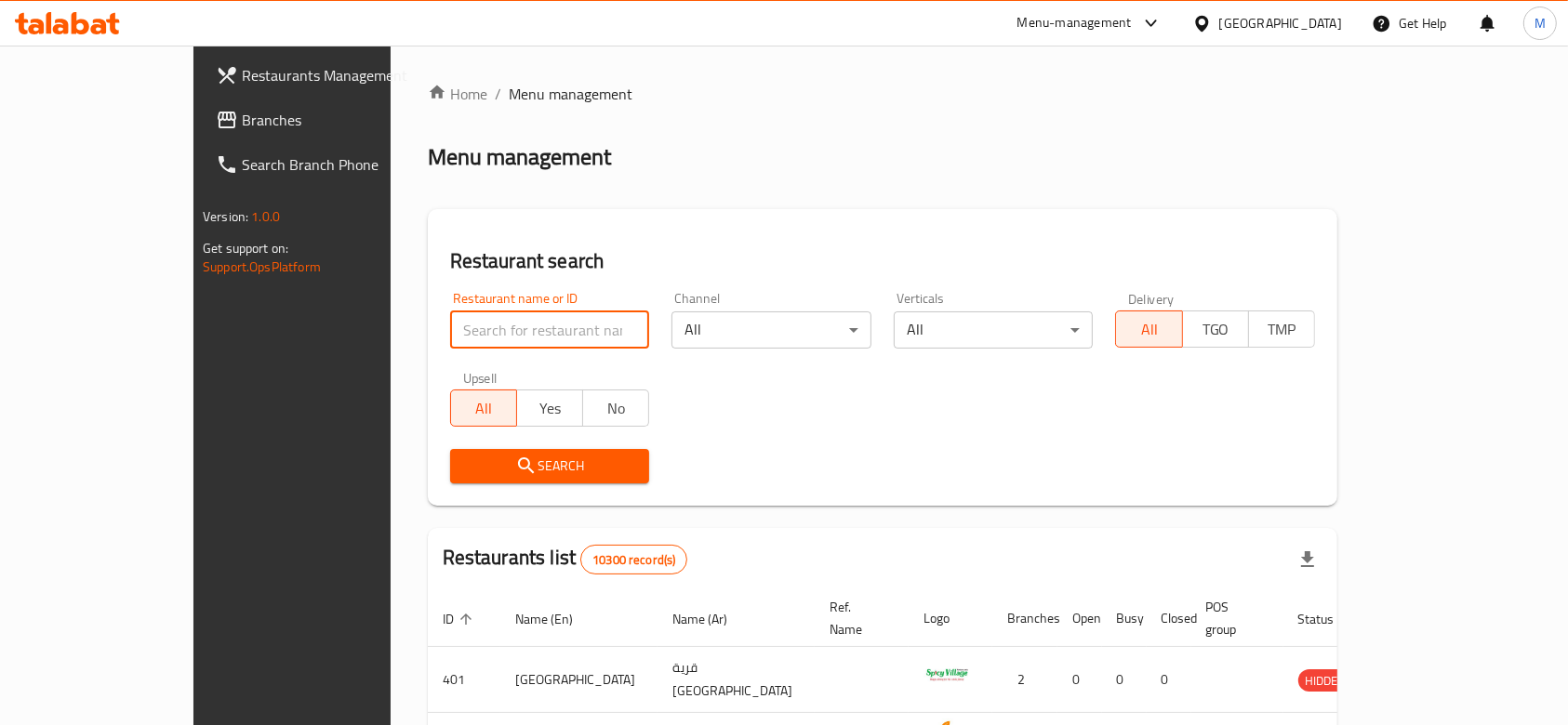
click at [464, 329] on input "search" at bounding box center [550, 330] width 200 height 38
type input "ameer"
click button "Search" at bounding box center [550, 466] width 200 height 35
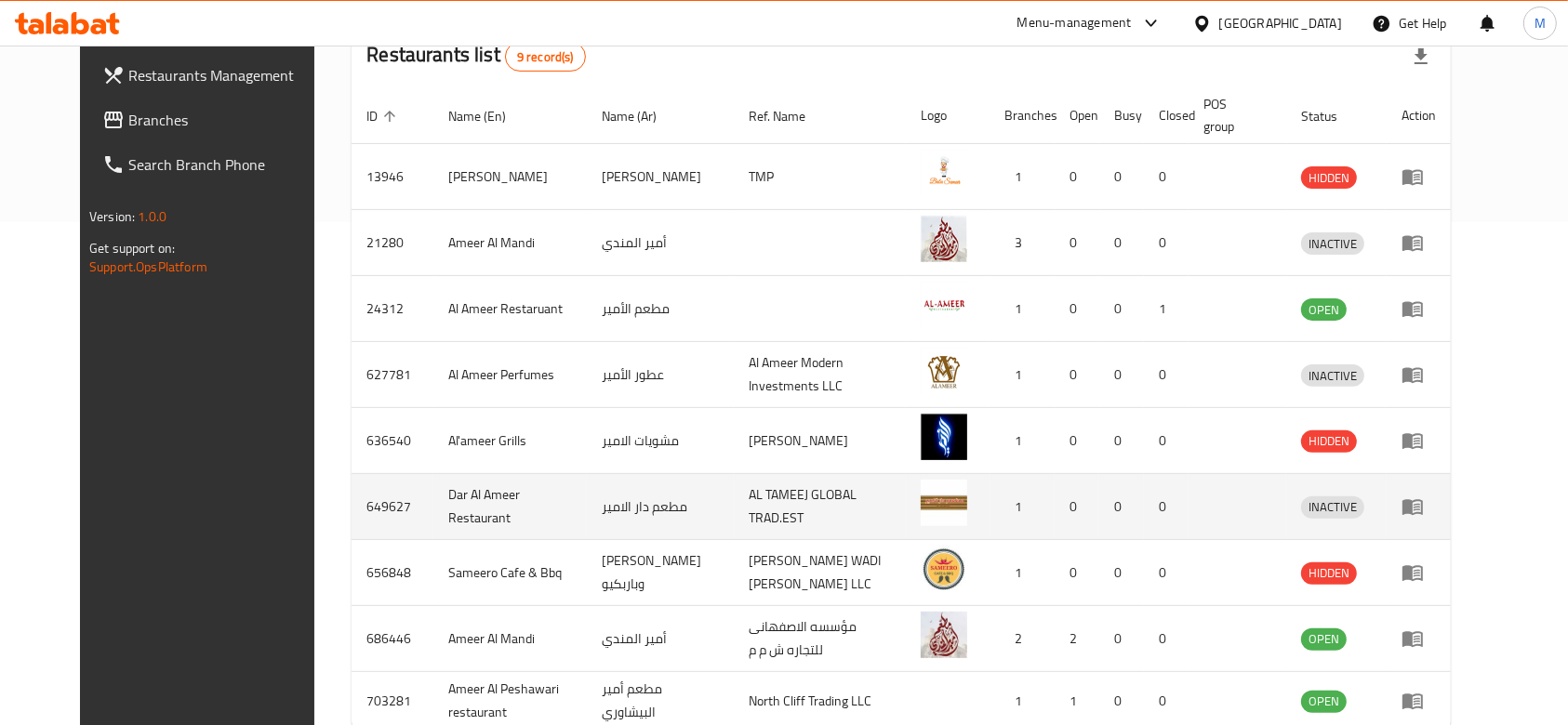
scroll to position [602, 0]
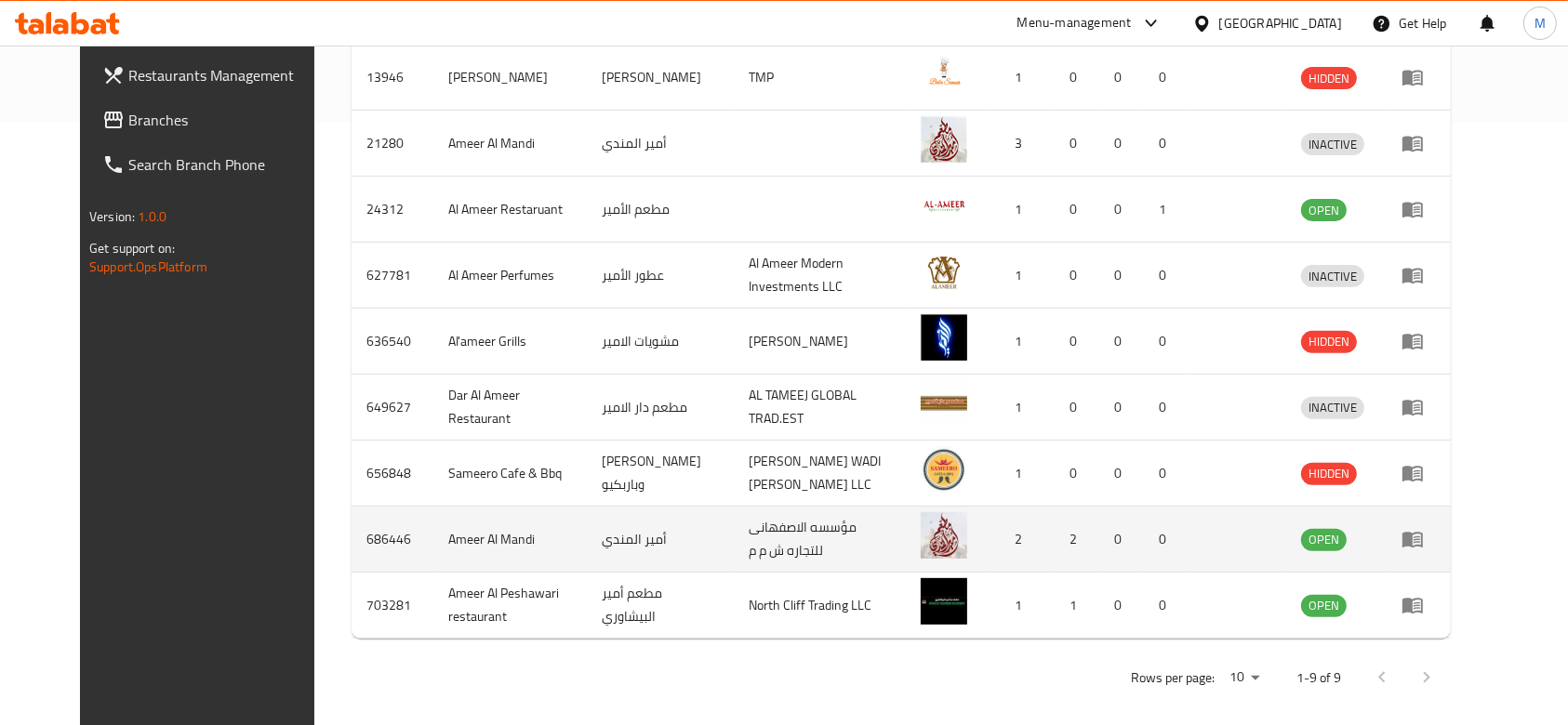
click at [1423, 533] on icon "enhanced table" at bounding box center [1412, 539] width 23 height 23
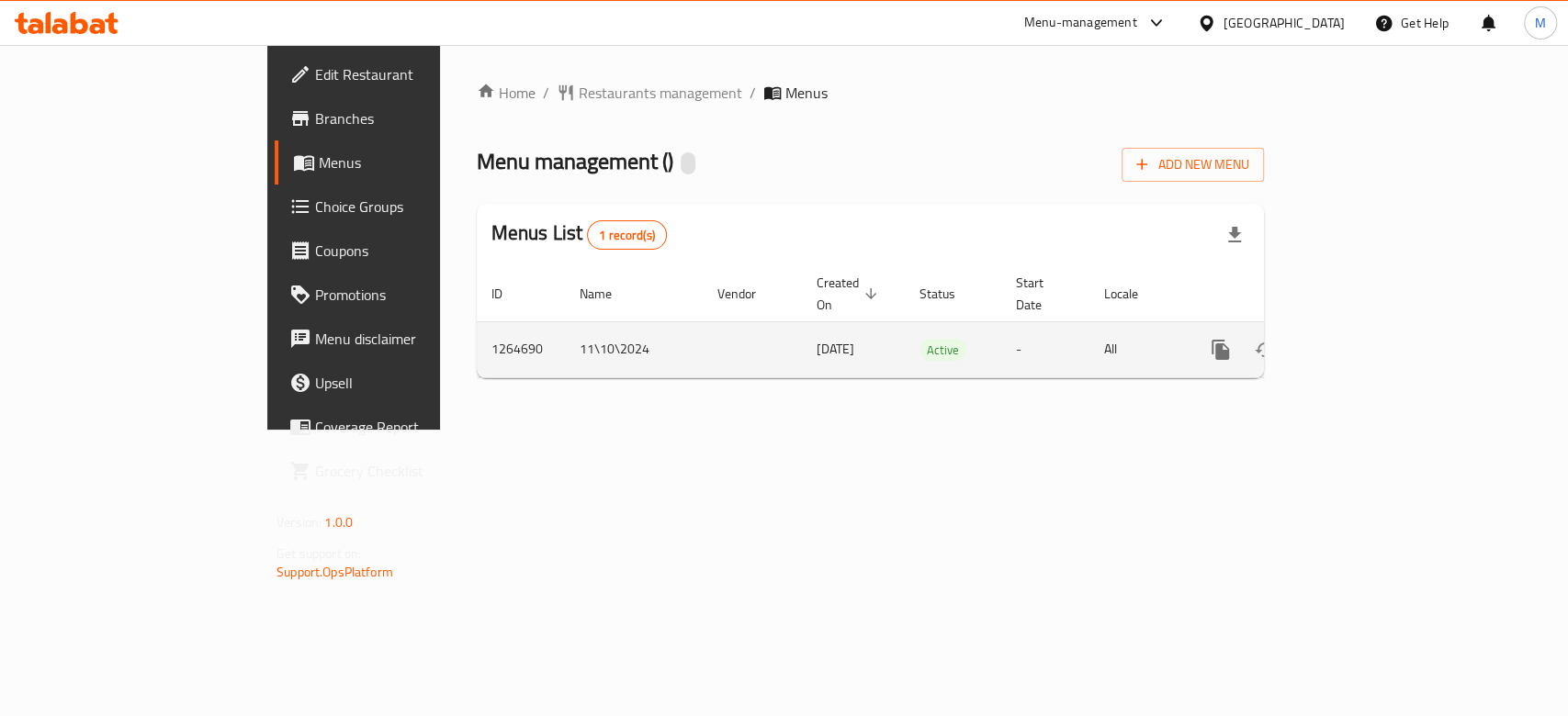
click at [702, 340] on td "enhanced table" at bounding box center [752, 349] width 99 height 56
click at [1364, 339] on icon "enhanced table" at bounding box center [1353, 350] width 22 height 22
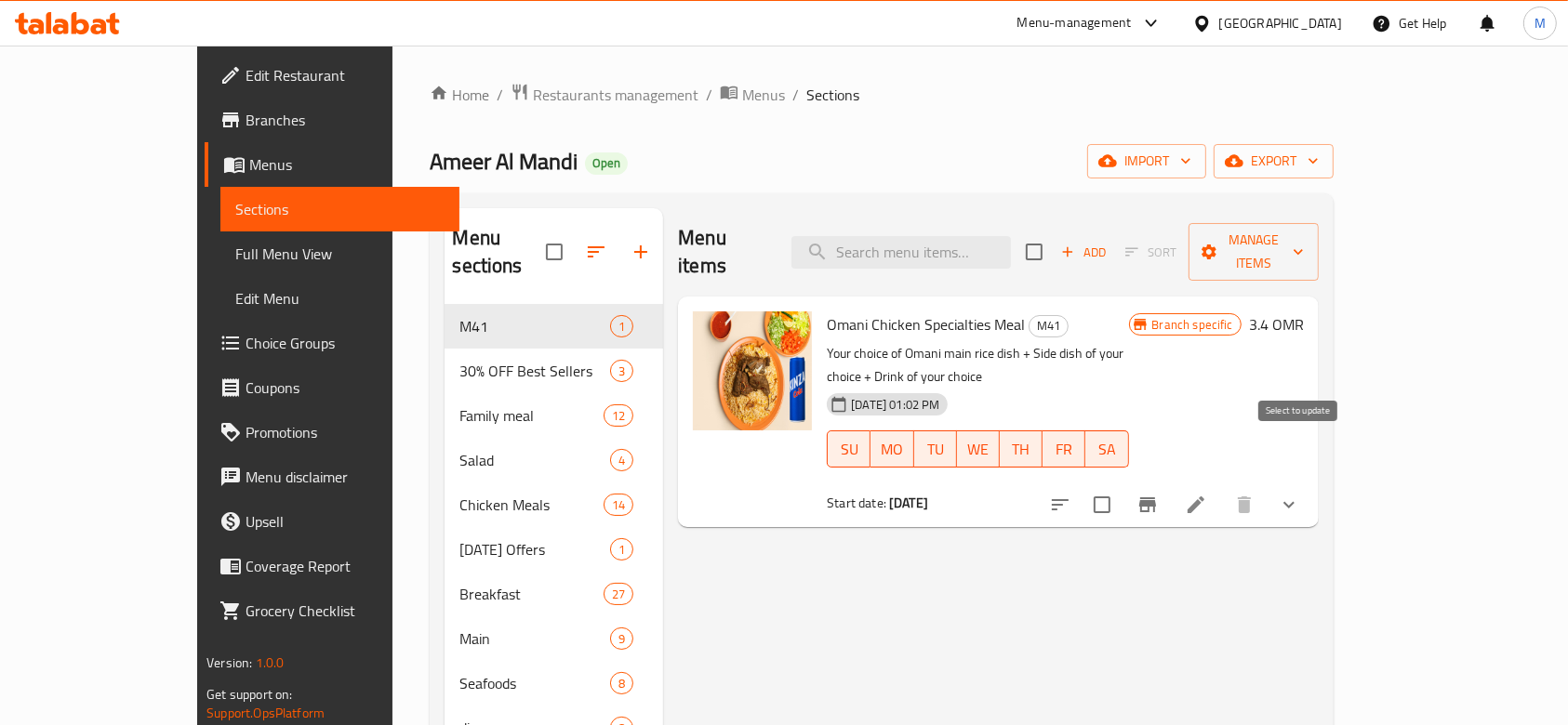
click at [1121, 485] on input "checkbox" at bounding box center [1102, 505] width 39 height 39
checkbox input "true"
click at [1156, 497] on icon "Branch-specific-item" at bounding box center [1148, 505] width 17 height 15
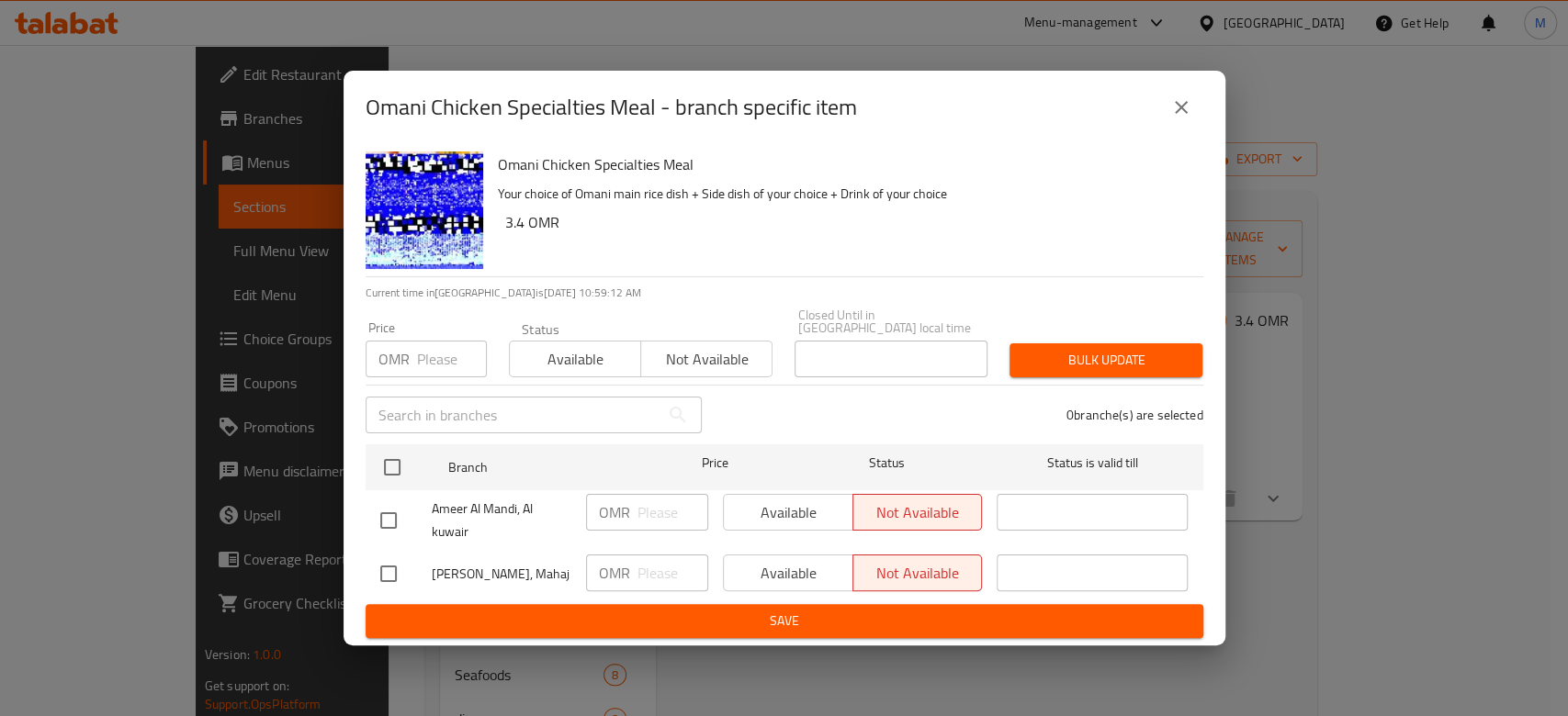
click at [688, 347] on span "Not available" at bounding box center [707, 359] width 117 height 27
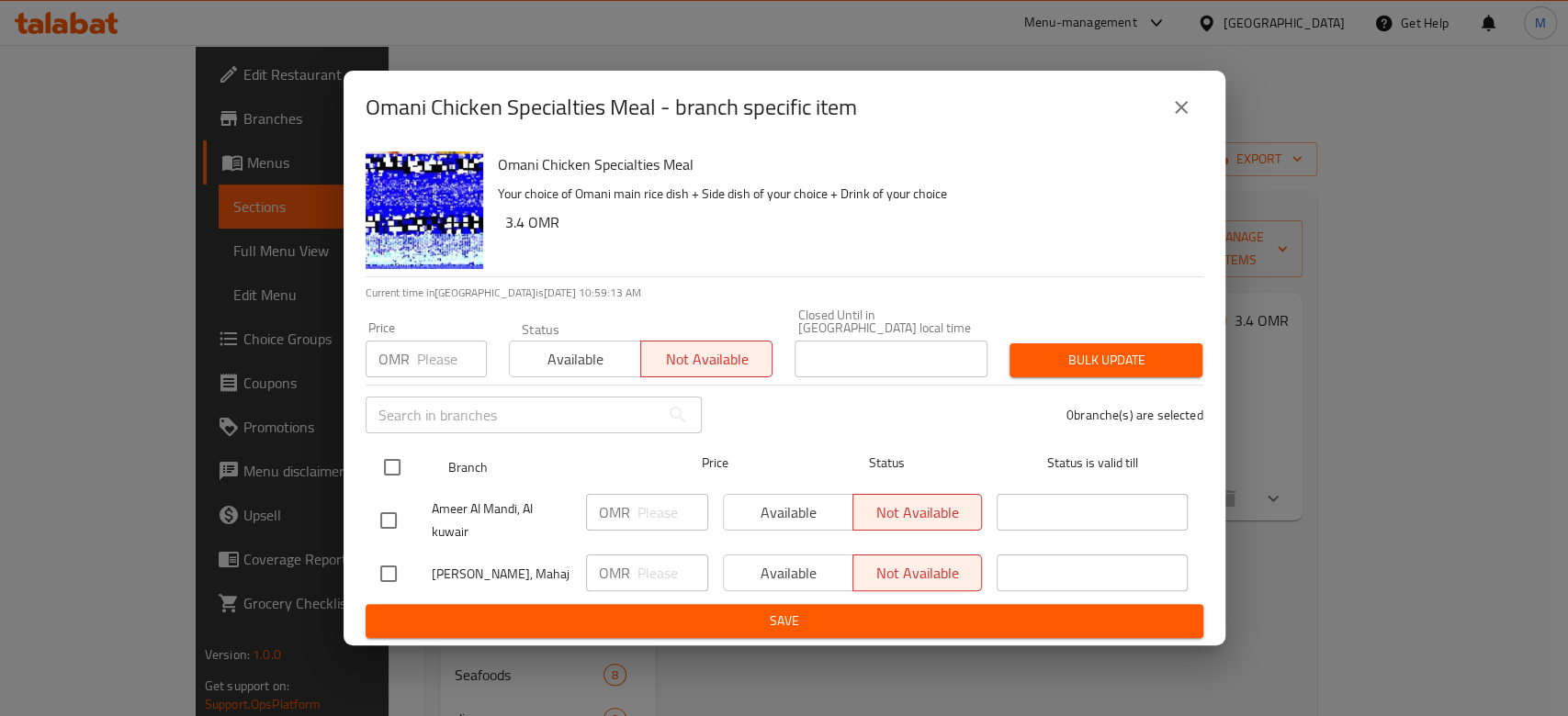
click at [387, 452] on input "checkbox" at bounding box center [392, 468] width 39 height 39
checkbox input "true"
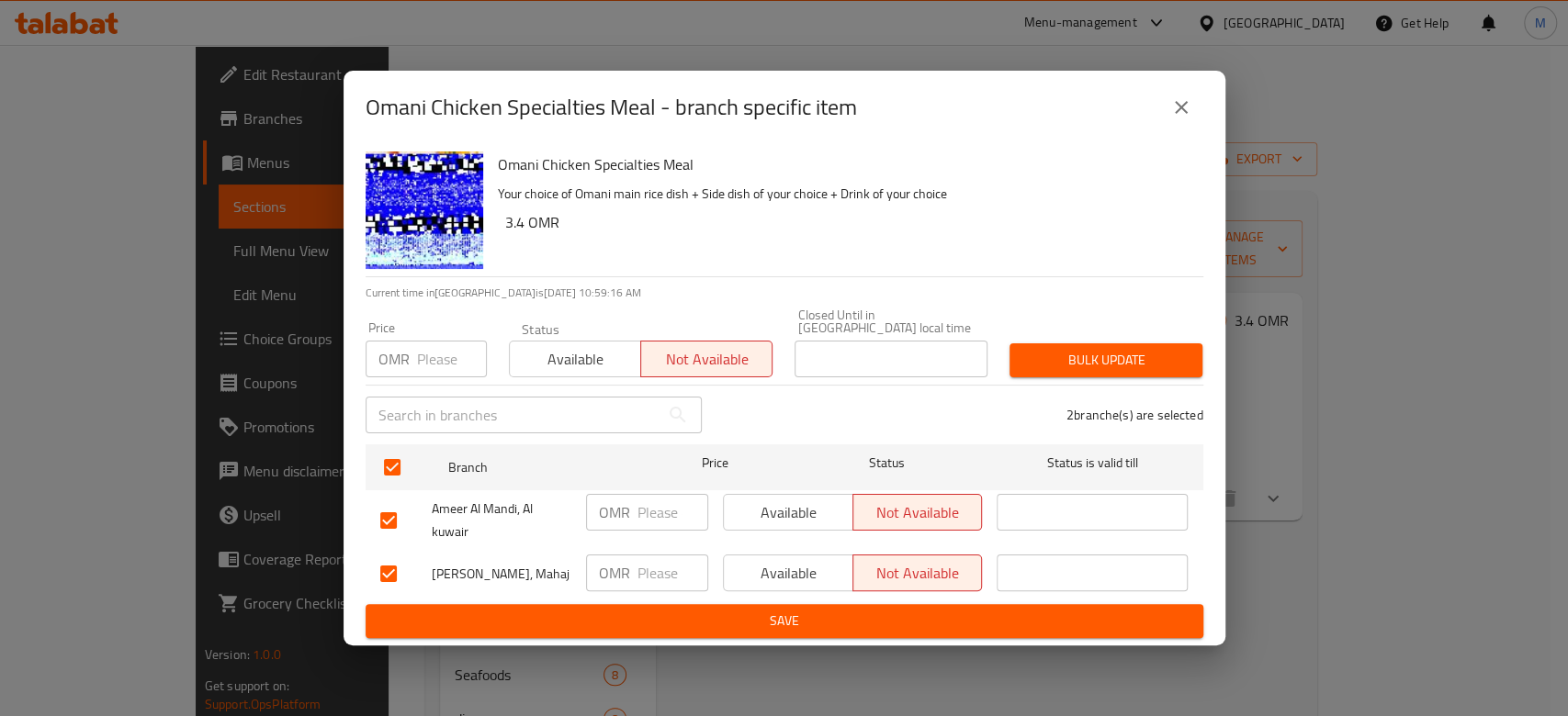
click at [881, 611] on span "Save" at bounding box center [784, 621] width 808 height 23
